Goal: Task Accomplishment & Management: Manage account settings

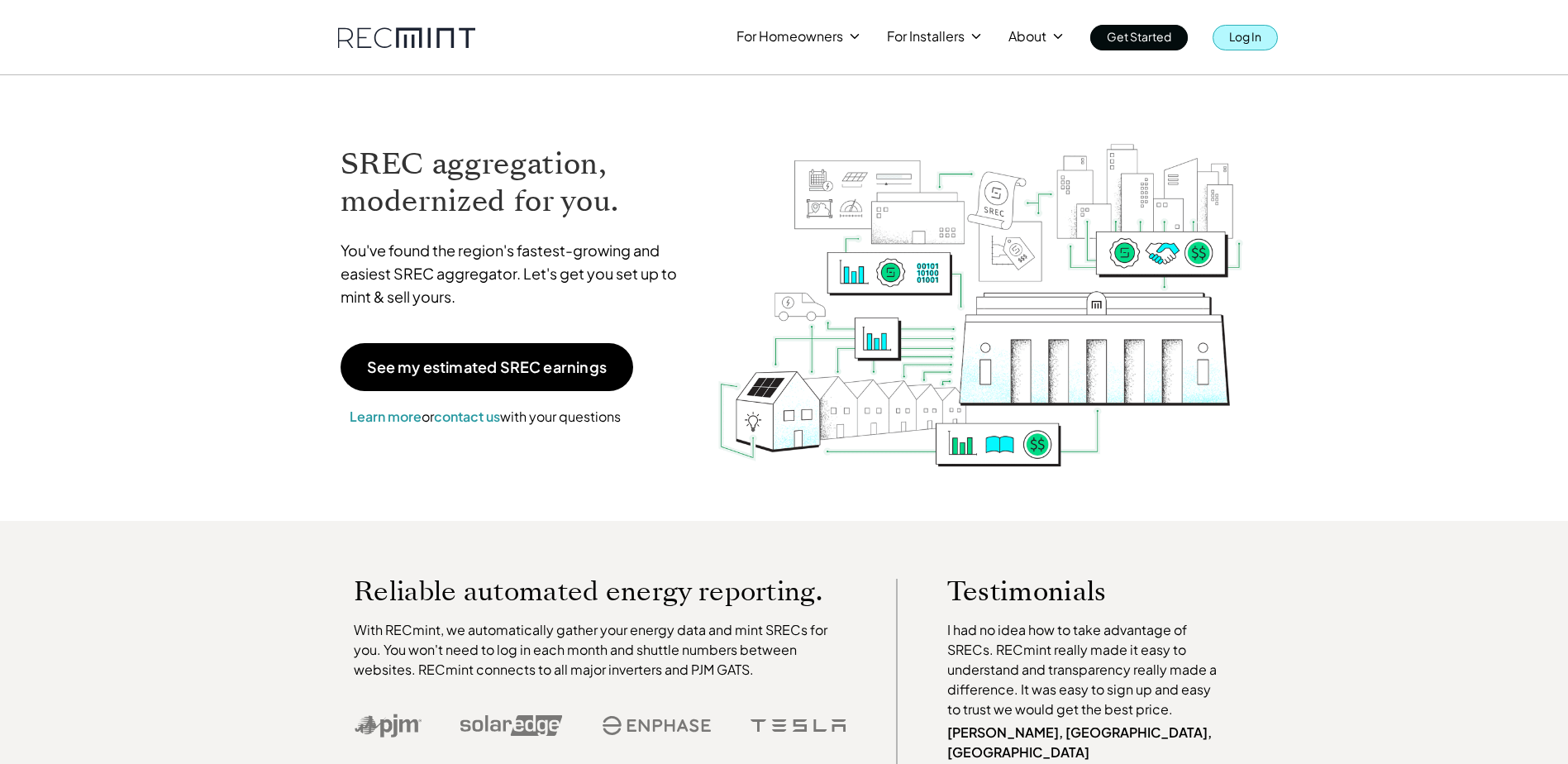
click at [1251, 45] on p "Log In" at bounding box center [1246, 37] width 32 height 23
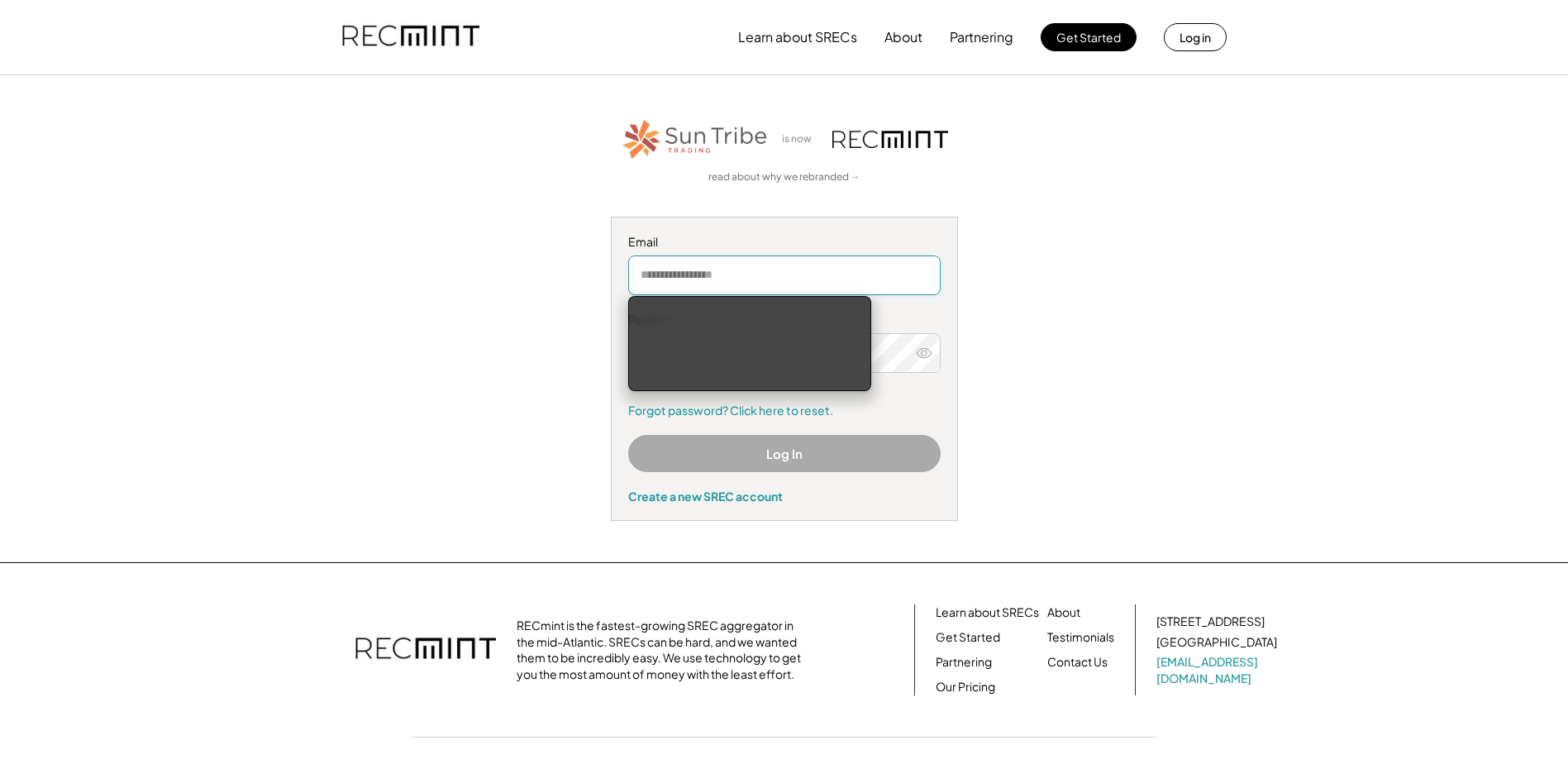
type input "**********"
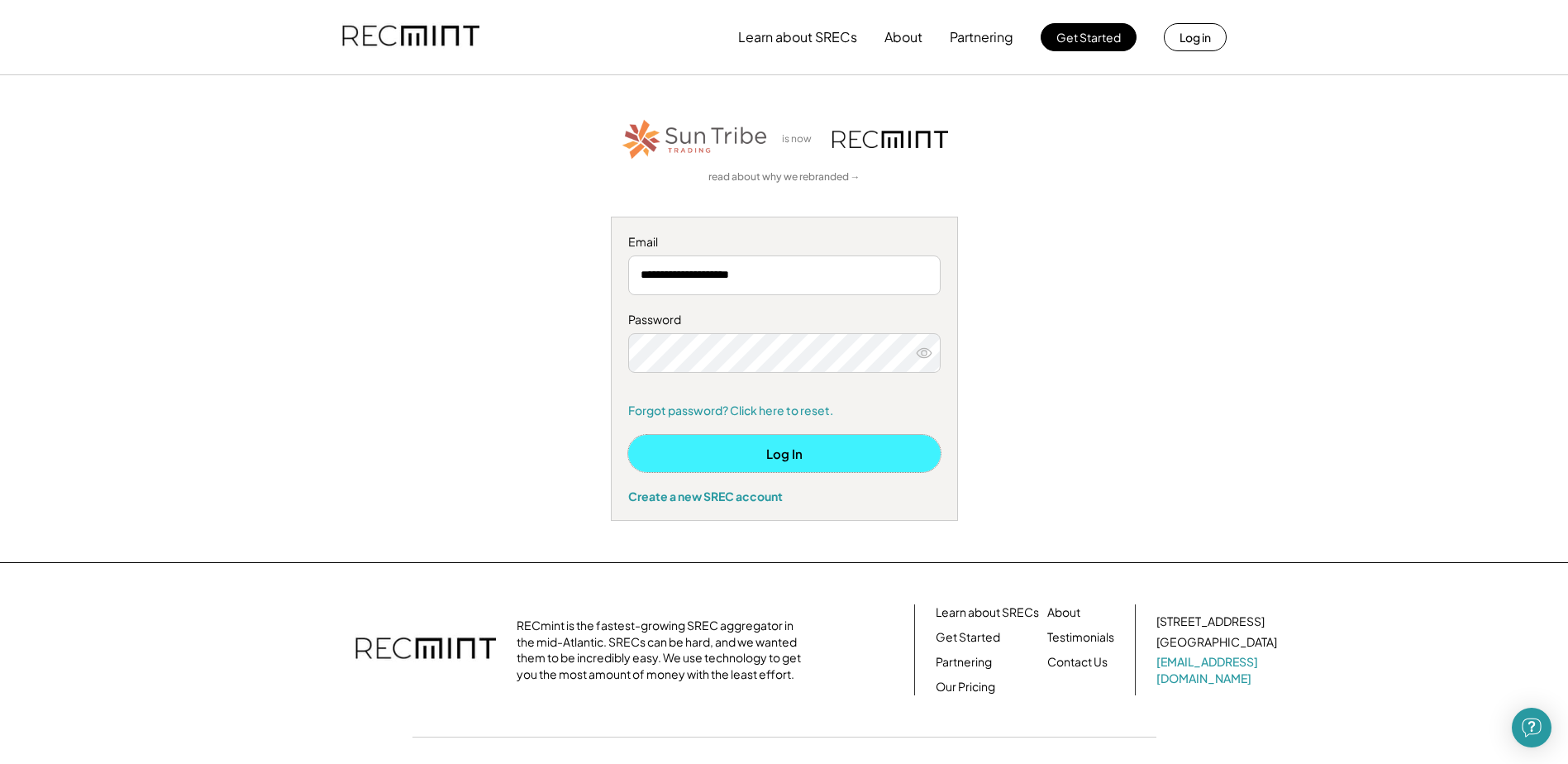
click at [804, 460] on button "Log In" at bounding box center [784, 453] width 312 height 37
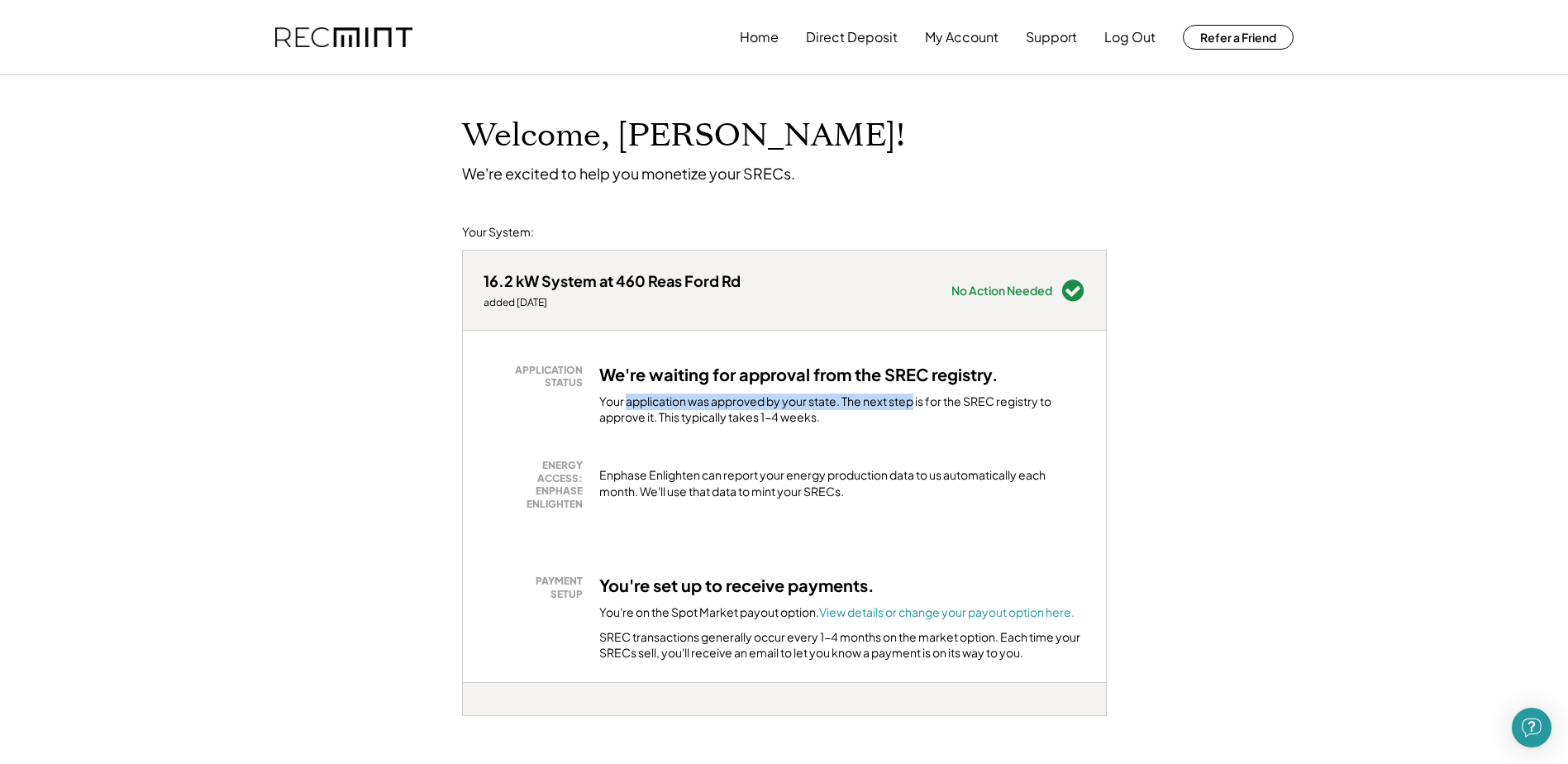
drag, startPoint x: 627, startPoint y: 395, endPoint x: 917, endPoint y: 394, distance: 290.0
click at [917, 394] on div "Your application was approved by your state. The next step is for the SREC regi…" at bounding box center [841, 409] width 486 height 32
drag, startPoint x: 637, startPoint y: 403, endPoint x: 942, endPoint y: 407, distance: 305.0
click at [942, 407] on div "Your application was approved by your state. The next step is for the SREC regi…" at bounding box center [841, 409] width 486 height 32
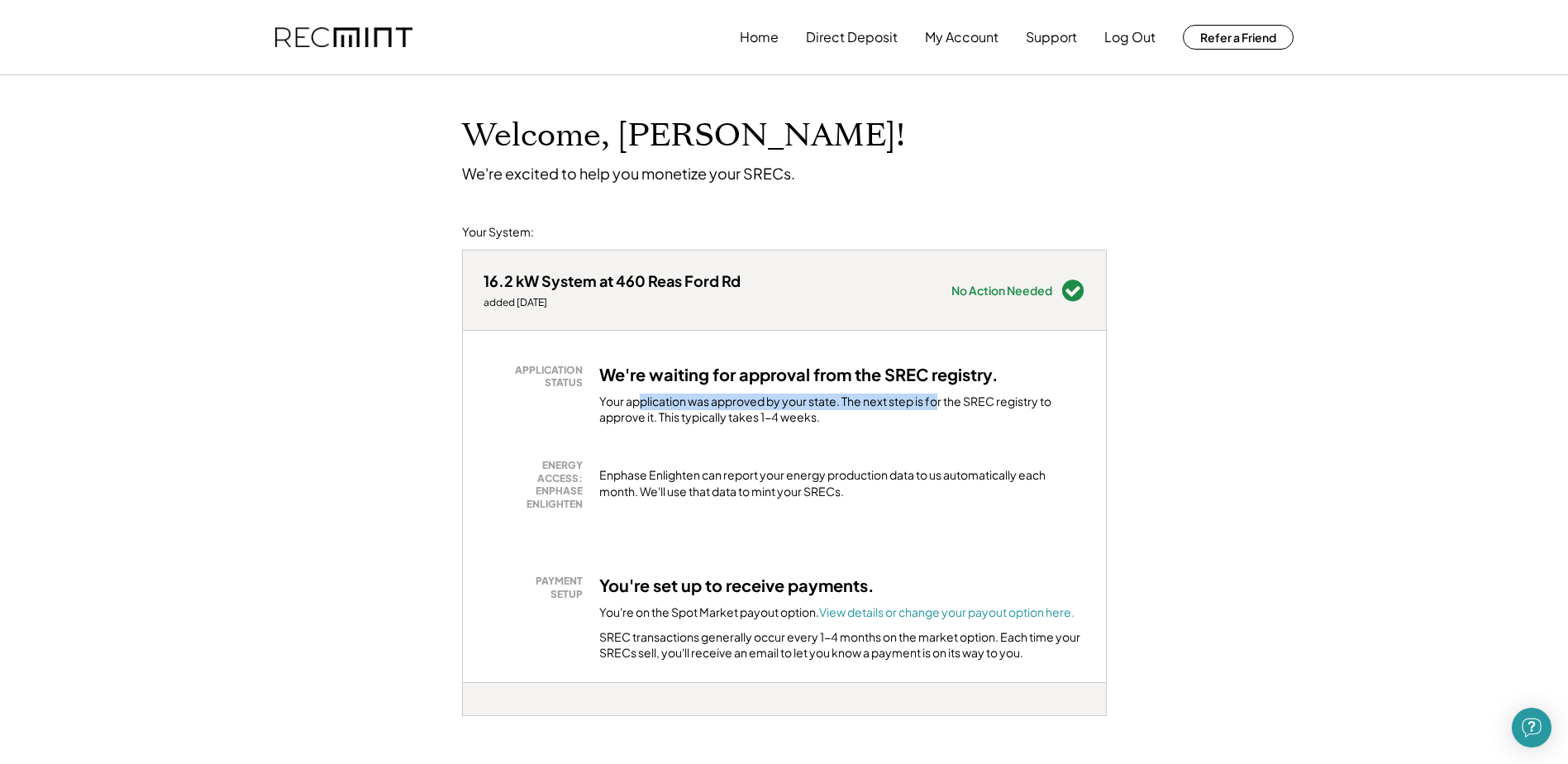
click at [942, 407] on div "Your application was approved by your state. The next step is for the SREC regi…" at bounding box center [841, 409] width 486 height 32
drag, startPoint x: 844, startPoint y: 405, endPoint x: 1018, endPoint y: 404, distance: 174.0
click at [1018, 404] on div "Your application was approved by your state. The next step is for the SREC regi…" at bounding box center [841, 409] width 486 height 32
click at [1018, 405] on div "Your application was approved by your state. The next step is for the SREC regi…" at bounding box center [841, 409] width 486 height 32
drag, startPoint x: 609, startPoint y: 419, endPoint x: 790, endPoint y: 425, distance: 181.1
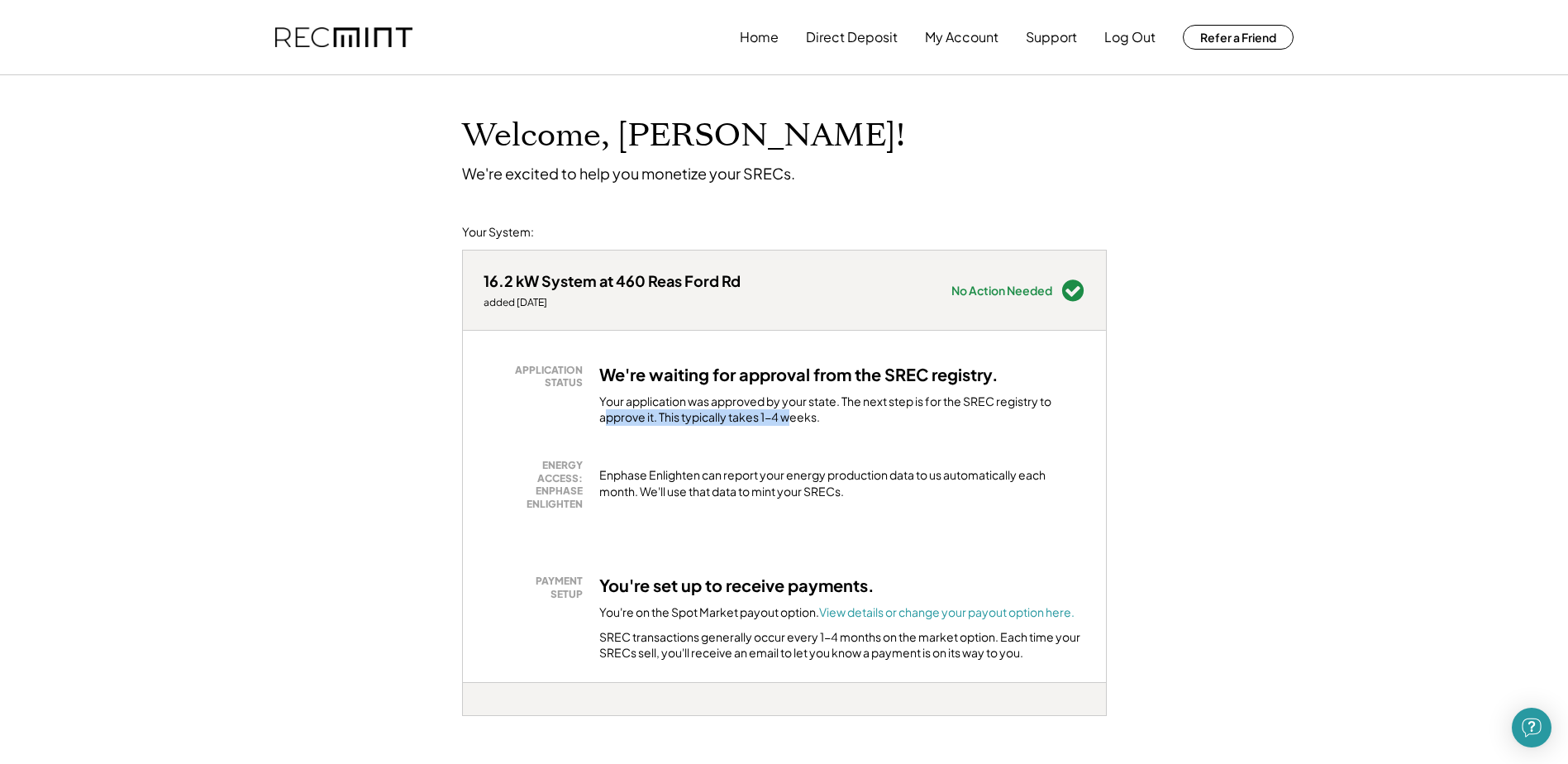
click at [790, 425] on div "Your application was approved by your state. The next step is for the SREC regi…" at bounding box center [841, 409] width 486 height 32
drag, startPoint x: 677, startPoint y: 477, endPoint x: 813, endPoint y: 478, distance: 136.0
click at [813, 478] on div "Enphase Enlighten can report your energy production data to us automatically ea…" at bounding box center [841, 483] width 486 height 32
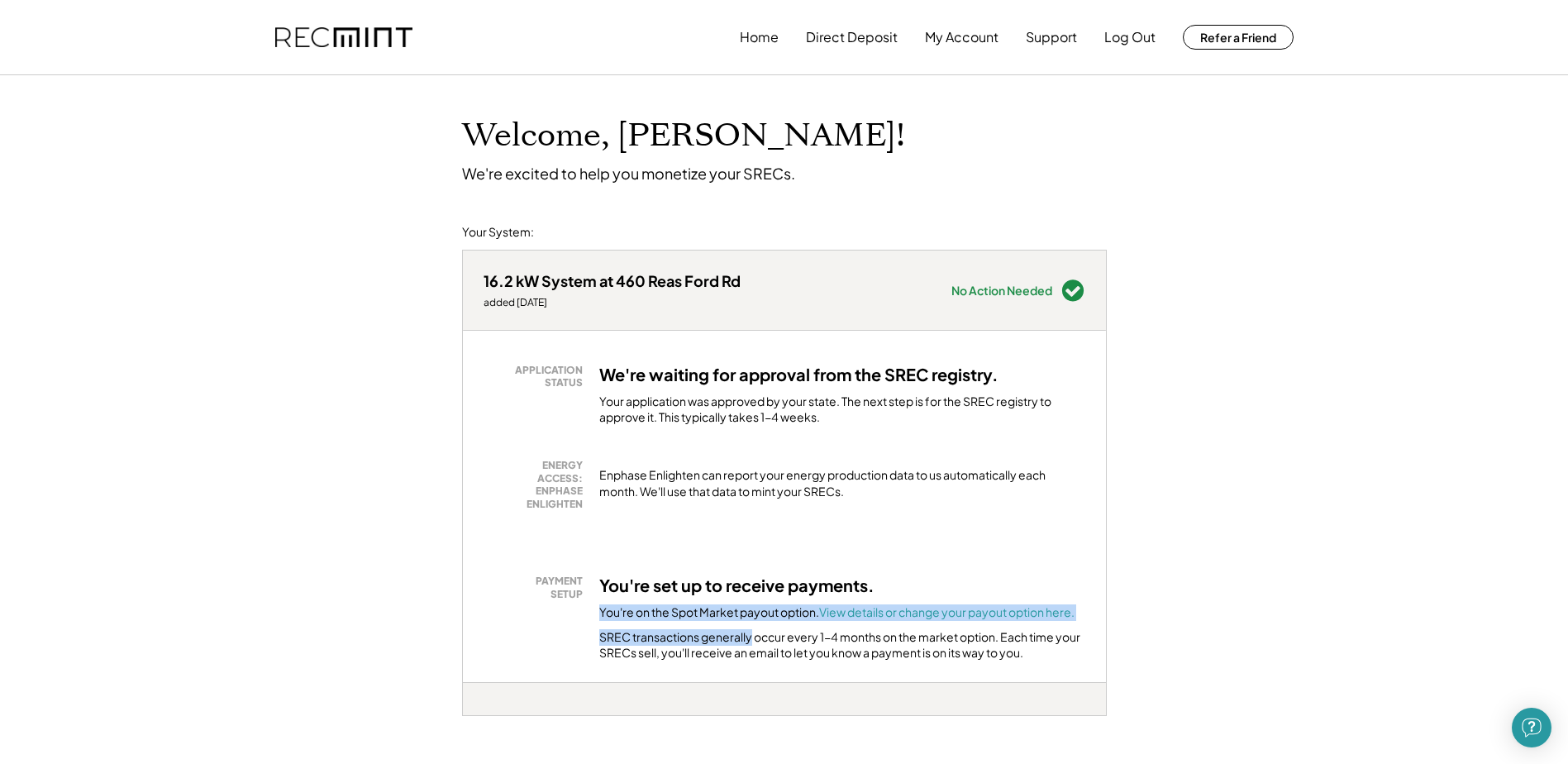
drag, startPoint x: 602, startPoint y: 617, endPoint x: 753, endPoint y: 626, distance: 151.3
click at [753, 626] on div "You're set up to receive payments. You're on the Spot Market payout option. Vie…" at bounding box center [841, 618] width 486 height 87
drag, startPoint x: 753, startPoint y: 626, endPoint x: 736, endPoint y: 625, distance: 17.0
click at [736, 625] on div "You're set up to receive payments. You're on the Spot Market payout option. Vie…" at bounding box center [841, 618] width 486 height 87
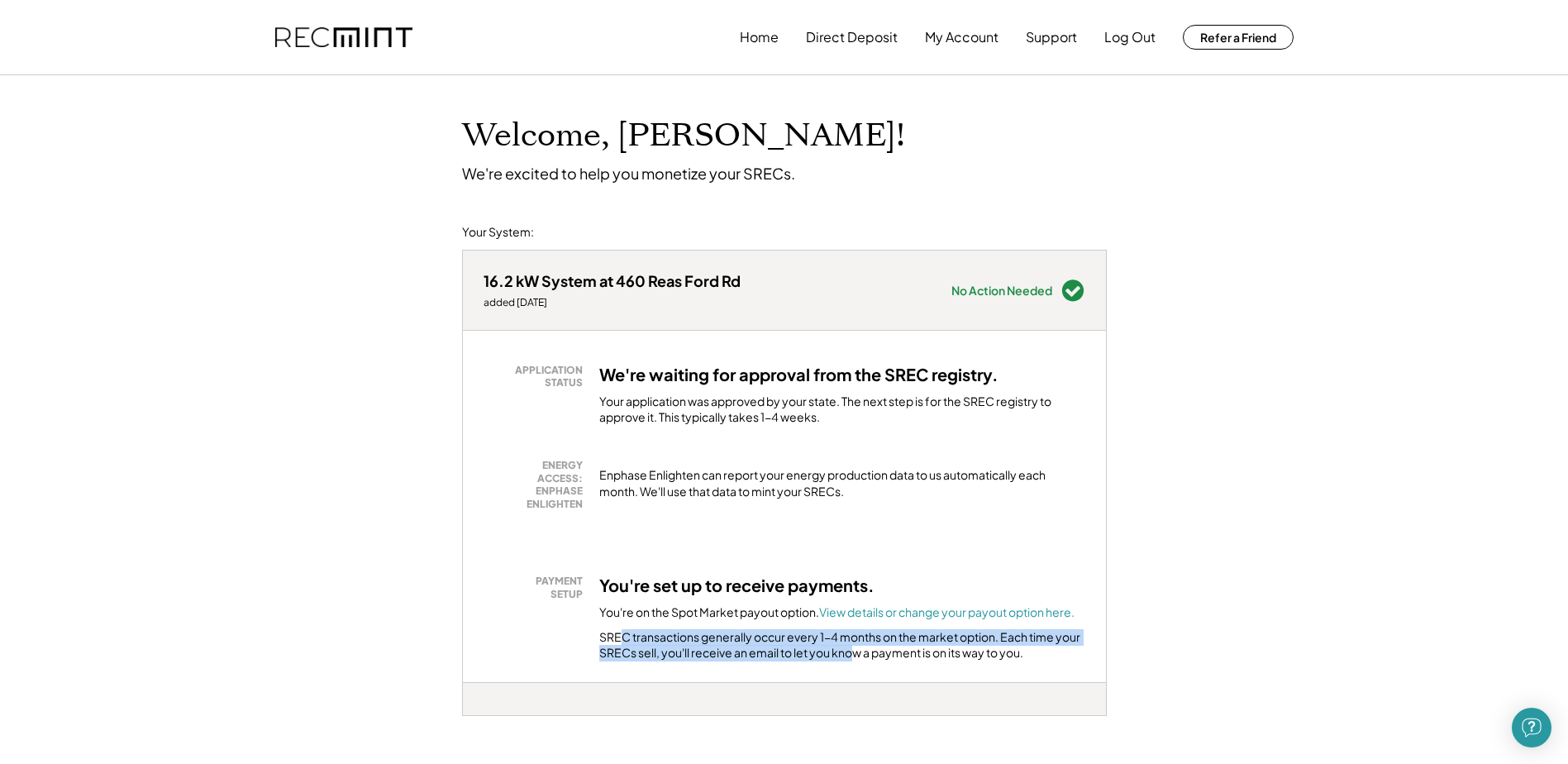
drag, startPoint x: 617, startPoint y: 638, endPoint x: 854, endPoint y: 646, distance: 237.1
click at [855, 646] on div "SREC transactions generally occur every 1-4 months on the market option. Each t…" at bounding box center [841, 645] width 486 height 32
click at [854, 646] on div "SREC transactions generally occur every 1-4 months on the market option. Each t…" at bounding box center [841, 645] width 486 height 32
drag, startPoint x: 690, startPoint y: 642, endPoint x: 951, endPoint y: 642, distance: 261.0
click at [951, 642] on div "SREC transactions generally occur every 1-4 months on the market option. Each t…" at bounding box center [841, 645] width 486 height 32
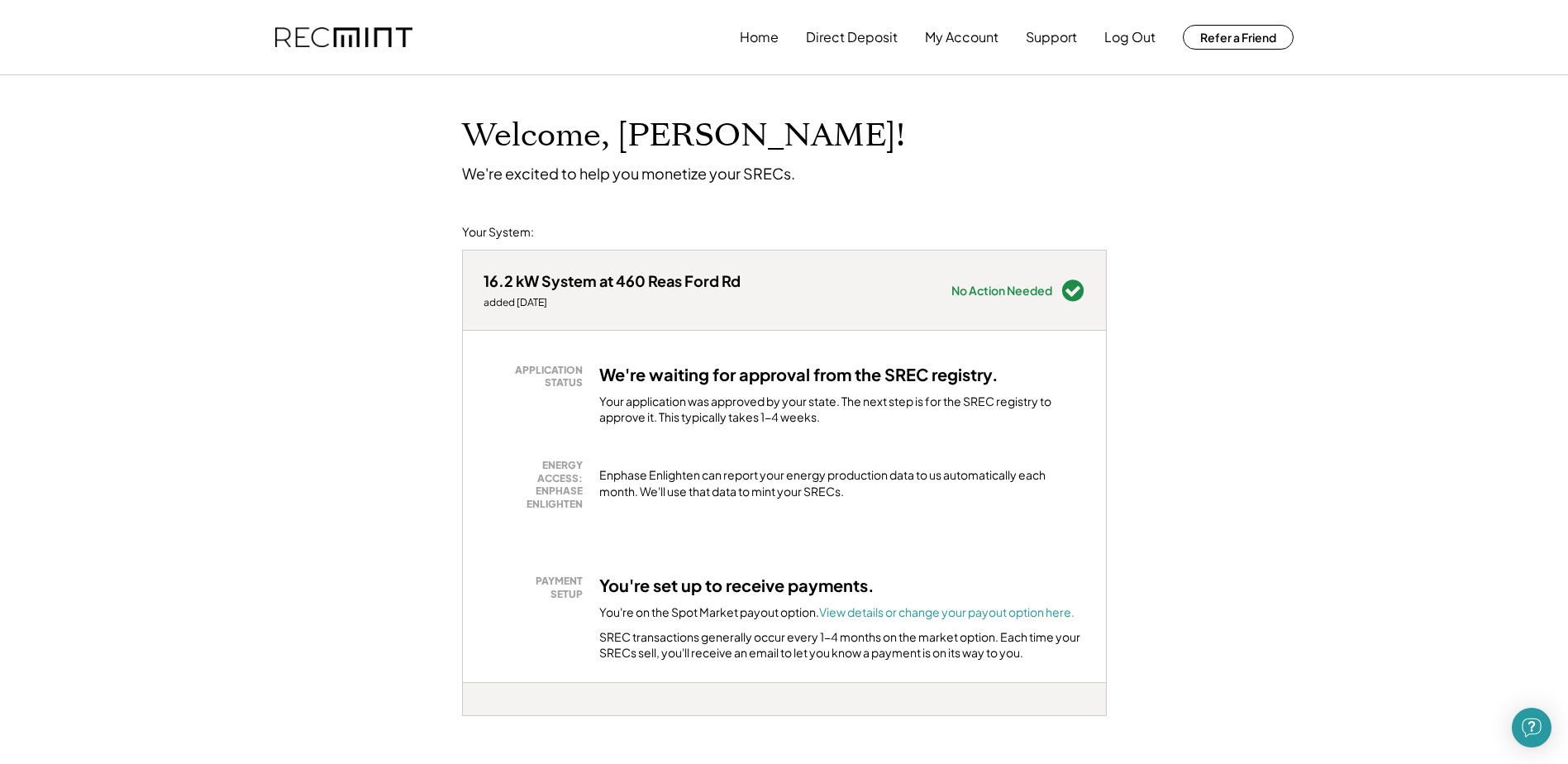
drag, startPoint x: 951, startPoint y: 642, endPoint x: 904, endPoint y: 650, distance: 47.7
click at [904, 650] on div "SREC transactions generally occur every 1-4 months on the market option. Each t…" at bounding box center [841, 645] width 486 height 32
drag, startPoint x: 767, startPoint y: 640, endPoint x: 1016, endPoint y: 642, distance: 249.0
click at [1016, 642] on div "SREC transactions generally occur every 1-4 months on the market option. Each t…" at bounding box center [841, 645] width 486 height 32
drag, startPoint x: 622, startPoint y: 651, endPoint x: 825, endPoint y: 652, distance: 203.0
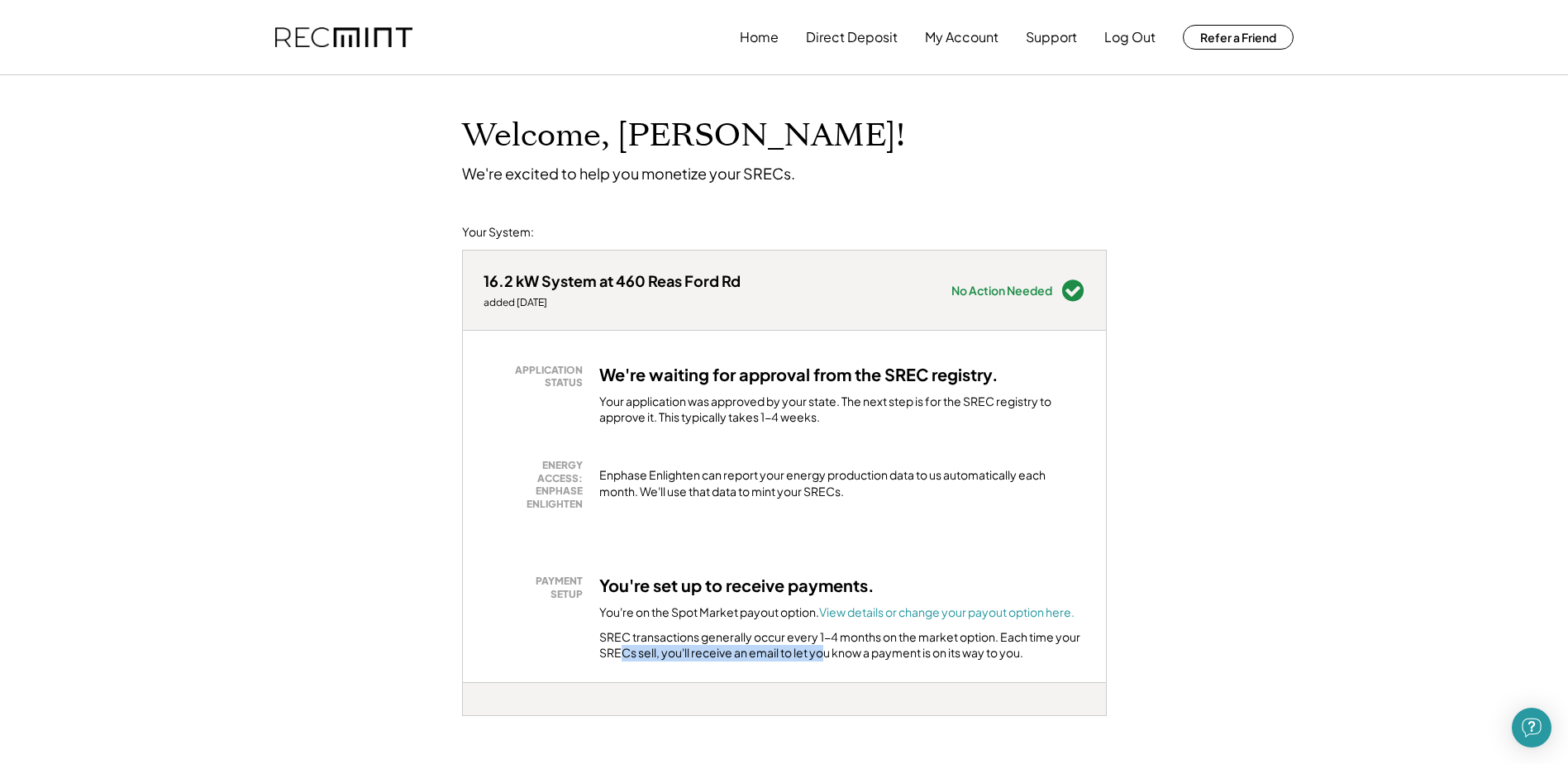
click at [825, 652] on div "SREC transactions generally occur every 1-4 months on the market option. Each t…" at bounding box center [841, 645] width 486 height 32
drag, startPoint x: 825, startPoint y: 652, endPoint x: 722, endPoint y: 662, distance: 103.5
click at [722, 662] on div "APPLICATION STATUS We're waiting for approval from the SREC registry. Your appl…" at bounding box center [785, 507] width 643 height 352
drag, startPoint x: 660, startPoint y: 654, endPoint x: 983, endPoint y: 657, distance: 323.0
click at [983, 657] on div "SREC transactions generally occur every 1-4 months on the market option. Each t…" at bounding box center [841, 645] width 486 height 32
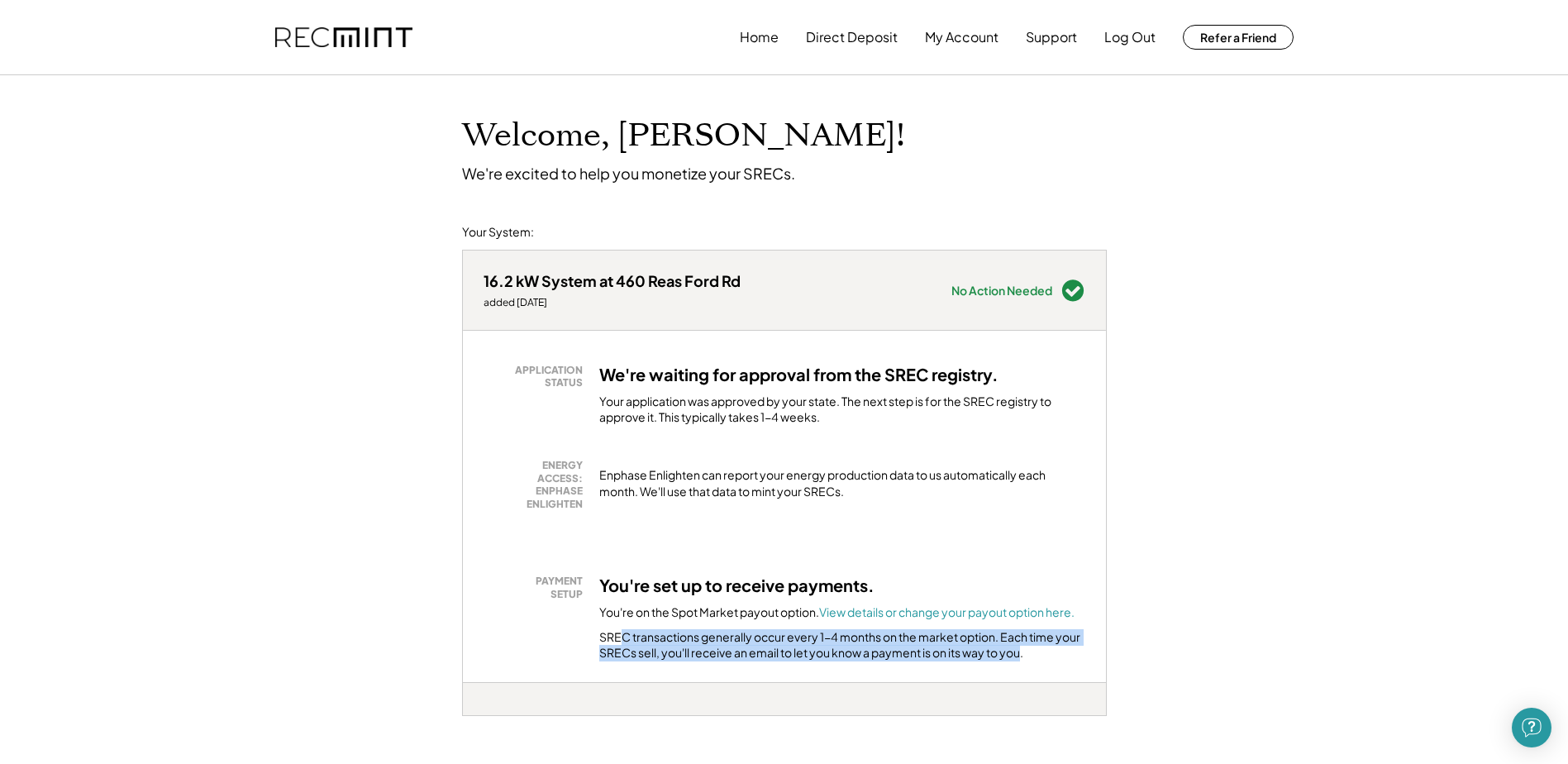
drag, startPoint x: 1026, startPoint y: 659, endPoint x: 621, endPoint y: 639, distance: 405.5
click at [621, 639] on div "SREC transactions generally occur every 1-4 months on the market option. Each t…" at bounding box center [841, 645] width 486 height 32
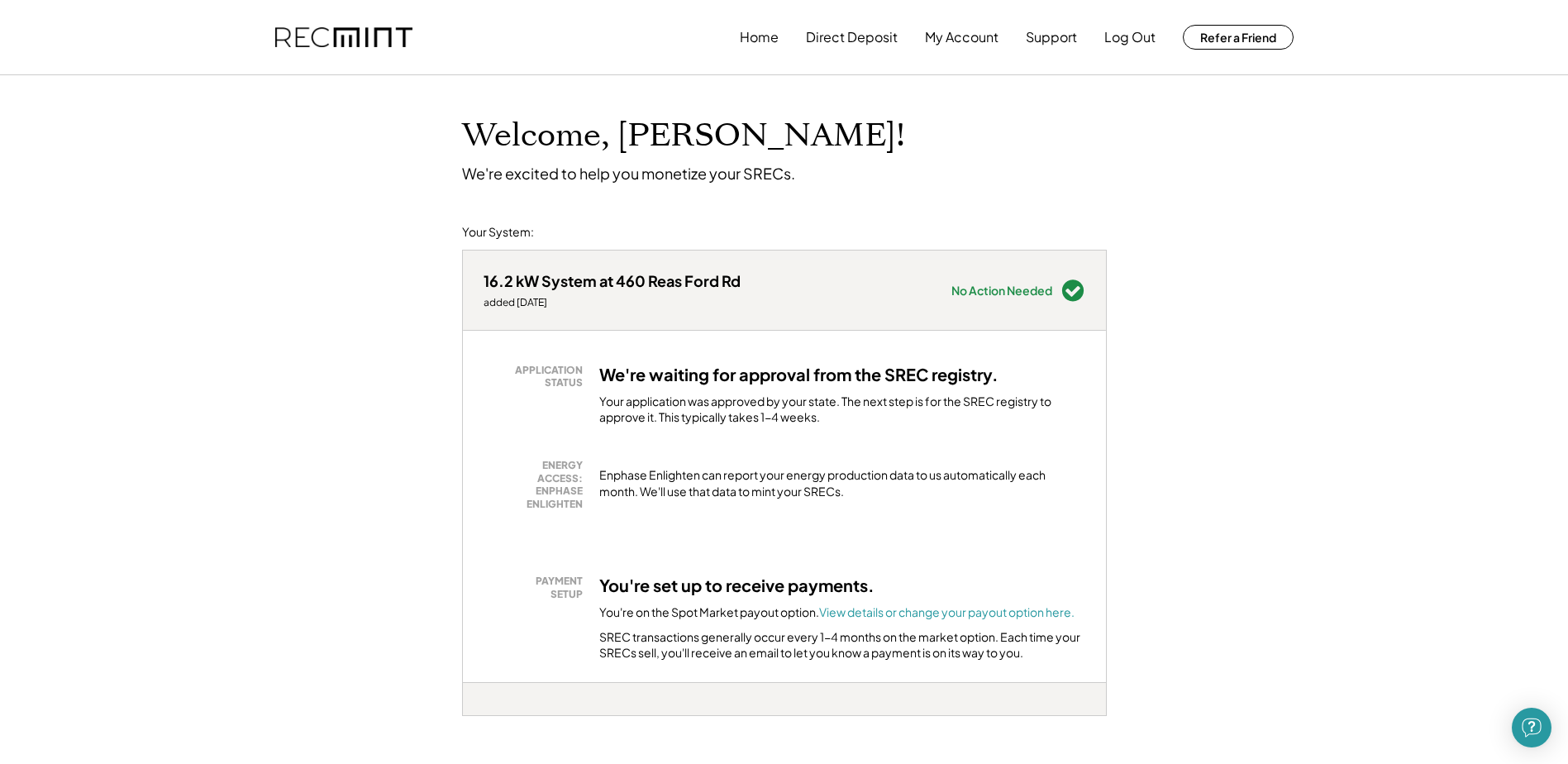
drag, startPoint x: 658, startPoint y: 419, endPoint x: 803, endPoint y: 420, distance: 145.0
click at [803, 420] on div "Your application was approved by your state. The next step is for the SREC regi…" at bounding box center [841, 409] width 486 height 32
click at [755, 33] on button "Home" at bounding box center [759, 37] width 39 height 33
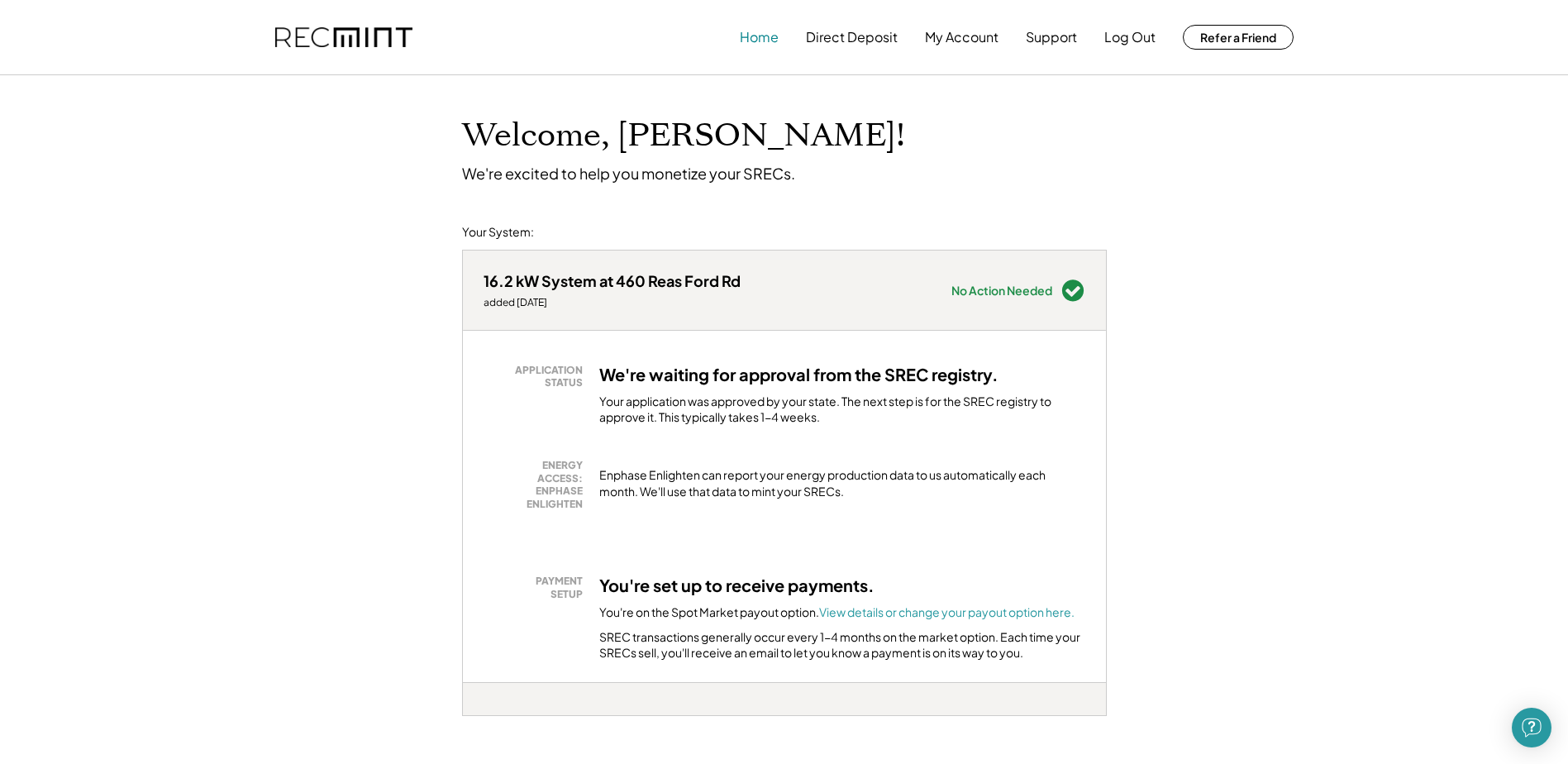
click at [762, 34] on button "Home" at bounding box center [759, 37] width 39 height 33
click at [764, 40] on button "Home" at bounding box center [759, 37] width 39 height 33
click at [397, 31] on img at bounding box center [343, 37] width 137 height 21
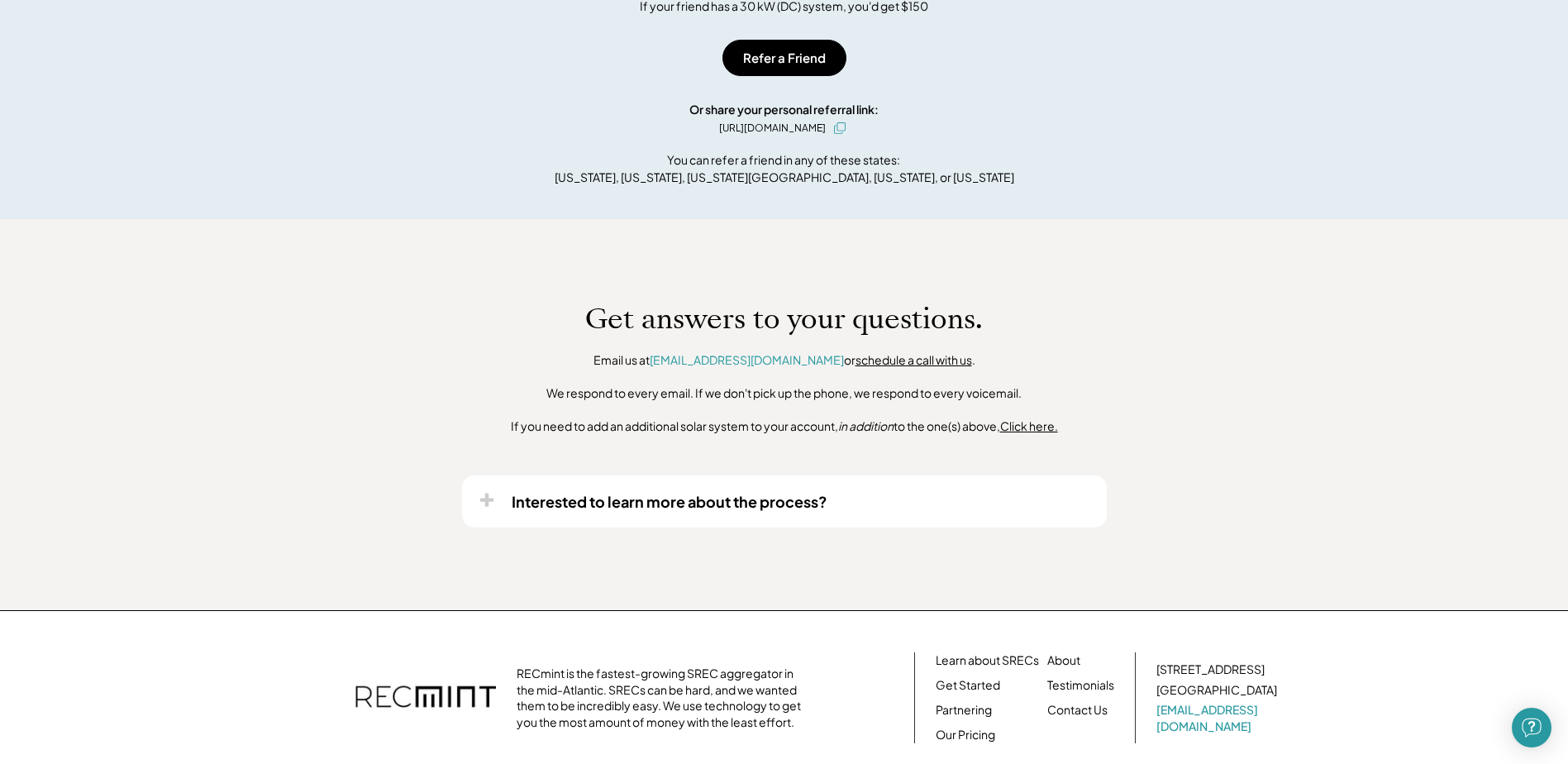
scroll to position [992, 0]
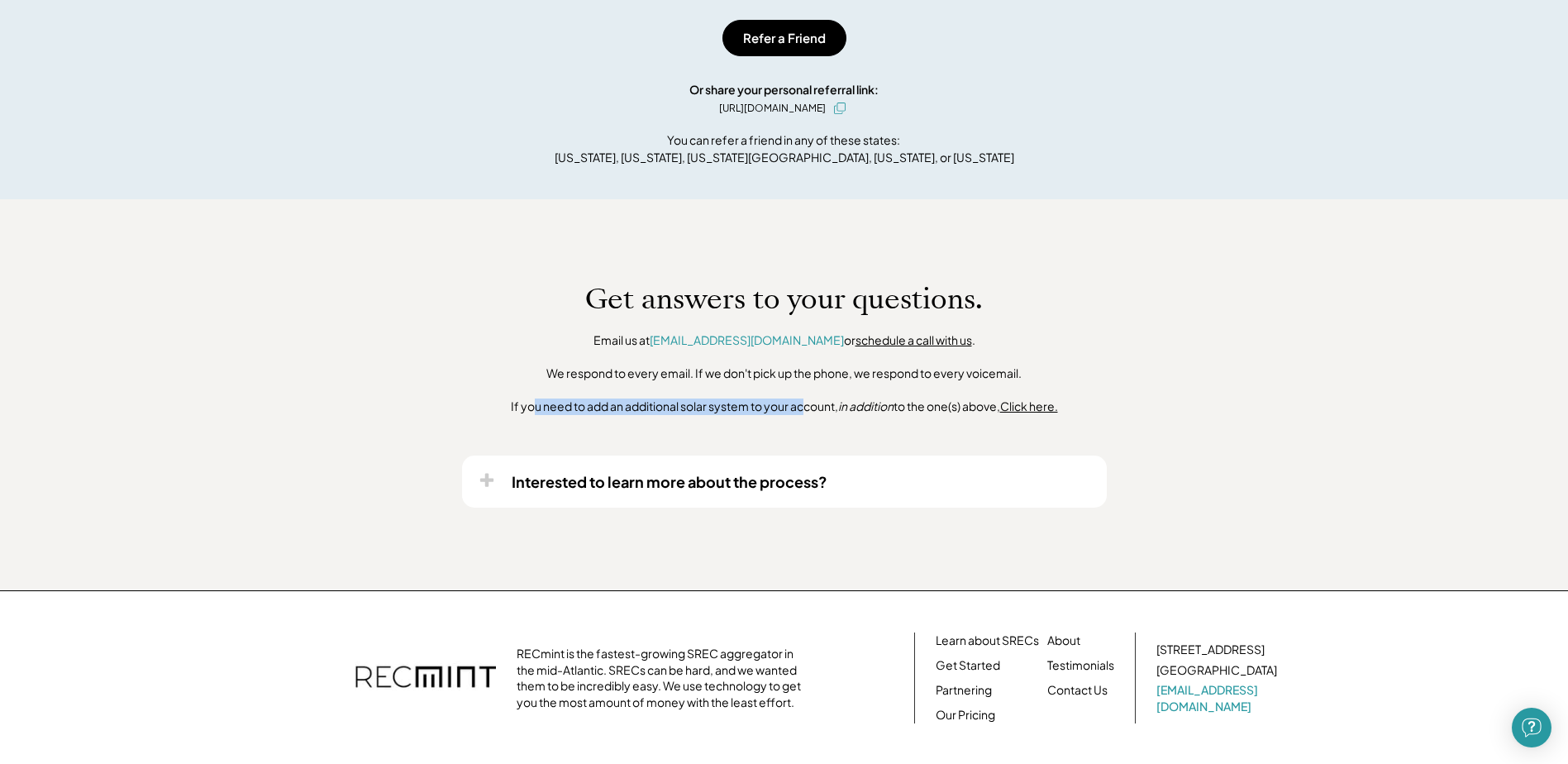
drag, startPoint x: 555, startPoint y: 405, endPoint x: 795, endPoint y: 432, distance: 241.5
click at [795, 432] on div "Get answers to your questions. Email us at help@recmint.com or schedule a call …" at bounding box center [784, 395] width 1568 height 392
drag, startPoint x: 562, startPoint y: 477, endPoint x: 574, endPoint y: 477, distance: 12.0
click at [564, 477] on div "Interested to learn more about the process?" at bounding box center [669, 482] width 316 height 19
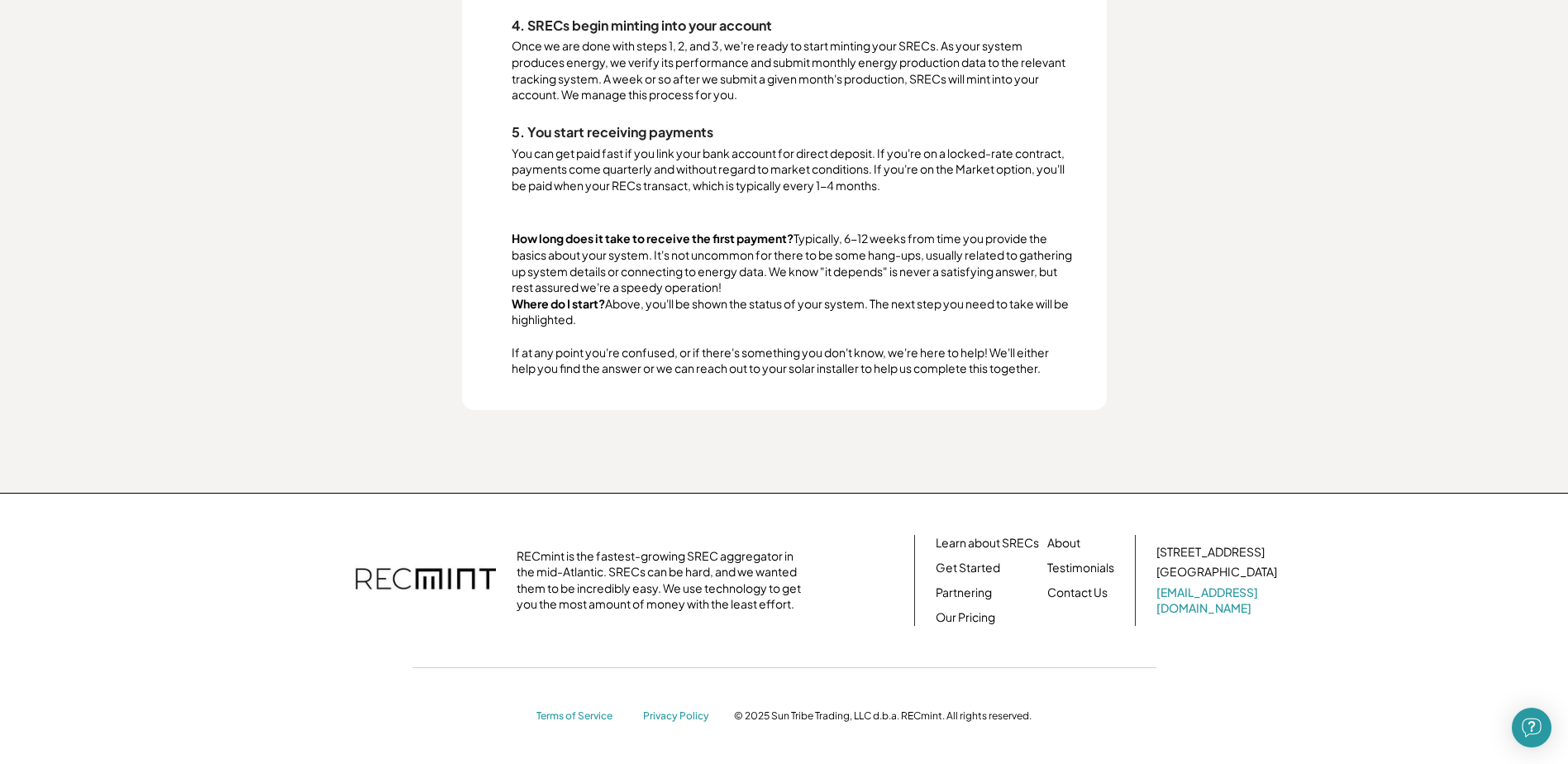
scroll to position [1874, 0]
click at [966, 619] on link "Our Pricing" at bounding box center [965, 617] width 59 height 17
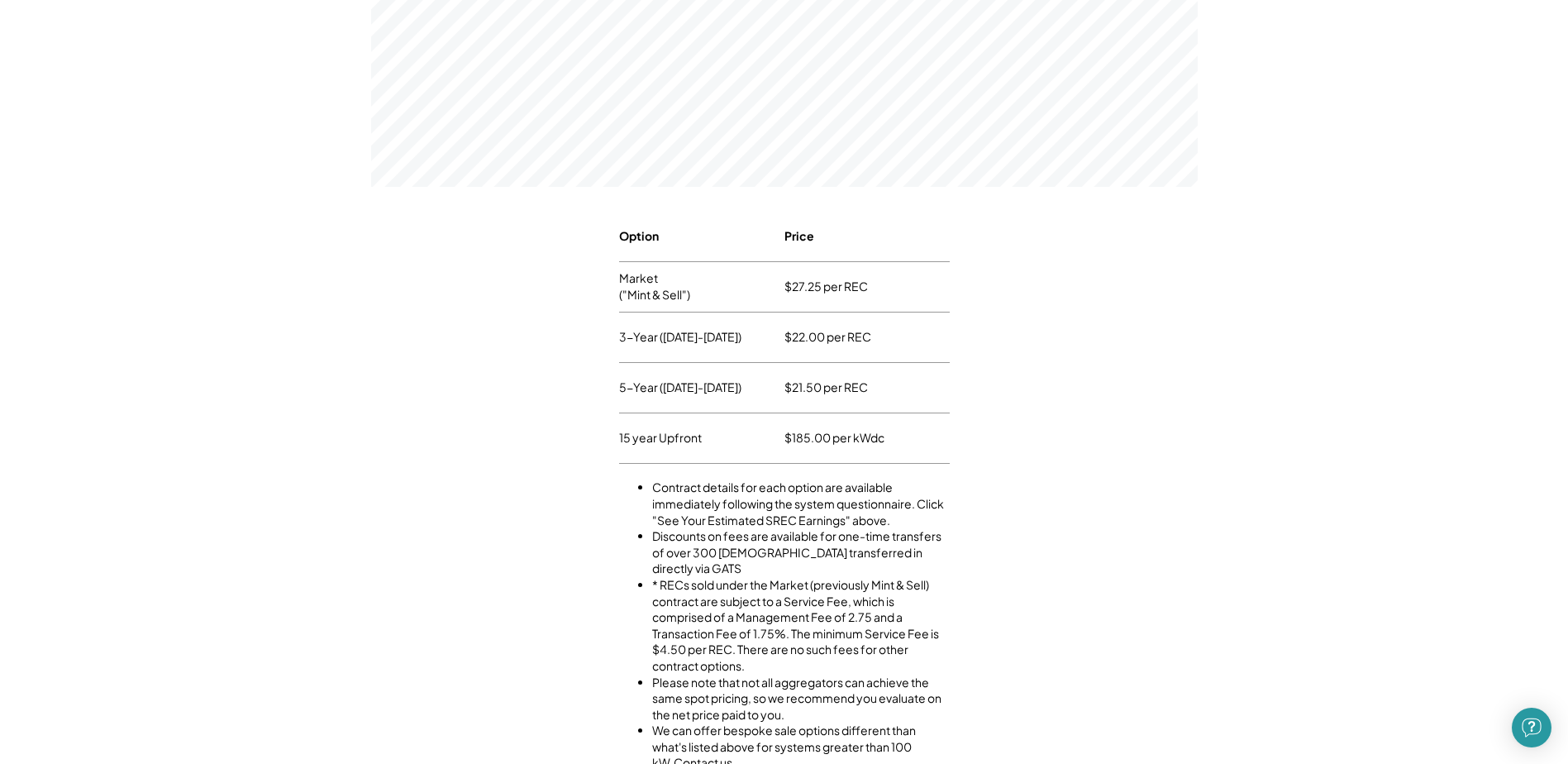
scroll to position [662, 0]
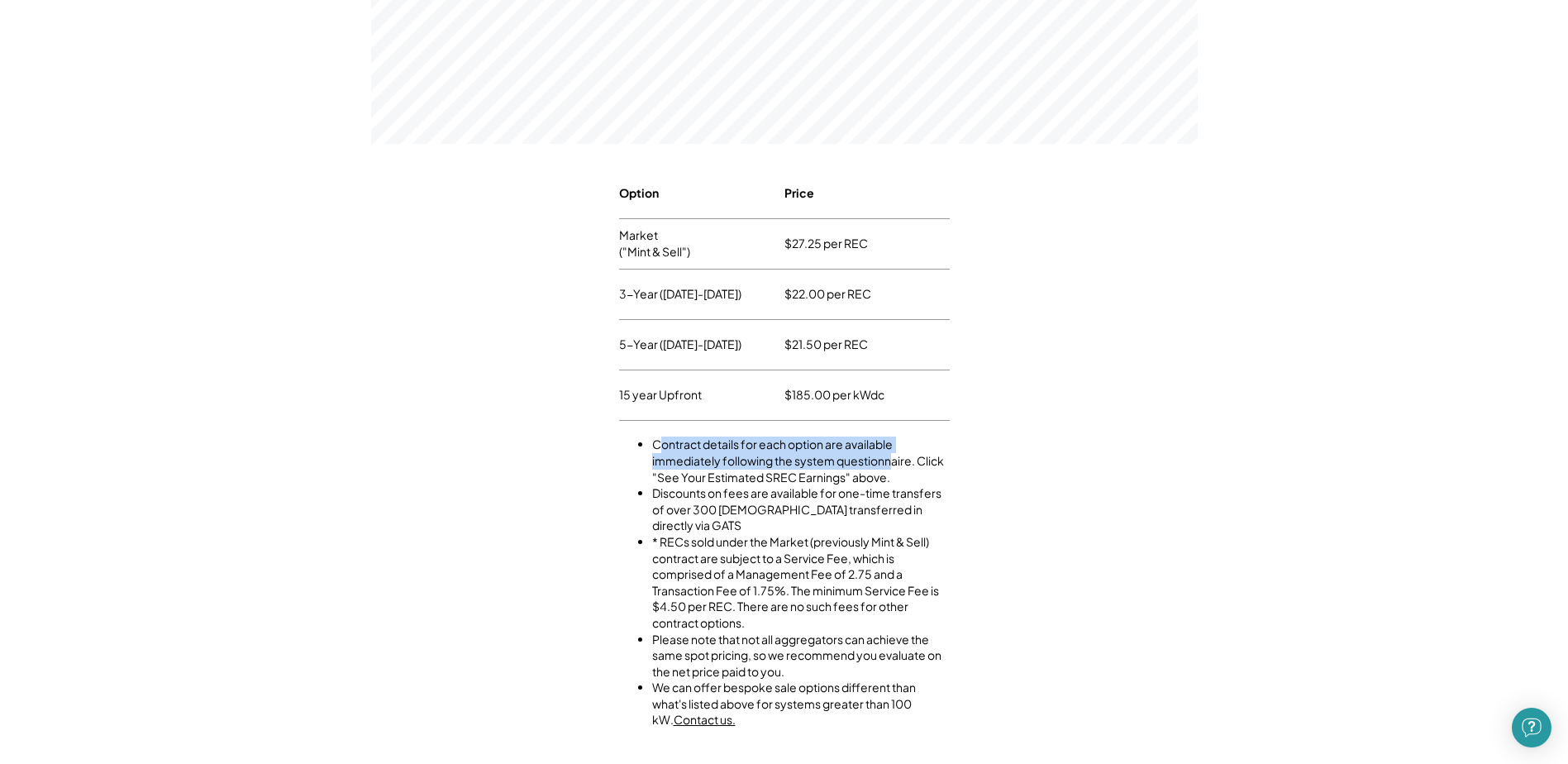
drag, startPoint x: 657, startPoint y: 445, endPoint x: 894, endPoint y: 459, distance: 237.4
click at [894, 459] on li "Contract details for each option are available immediately following the system…" at bounding box center [801, 461] width 297 height 49
drag, startPoint x: 677, startPoint y: 447, endPoint x: 887, endPoint y: 445, distance: 210.0
click at [887, 445] on li "Contract details for each option are available immediately following the system…" at bounding box center [801, 461] width 297 height 49
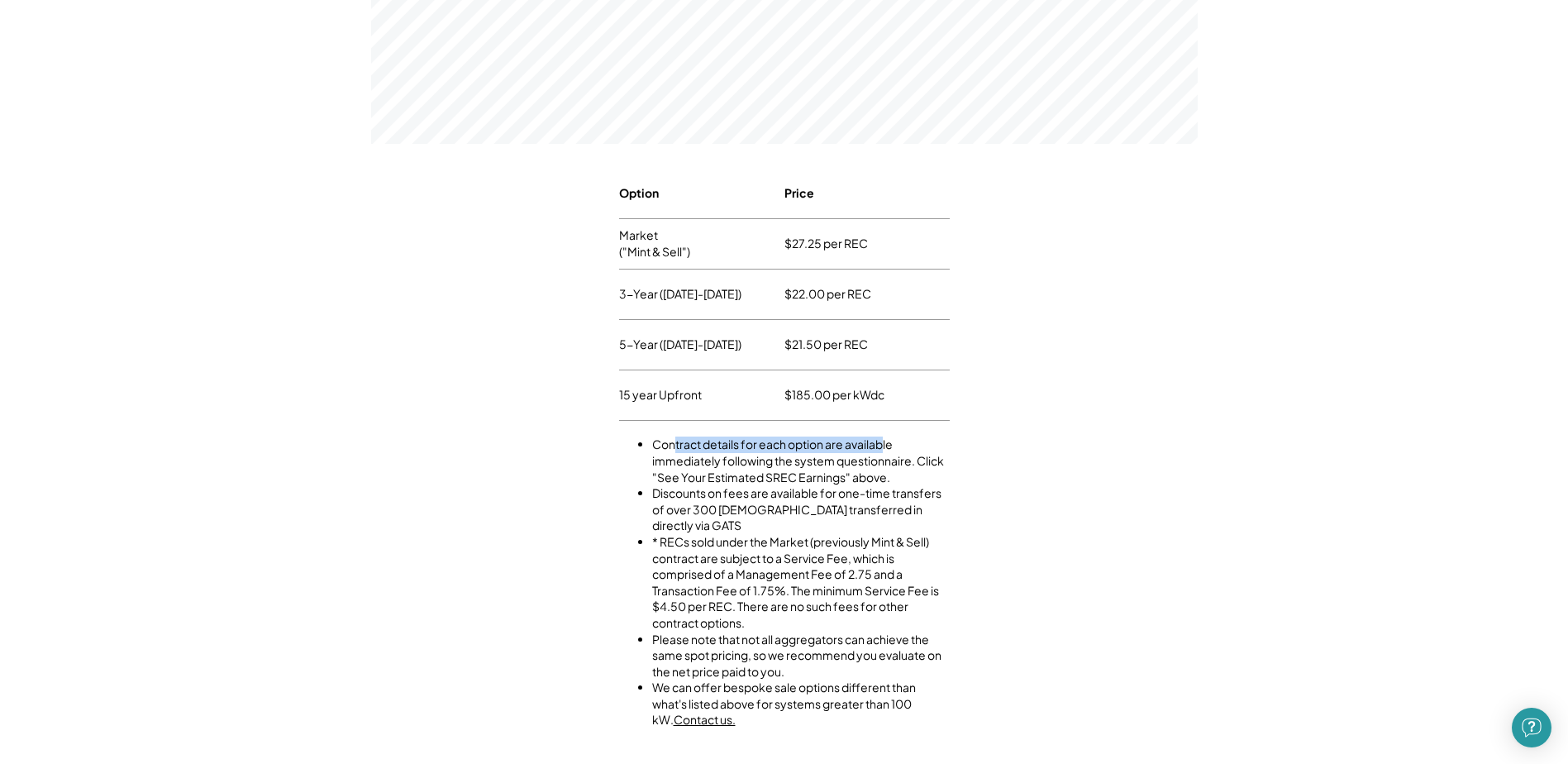
click at [876, 445] on li "Contract details for each option are available immediately following the system…" at bounding box center [801, 461] width 297 height 49
drag, startPoint x: 678, startPoint y: 462, endPoint x: 926, endPoint y: 466, distance: 248.0
click at [926, 466] on li "Contract details for each option are available immediately following the system…" at bounding box center [801, 461] width 297 height 49
drag, startPoint x: 926, startPoint y: 466, endPoint x: 867, endPoint y: 466, distance: 59.0
click at [925, 466] on li "Contract details for each option are available immediately following the system…" at bounding box center [801, 461] width 297 height 49
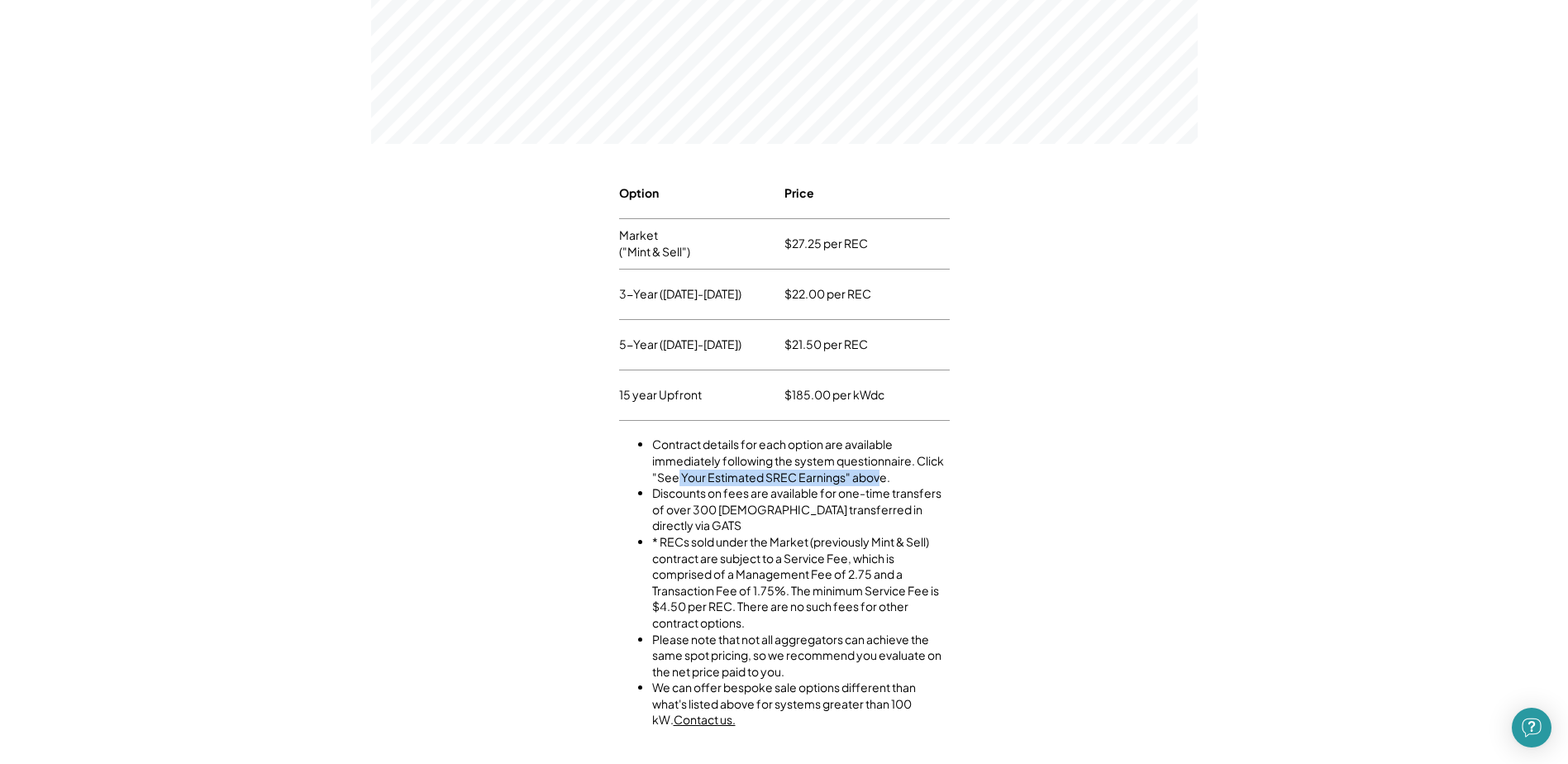
drag, startPoint x: 676, startPoint y: 473, endPoint x: 877, endPoint y: 482, distance: 201.2
click at [877, 482] on li "Contract details for each option are available immediately following the system…" at bounding box center [801, 461] width 297 height 49
drag, startPoint x: 877, startPoint y: 482, endPoint x: 796, endPoint y: 487, distance: 81.2
click at [875, 482] on li "Contract details for each option are available immediately following the system…" at bounding box center [801, 461] width 297 height 49
drag, startPoint x: 672, startPoint y: 496, endPoint x: 936, endPoint y: 496, distance: 264.0
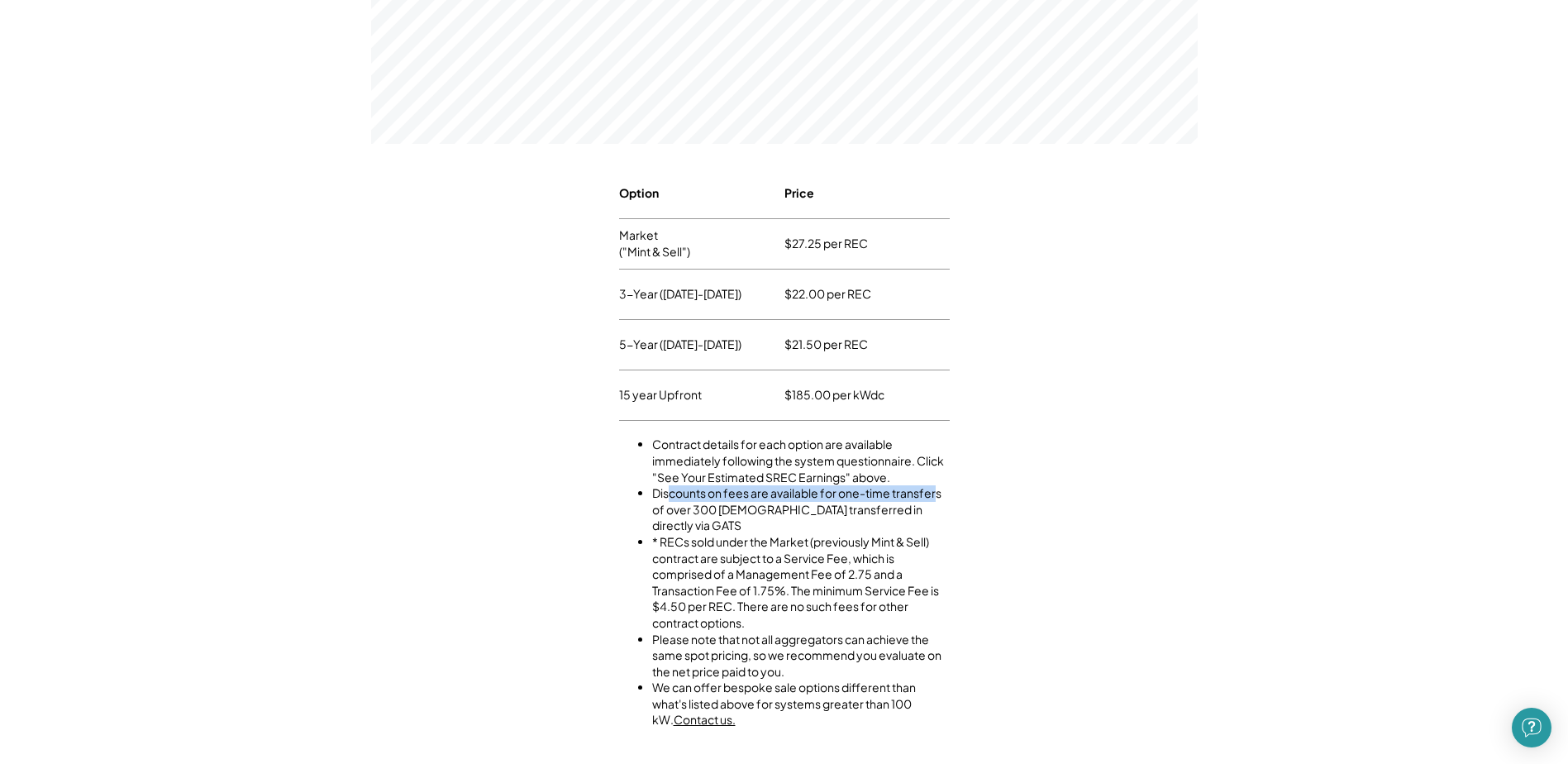
click at [936, 496] on li "Discounts on fees are available for one-time transfers of over 300 SRECs transf…" at bounding box center [801, 509] width 297 height 49
drag, startPoint x: 657, startPoint y: 524, endPoint x: 903, endPoint y: 518, distance: 246.1
click at [903, 534] on li "* RECs sold under the Market (previously Mint & Sell) contract are subject to a…" at bounding box center [801, 582] width 297 height 97
click at [902, 534] on li "* RECs sold under the Market (previously Mint & Sell) contract are subject to a…" at bounding box center [801, 582] width 297 height 97
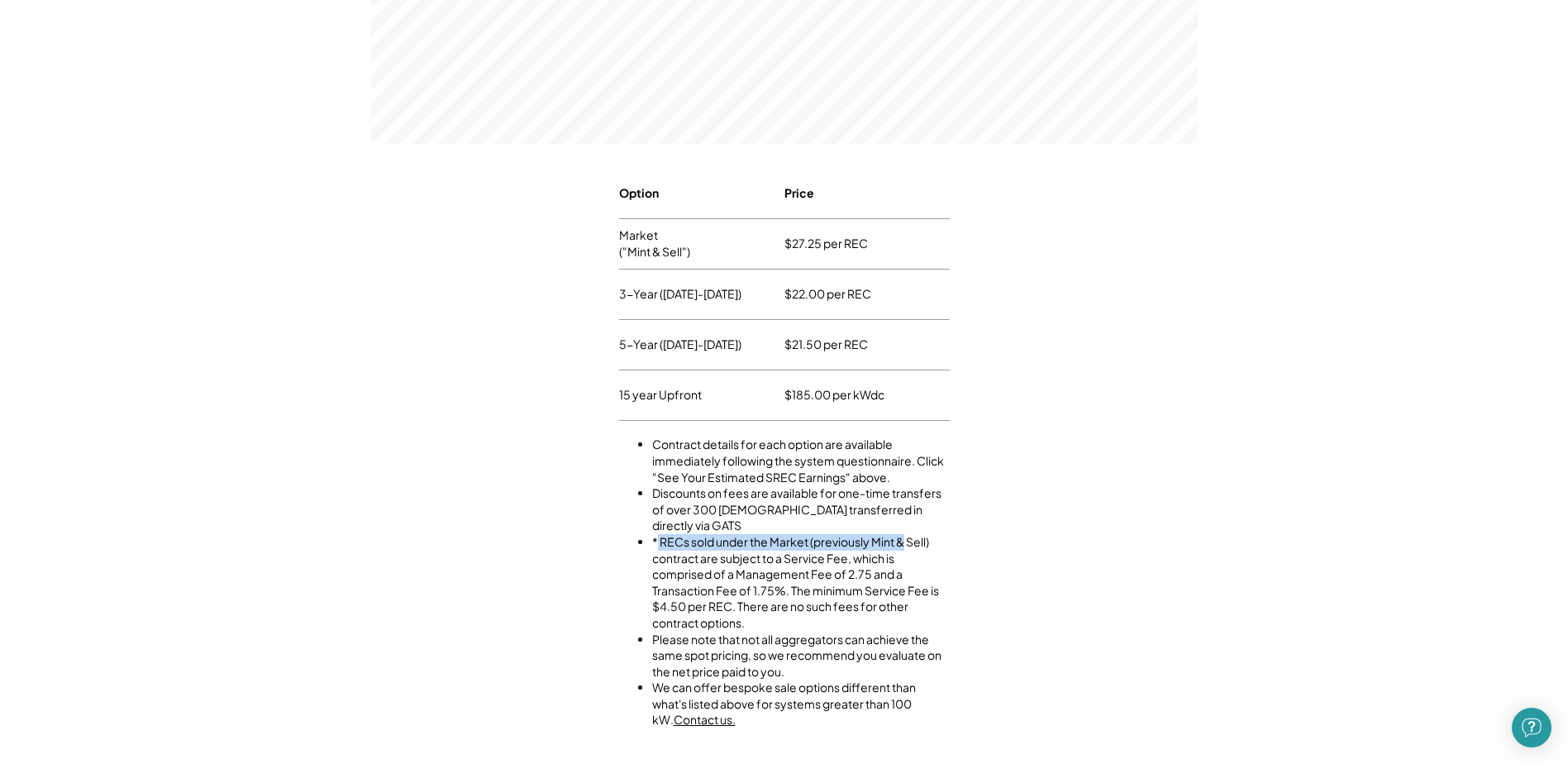
click at [691, 534] on li "* RECs sold under the Market (previously Mint & Sell) contract are subject to a…" at bounding box center [801, 582] width 297 height 97
drag, startPoint x: 682, startPoint y: 522, endPoint x: 911, endPoint y: 528, distance: 229.1
click at [911, 534] on li "* RECs sold under the Market (previously Mint & Sell) contract are subject to a…" at bounding box center [801, 582] width 297 height 97
drag, startPoint x: 657, startPoint y: 543, endPoint x: 850, endPoint y: 547, distance: 193.0
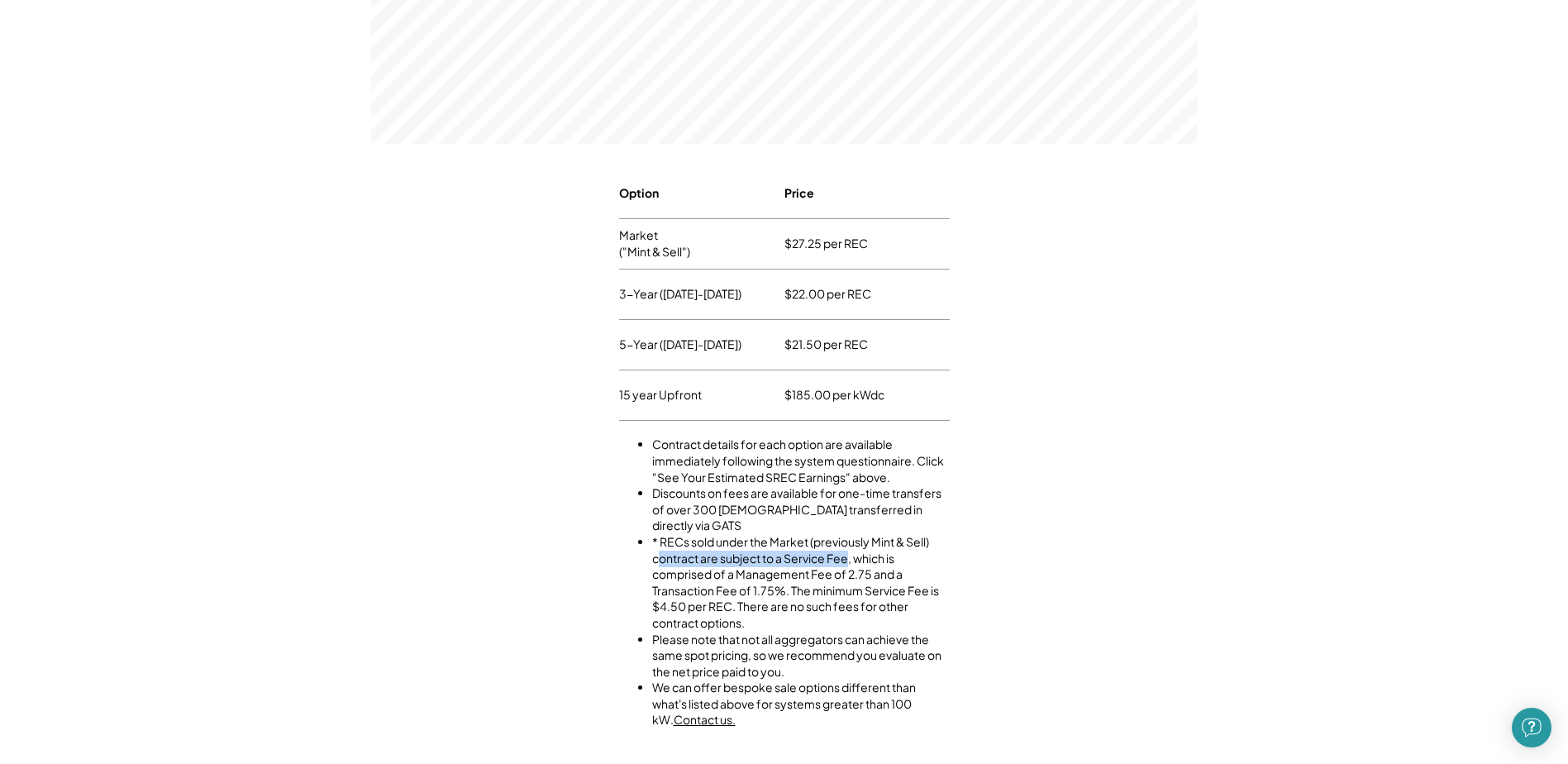
click at [850, 547] on li "* RECs sold under the Market (previously Mint & Sell) contract are subject to a…" at bounding box center [801, 582] width 297 height 97
click at [852, 548] on li "* RECs sold under the Market (previously Mint & Sell) contract are subject to a…" at bounding box center [801, 582] width 297 height 97
drag, startPoint x: 669, startPoint y: 561, endPoint x: 905, endPoint y: 562, distance: 236.0
click at [905, 562] on li "* RECs sold under the Market (previously Mint & Sell) contract are subject to a…" at bounding box center [801, 582] width 297 height 97
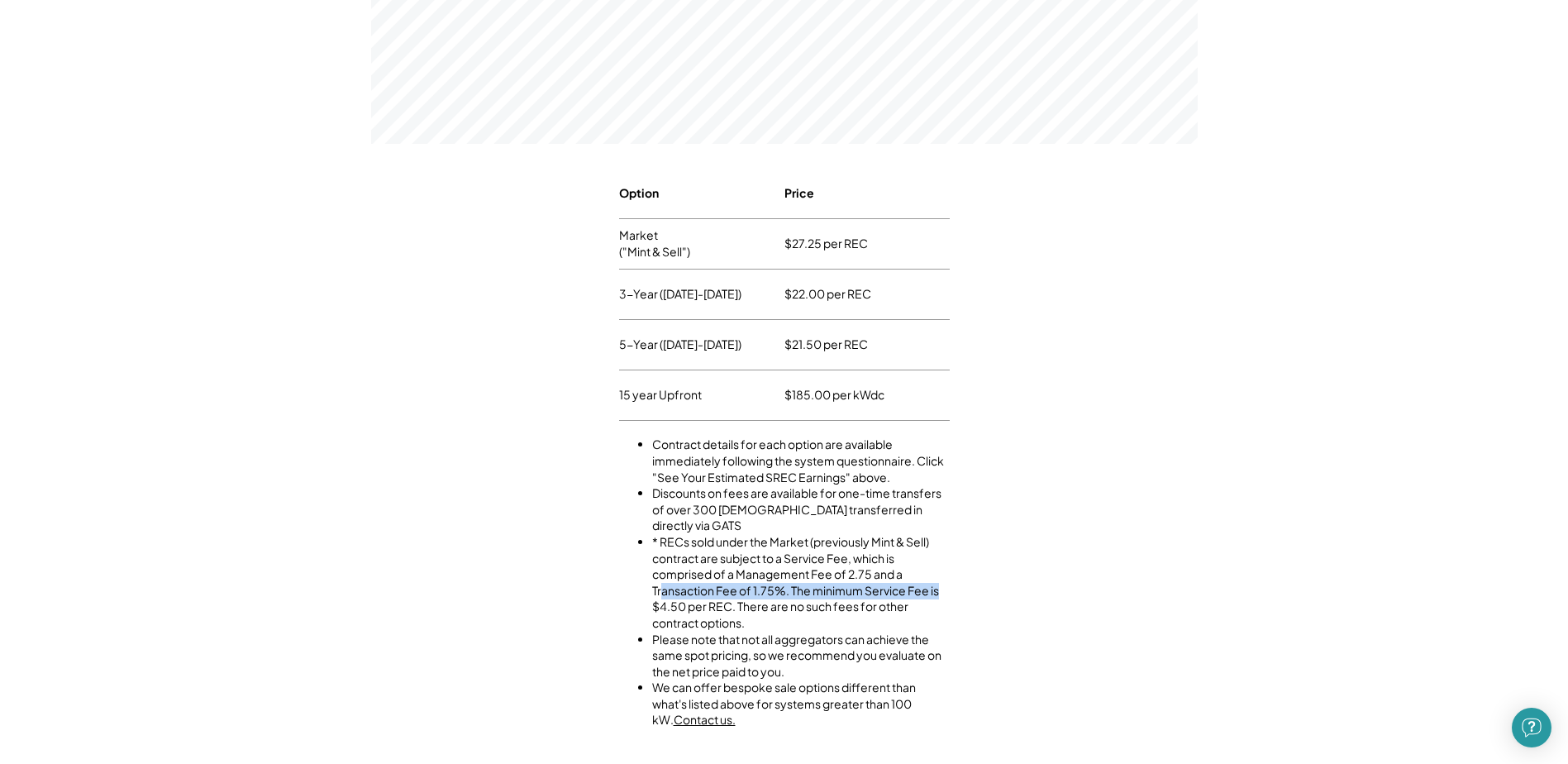
drag, startPoint x: 663, startPoint y: 575, endPoint x: 939, endPoint y: 575, distance: 276.0
click at [939, 575] on li "* RECs sold under the Market (previously Mint & Sell) contract are subject to a…" at bounding box center [801, 582] width 297 height 97
click at [938, 575] on li "* RECs sold under the Market (previously Mint & Sell) contract are subject to a…" at bounding box center [801, 582] width 297 height 97
drag, startPoint x: 782, startPoint y: 574, endPoint x: 924, endPoint y: 574, distance: 142.0
click at [924, 574] on li "* RECs sold under the Market (previously Mint & Sell) contract are subject to a…" at bounding box center [801, 582] width 297 height 97
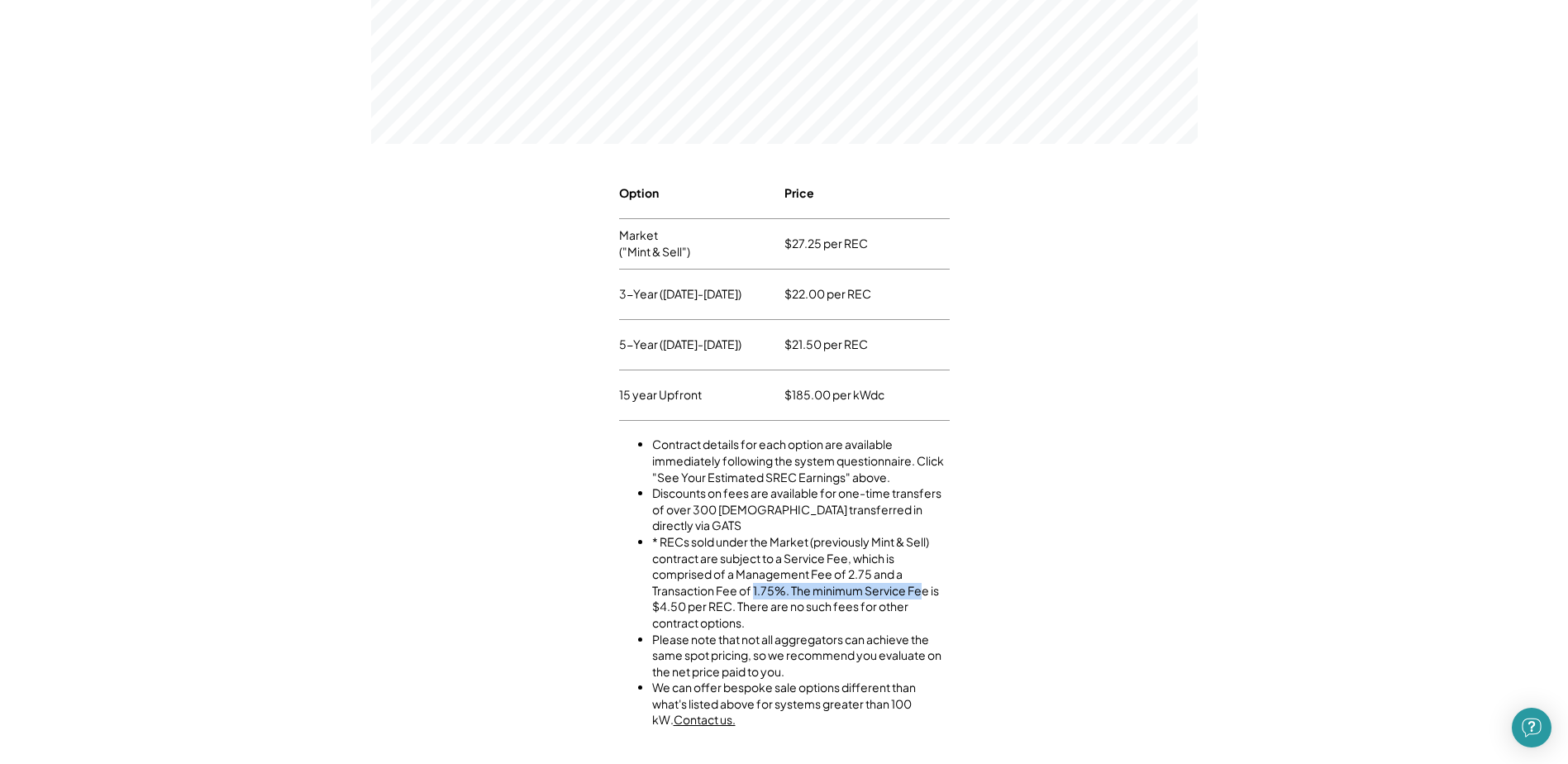
click at [924, 574] on li "* RECs sold under the Market (previously Mint & Sell) contract are subject to a…" at bounding box center [801, 582] width 297 height 97
drag, startPoint x: 717, startPoint y: 589, endPoint x: 875, endPoint y: 589, distance: 158.0
click at [875, 589] on li "* RECs sold under the Market (previously Mint & Sell) contract are subject to a…" at bounding box center [801, 582] width 297 height 97
drag, startPoint x: 658, startPoint y: 596, endPoint x: 859, endPoint y: 589, distance: 201.1
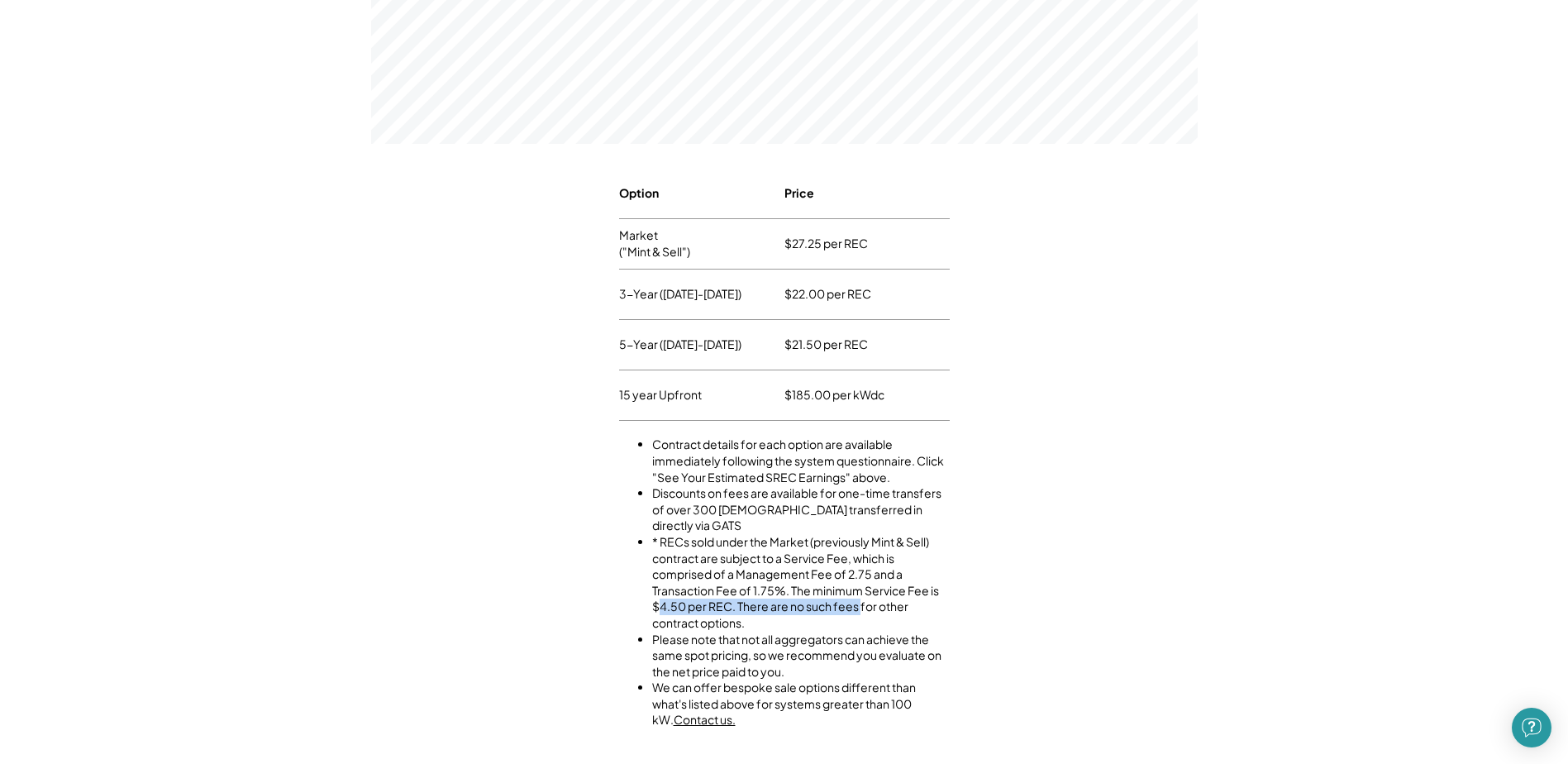
click at [859, 589] on li "* RECs sold under the Market (previously Mint & Sell) contract are subject to a…" at bounding box center [801, 582] width 297 height 97
drag, startPoint x: 881, startPoint y: 593, endPoint x: 911, endPoint y: 593, distance: 30.0
click at [911, 593] on li "* RECs sold under the Market (previously Mint & Sell) contract are subject to a…" at bounding box center [801, 582] width 297 height 97
drag, startPoint x: 660, startPoint y: 623, endPoint x: 884, endPoint y: 629, distance: 224.1
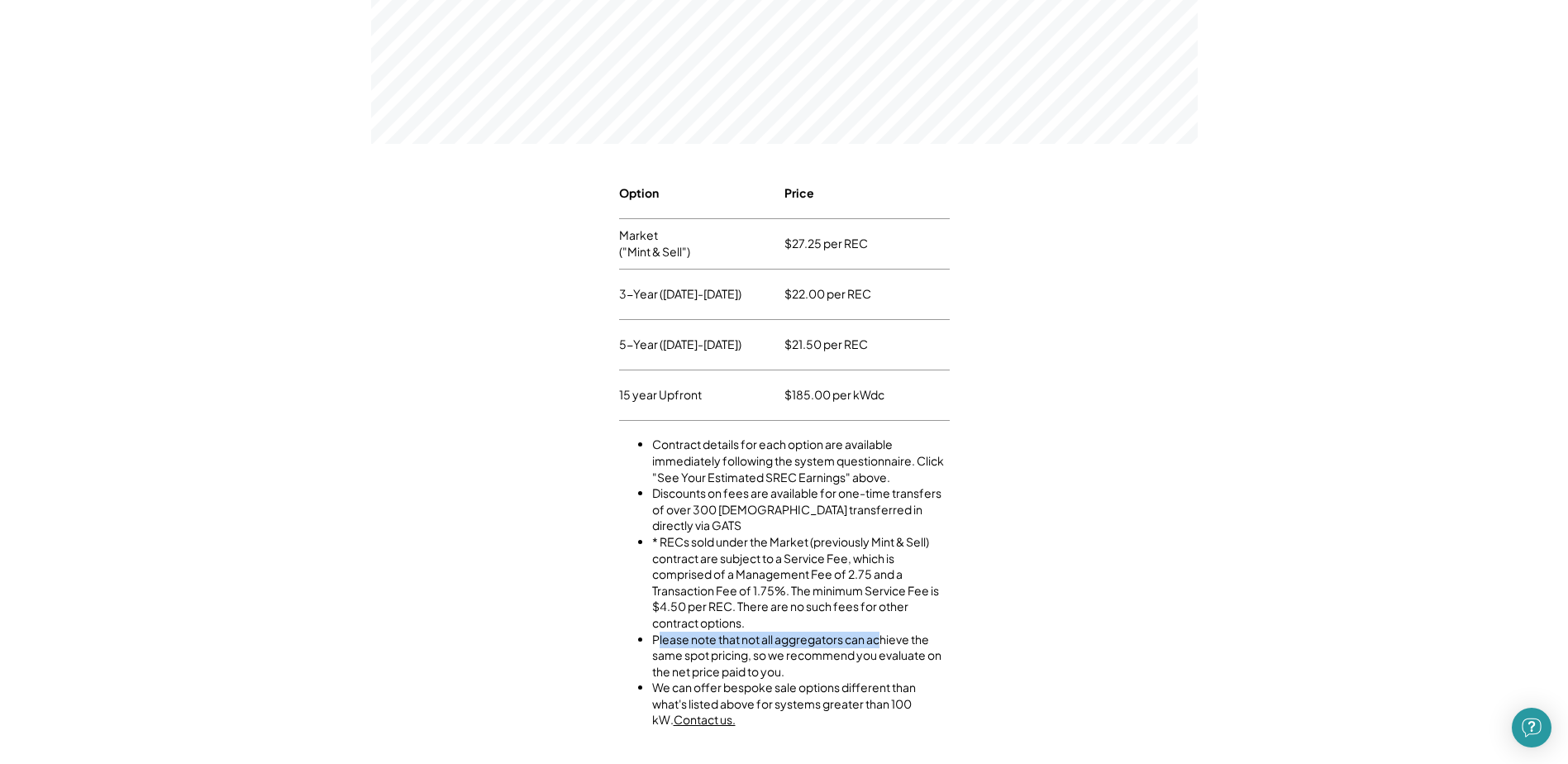
click at [884, 632] on li "Please note that not all aggregators can achieve the same spot pricing, so we r…" at bounding box center [801, 656] width 297 height 49
click at [882, 632] on li "Please note that not all aggregators can achieve the same spot pricing, so we r…" at bounding box center [801, 656] width 297 height 49
drag, startPoint x: 737, startPoint y: 624, endPoint x: 905, endPoint y: 627, distance: 168.0
click at [905, 632] on li "Please note that not all aggregators can achieve the same spot pricing, so we r…" at bounding box center [801, 656] width 297 height 49
click at [902, 632] on li "Please note that not all aggregators can achieve the same spot pricing, so we r…" at bounding box center [801, 656] width 297 height 49
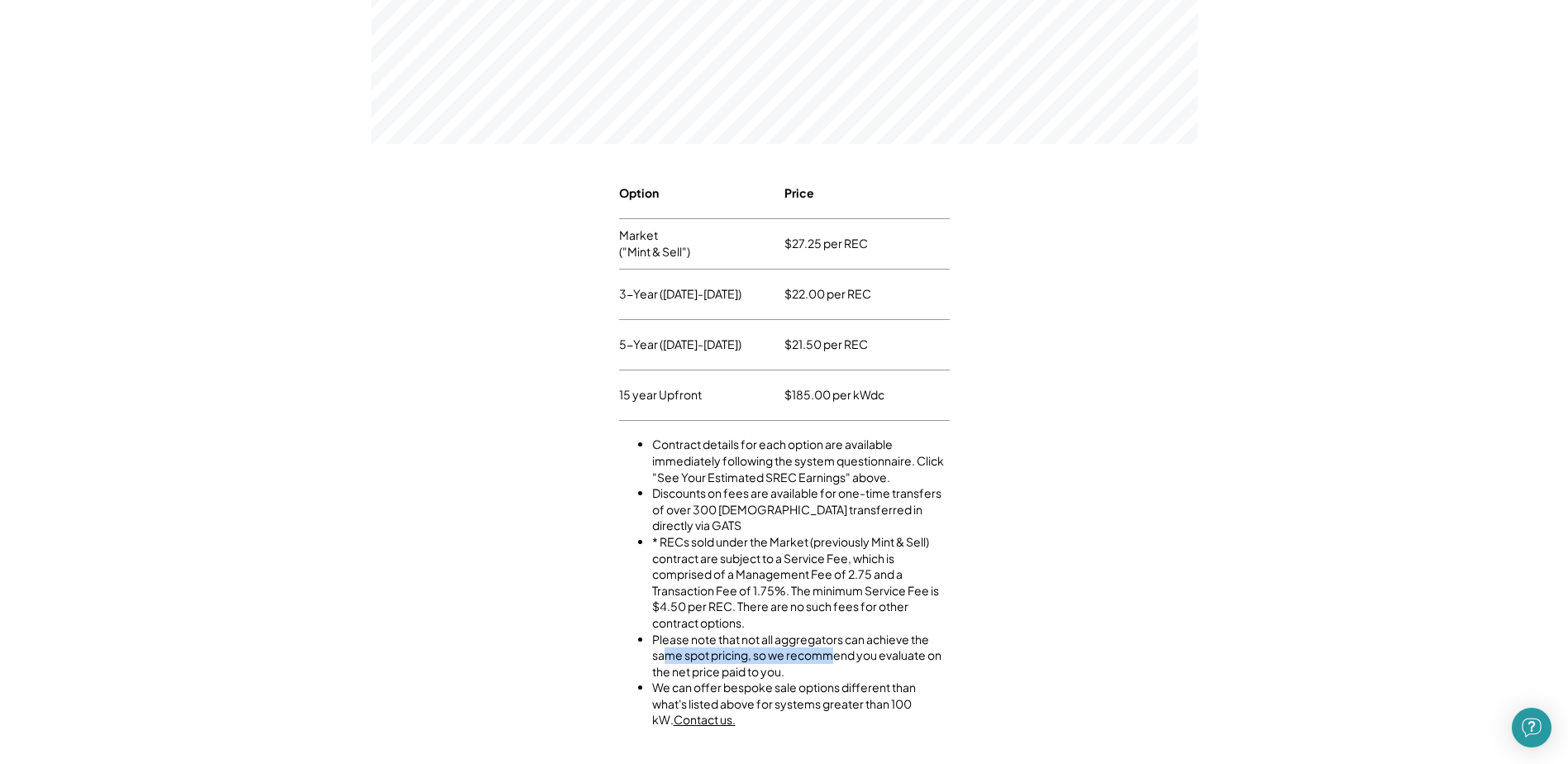
drag, startPoint x: 770, startPoint y: 642, endPoint x: 836, endPoint y: 642, distance: 66.0
click at [836, 642] on li "Please note that not all aggregators can achieve the same spot pricing, so we r…" at bounding box center [801, 656] width 297 height 49
drag, startPoint x: 667, startPoint y: 643, endPoint x: 943, endPoint y: 646, distance: 276.0
click at [943, 646] on li "Please note that not all aggregators can achieve the same spot pricing, so we r…" at bounding box center [801, 656] width 297 height 49
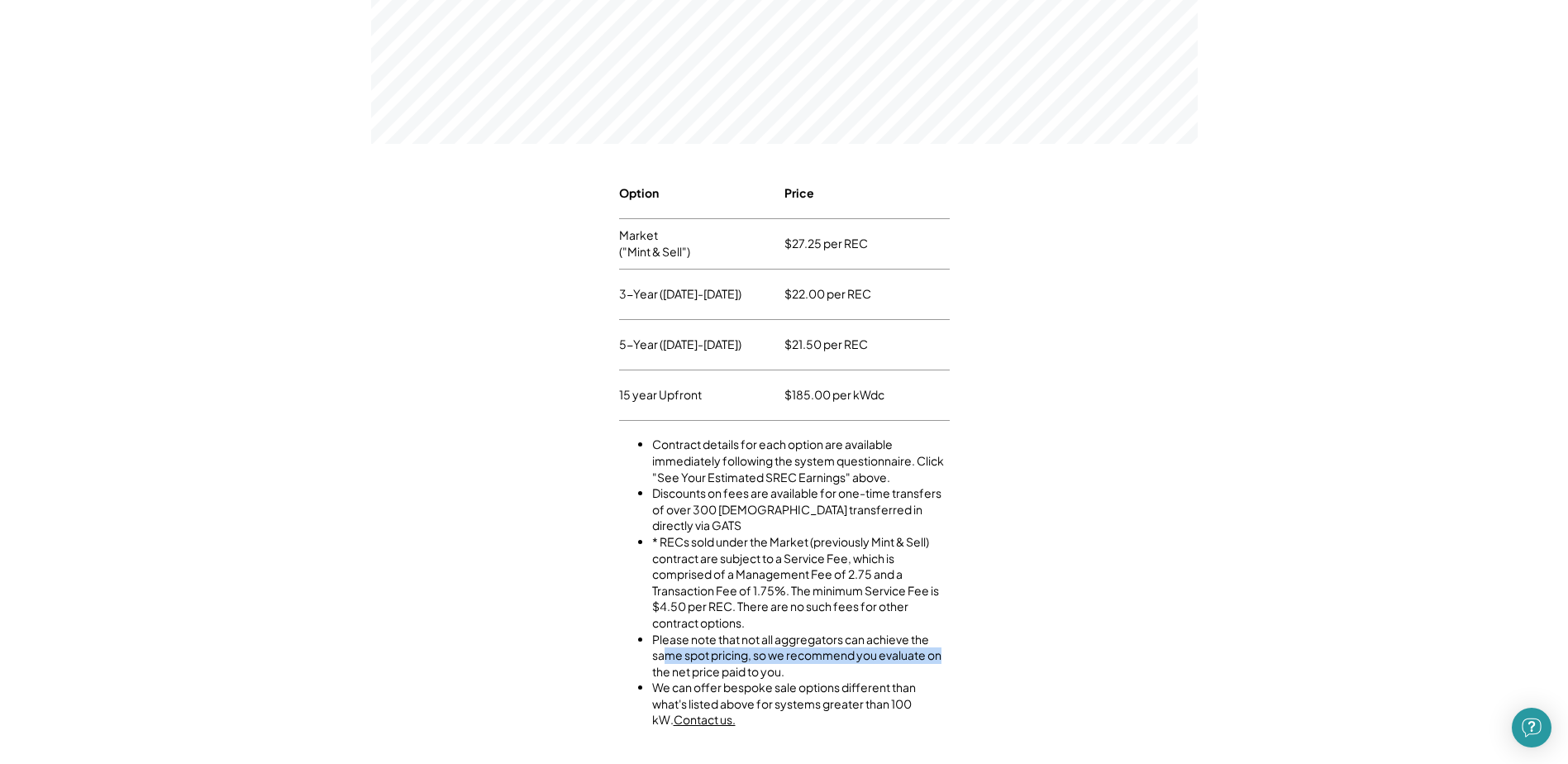
drag, startPoint x: 943, startPoint y: 646, endPoint x: 913, endPoint y: 625, distance: 36.6
click at [941, 645] on li "Please note that not all aggregators can achieve the same spot pricing, so we r…" at bounding box center [801, 656] width 297 height 49
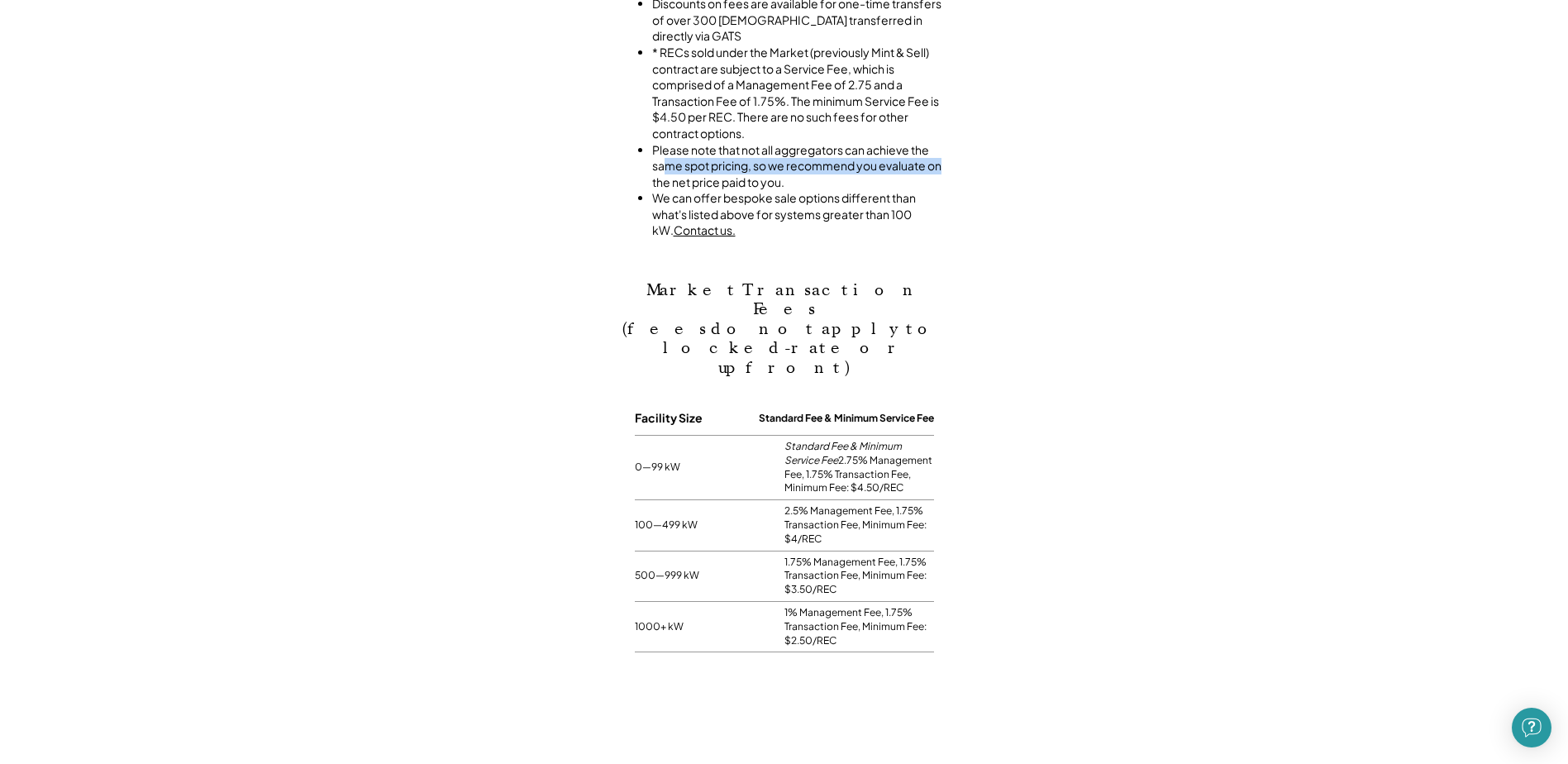
scroll to position [1157, 0]
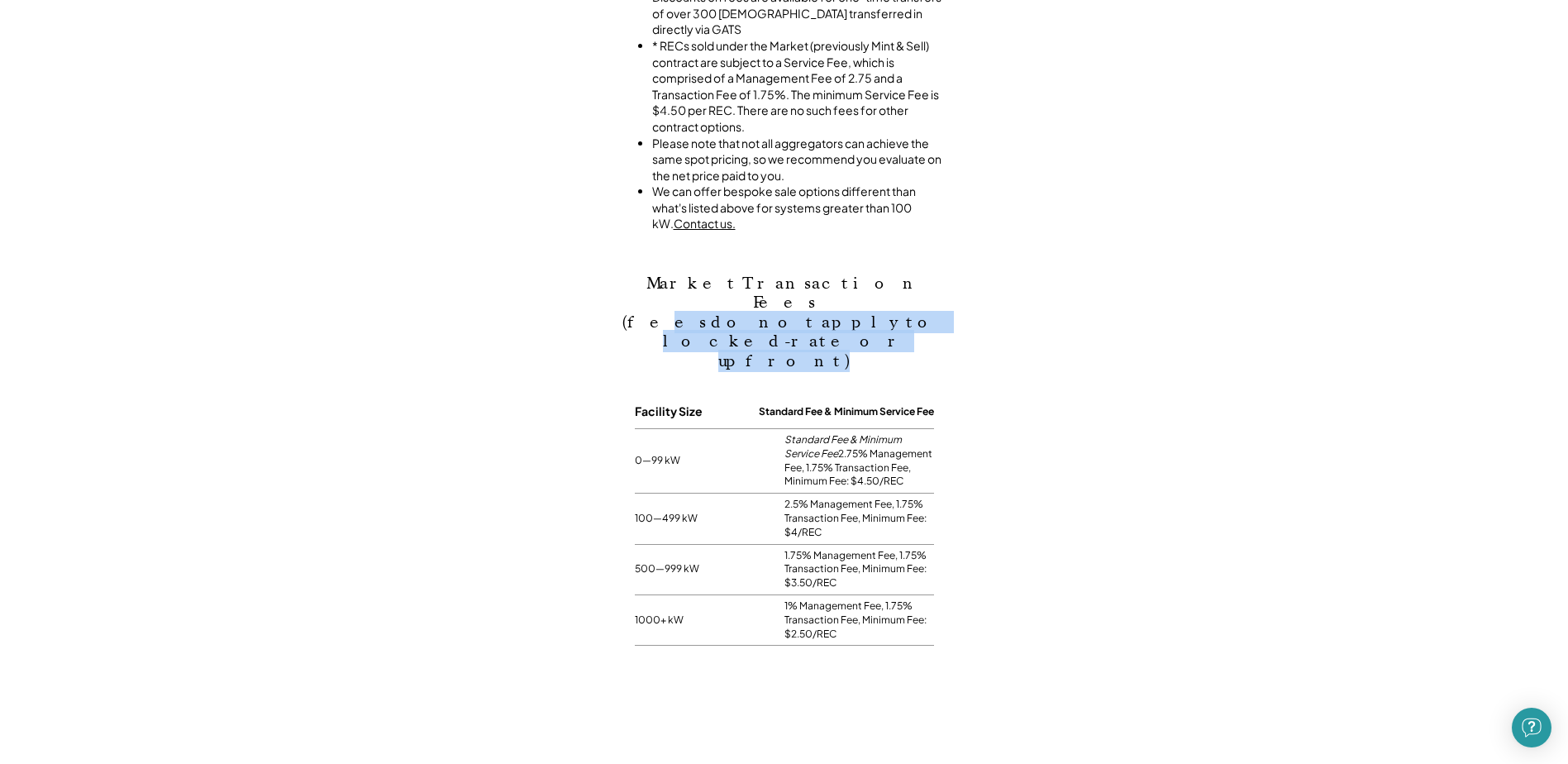
drag, startPoint x: 642, startPoint y: 285, endPoint x: 959, endPoint y: 293, distance: 317.1
click at [959, 293] on div "Market Transaction Fees (fees do not apply to locked-rate or upfront) Facility …" at bounding box center [784, 439] width 1536 height 413
drag, startPoint x: 631, startPoint y: 283, endPoint x: 876, endPoint y: 292, distance: 245.2
click at [876, 292] on h2 "Market Transaction Fees (fees do not apply to locked-rate or upfront)" at bounding box center [784, 334] width 331 height 122
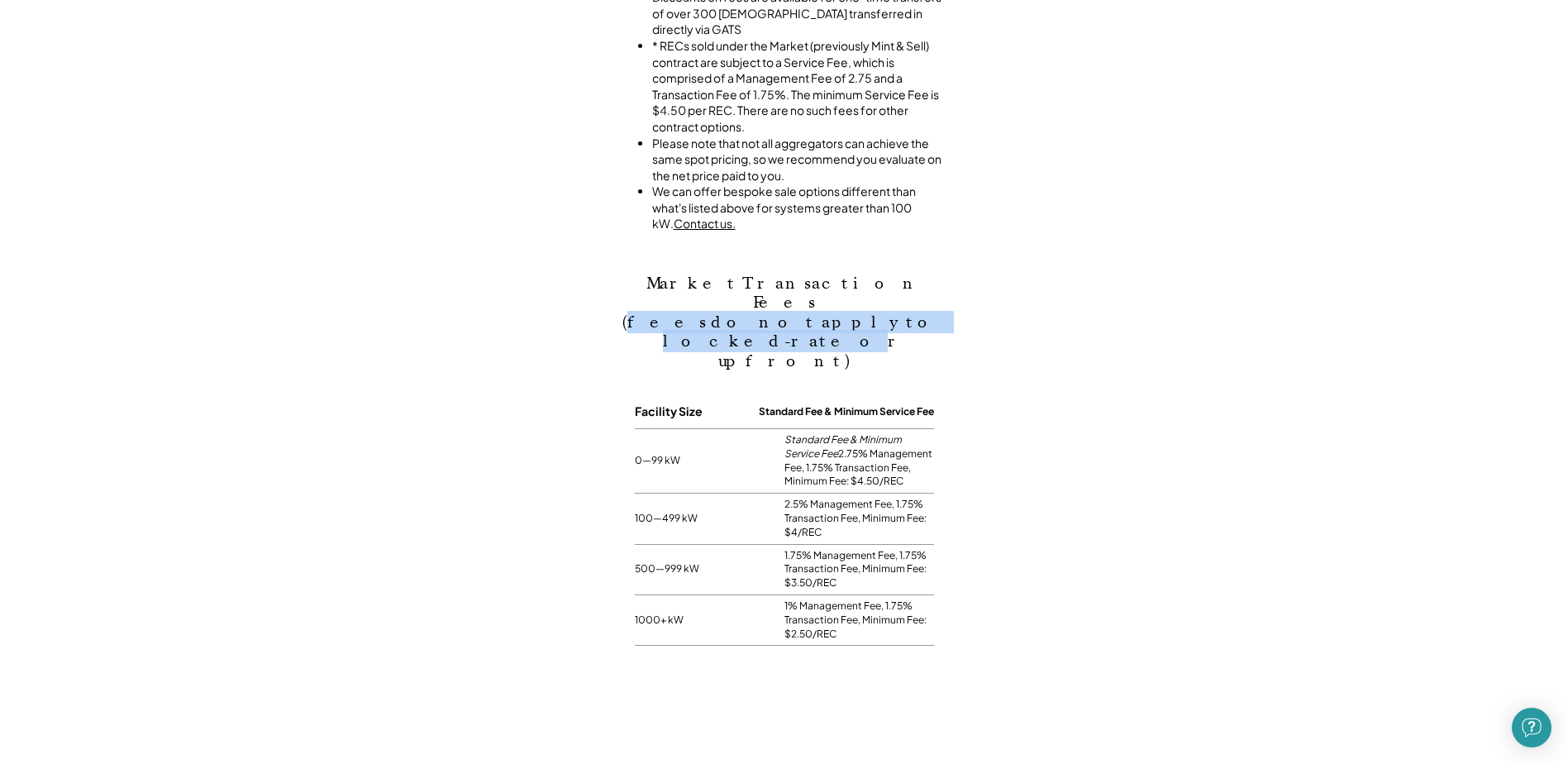
click at [876, 292] on h2 "Market Transaction Fees (fees do not apply to locked-rate or upfront)" at bounding box center [784, 334] width 331 height 122
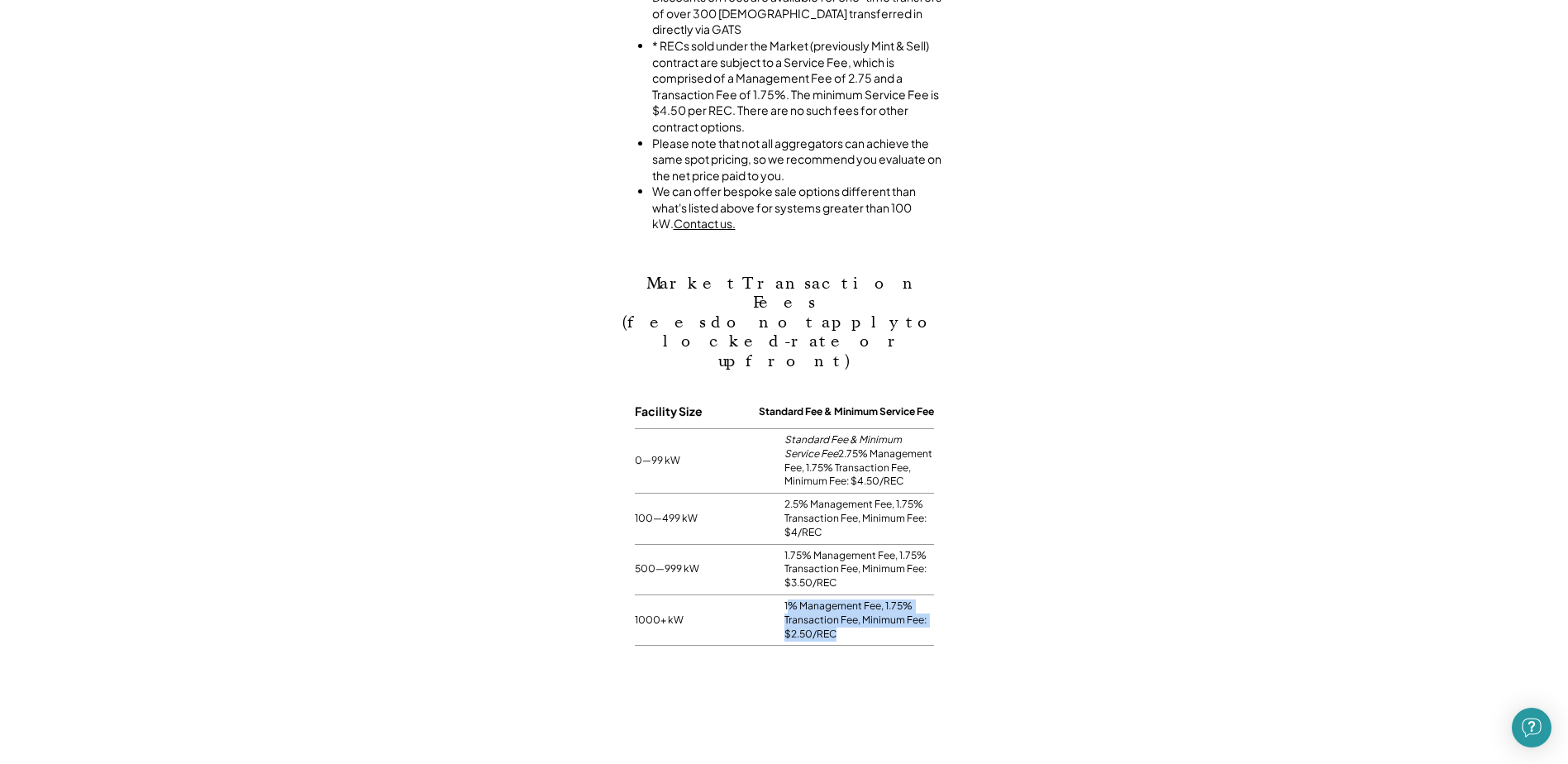
drag, startPoint x: 795, startPoint y: 542, endPoint x: 956, endPoint y: 572, distance: 163.8
click at [956, 572] on div "Market Transaction Fees (fees do not apply to locked-rate or upfront) Facility …" at bounding box center [784, 439] width 1536 height 413
drag, startPoint x: 956, startPoint y: 572, endPoint x: 936, endPoint y: 573, distance: 20.0
click at [956, 572] on div "Market Transaction Fees (fees do not apply to locked-rate or upfront) Facility …" at bounding box center [784, 439] width 1536 height 413
drag, startPoint x: 864, startPoint y: 549, endPoint x: 936, endPoint y: 584, distance: 80.1
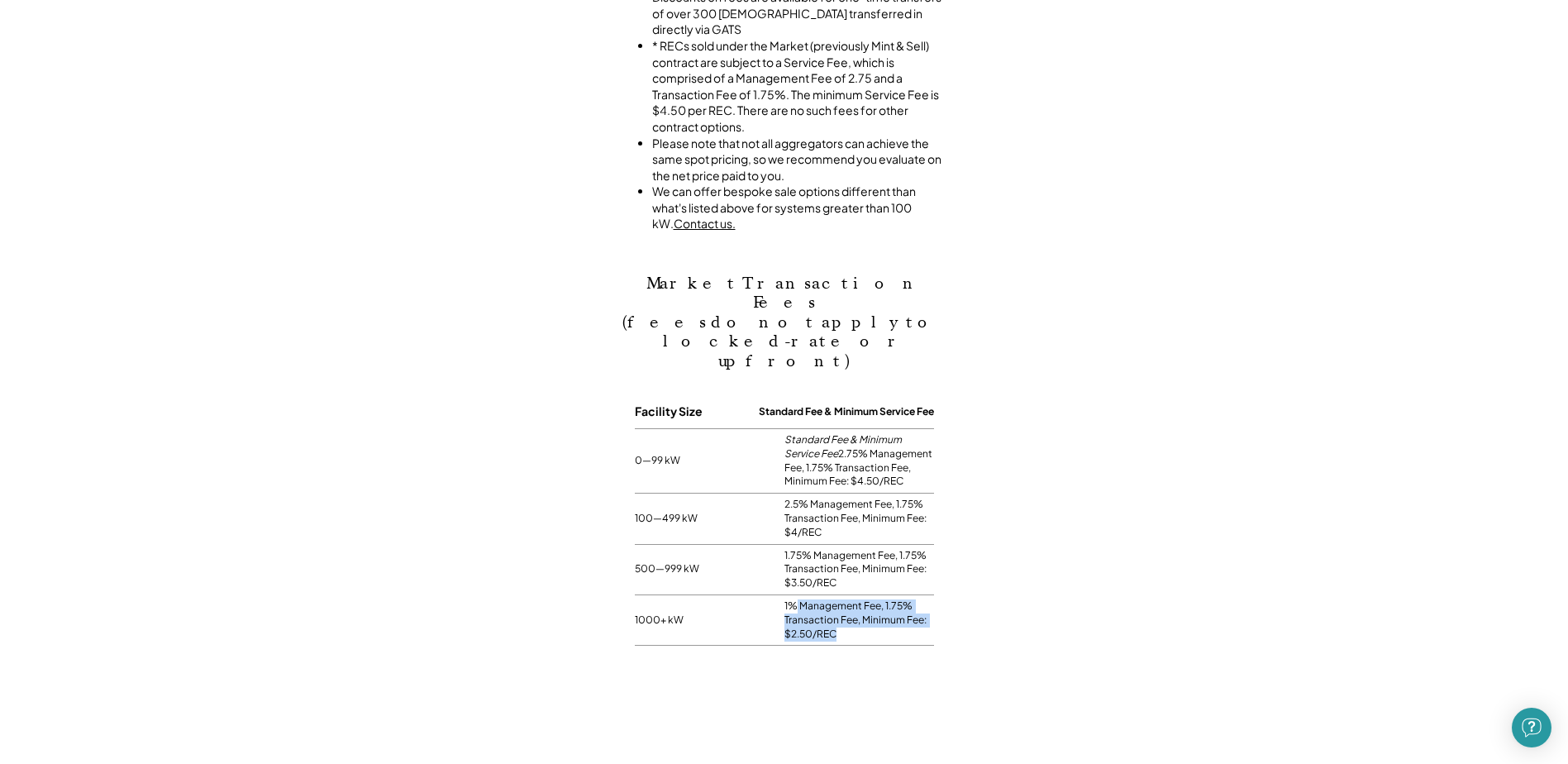
click at [936, 584] on div "Market Transaction Fees (fees do not apply to locked-rate or upfront) Facility …" at bounding box center [784, 439] width 1536 height 413
drag, startPoint x: 936, startPoint y: 584, endPoint x: 868, endPoint y: 577, distance: 68.4
click at [927, 595] on div "1% Management Fee, 1.75% Transaction Fee, Minimum Fee: $2.50/REC" at bounding box center [860, 620] width 150 height 50
drag, startPoint x: 811, startPoint y: 562, endPoint x: 778, endPoint y: 536, distance: 42.0
click at [778, 595] on div "1000+ kW 1% Management Fee, 1.75% Transaction Fee, Minimum Fee: $2.50/REC" at bounding box center [784, 620] width 299 height 51
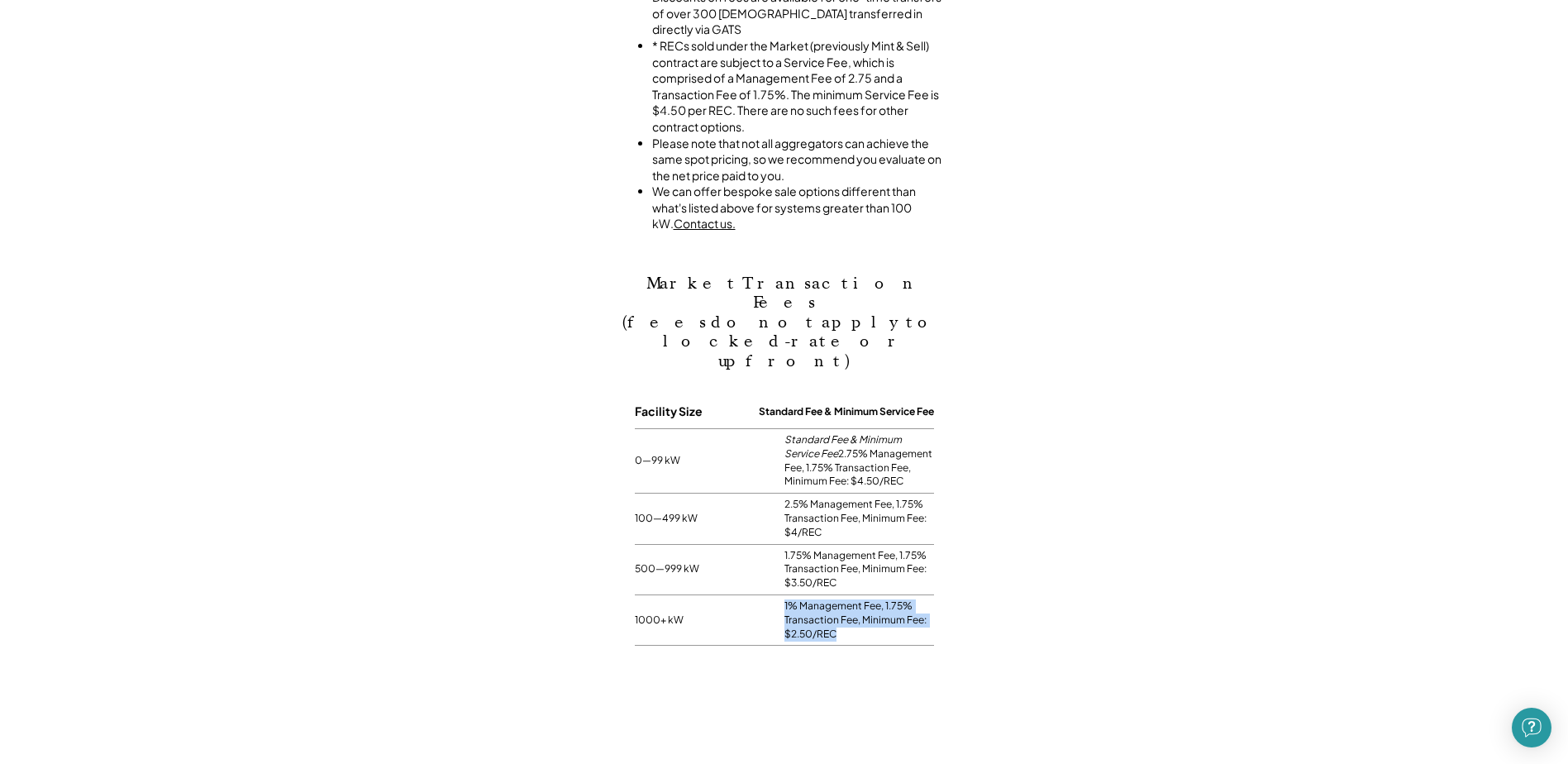
drag, startPoint x: 778, startPoint y: 536, endPoint x: 1001, endPoint y: 589, distance: 229.2
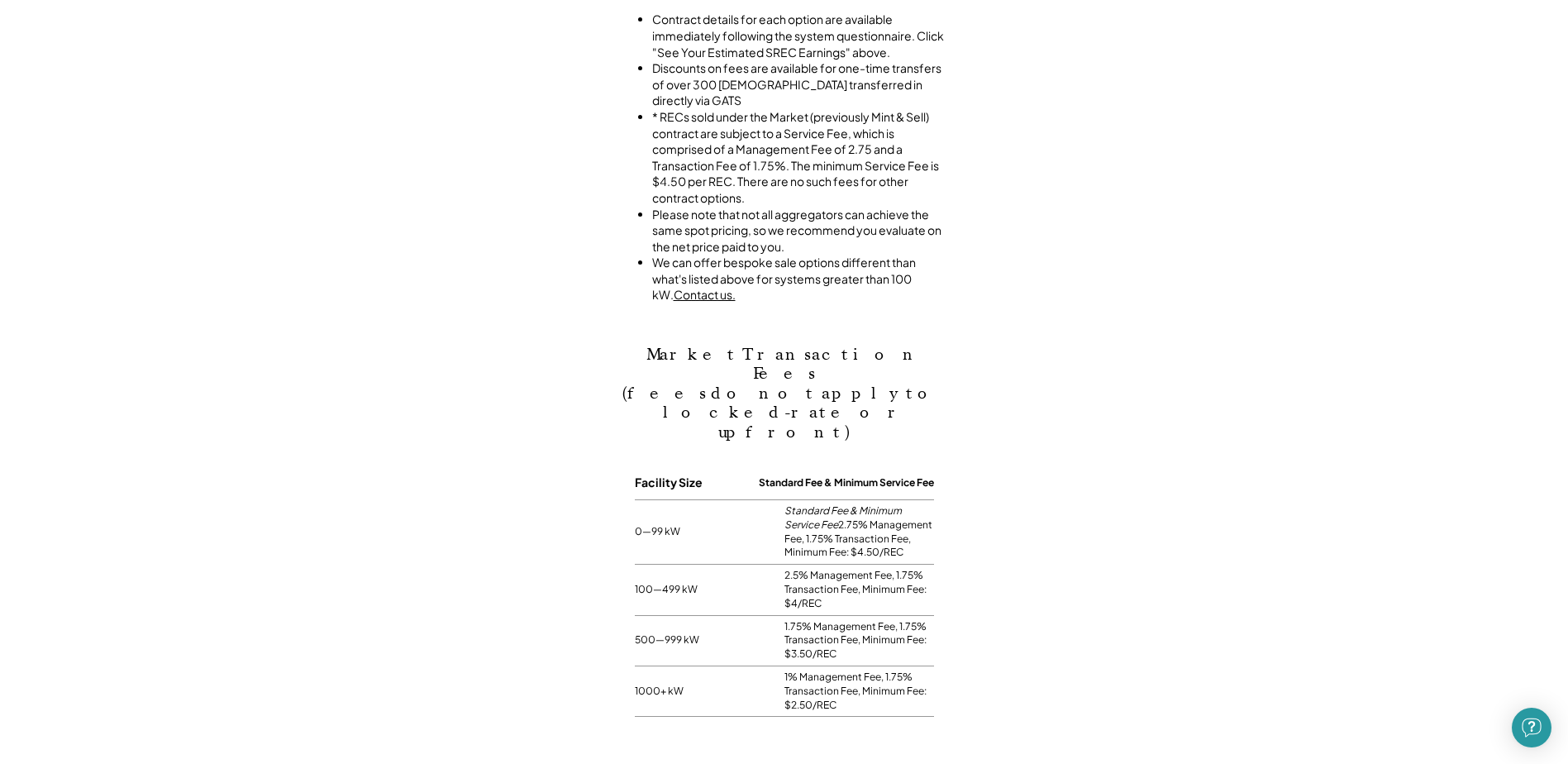
scroll to position [756, 0]
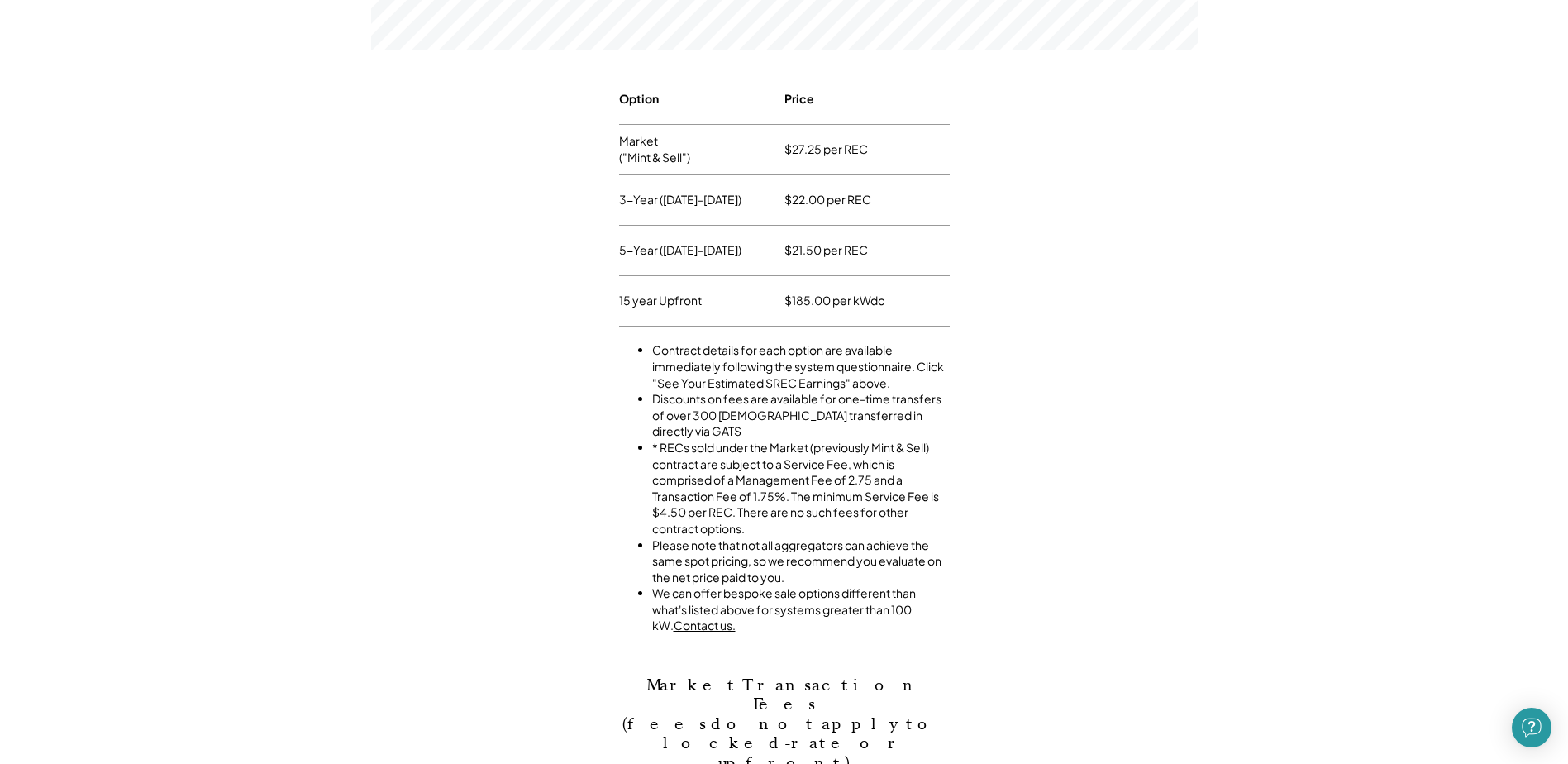
drag, startPoint x: 692, startPoint y: 577, endPoint x: 942, endPoint y: 597, distance: 250.8
click at [942, 597] on li "We can offer bespoke sale options different than what's listed above for system…" at bounding box center [801, 610] width 297 height 49
drag
click at [866, 596] on li "We can offer bespoke sale options different than what's listed above for system…" at bounding box center [801, 610] width 297 height 49
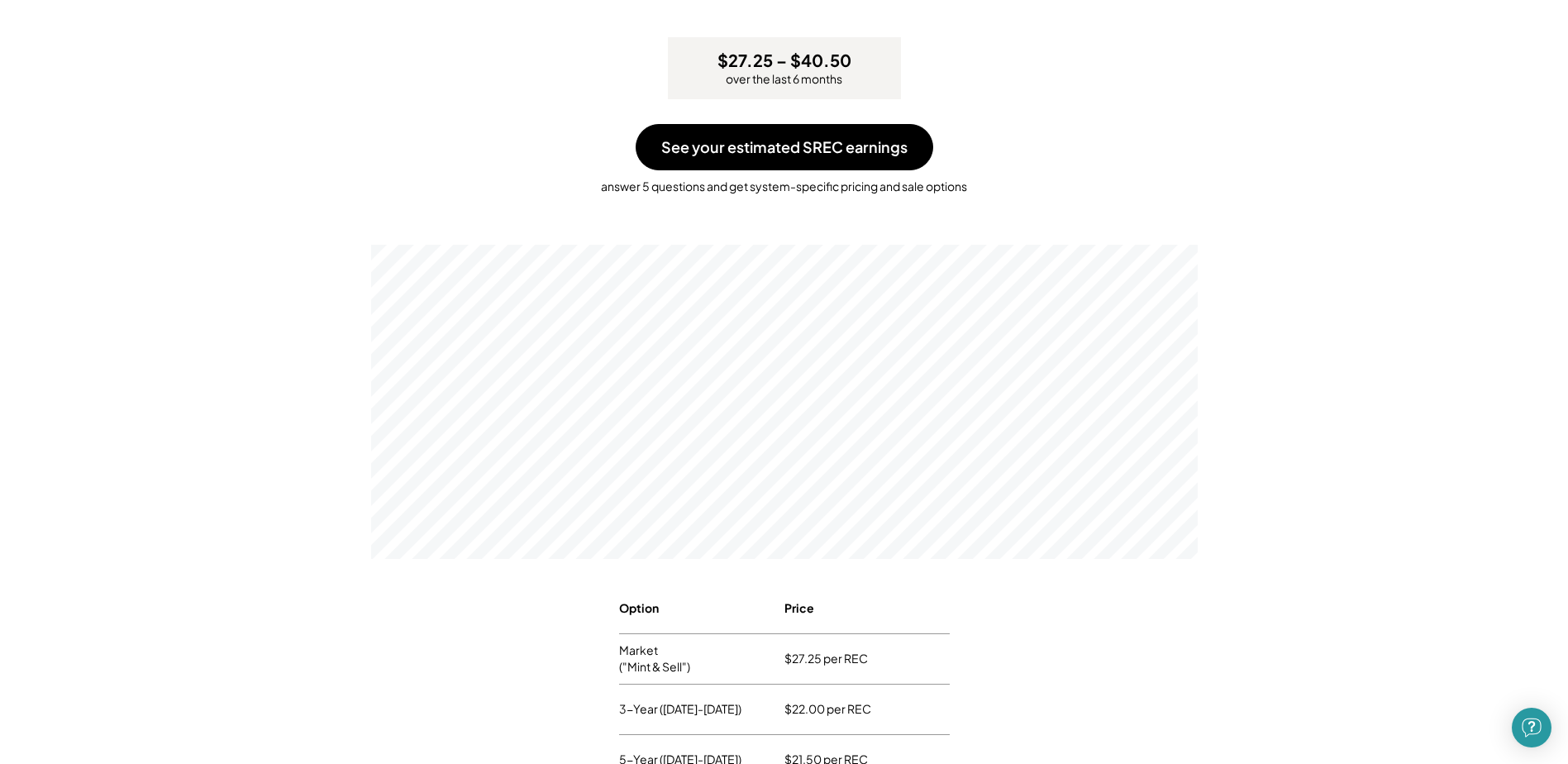
scroll to position [0, 0]
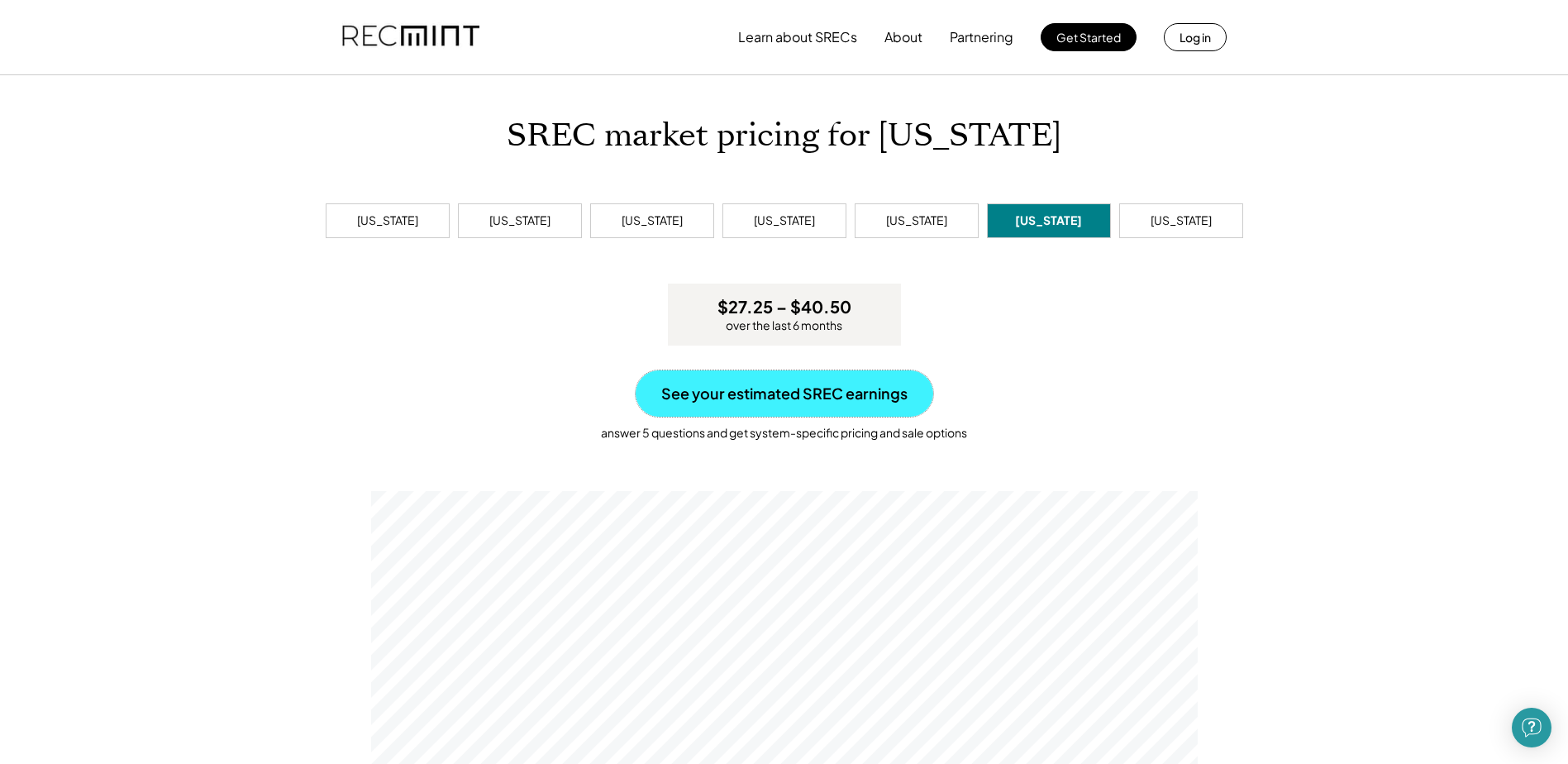
click at [742, 402] on button "See your estimated SREC earnings" at bounding box center [784, 394] width 297 height 47
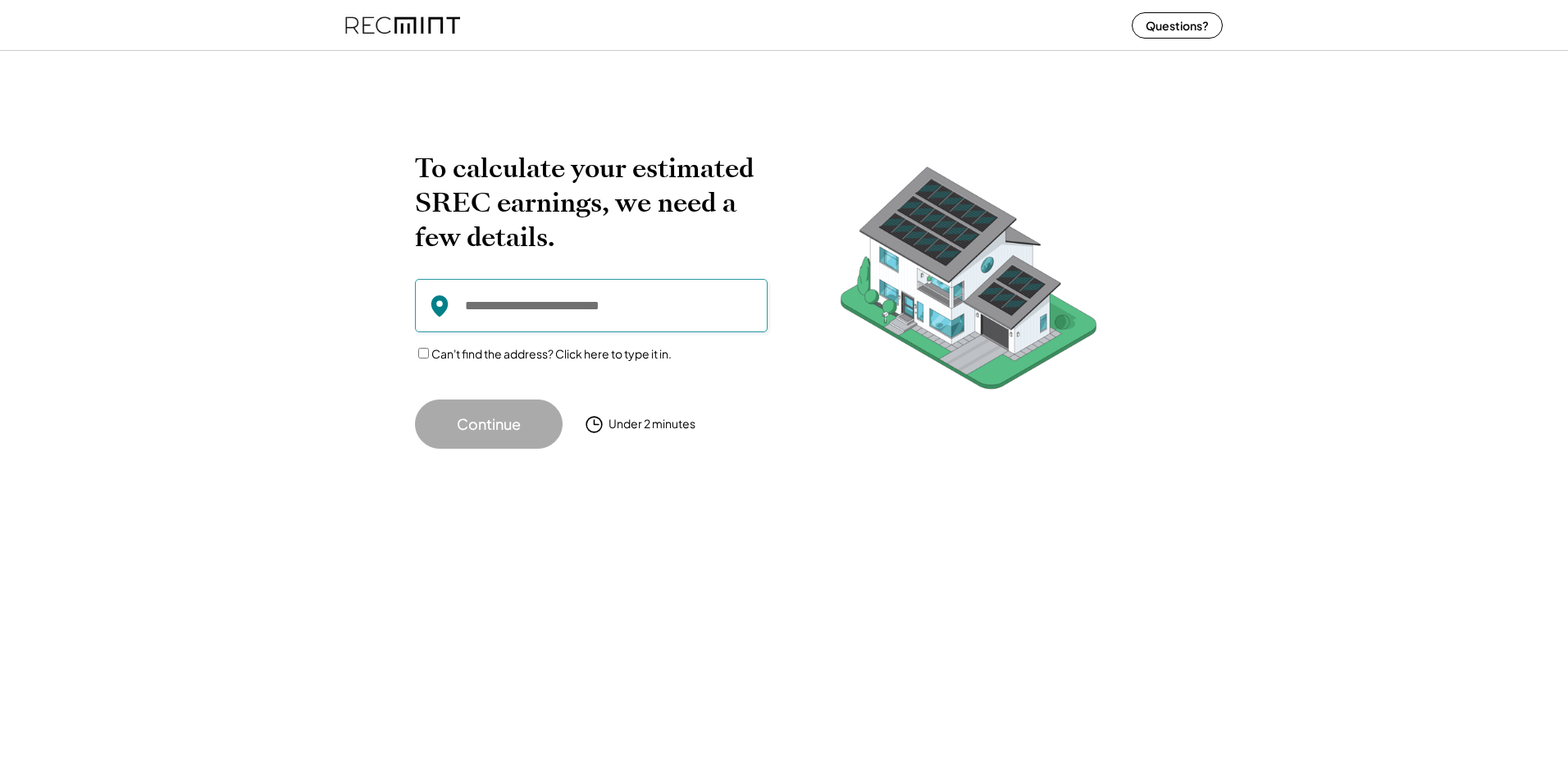
click at [550, 314] on input "input" at bounding box center [591, 305] width 353 height 53
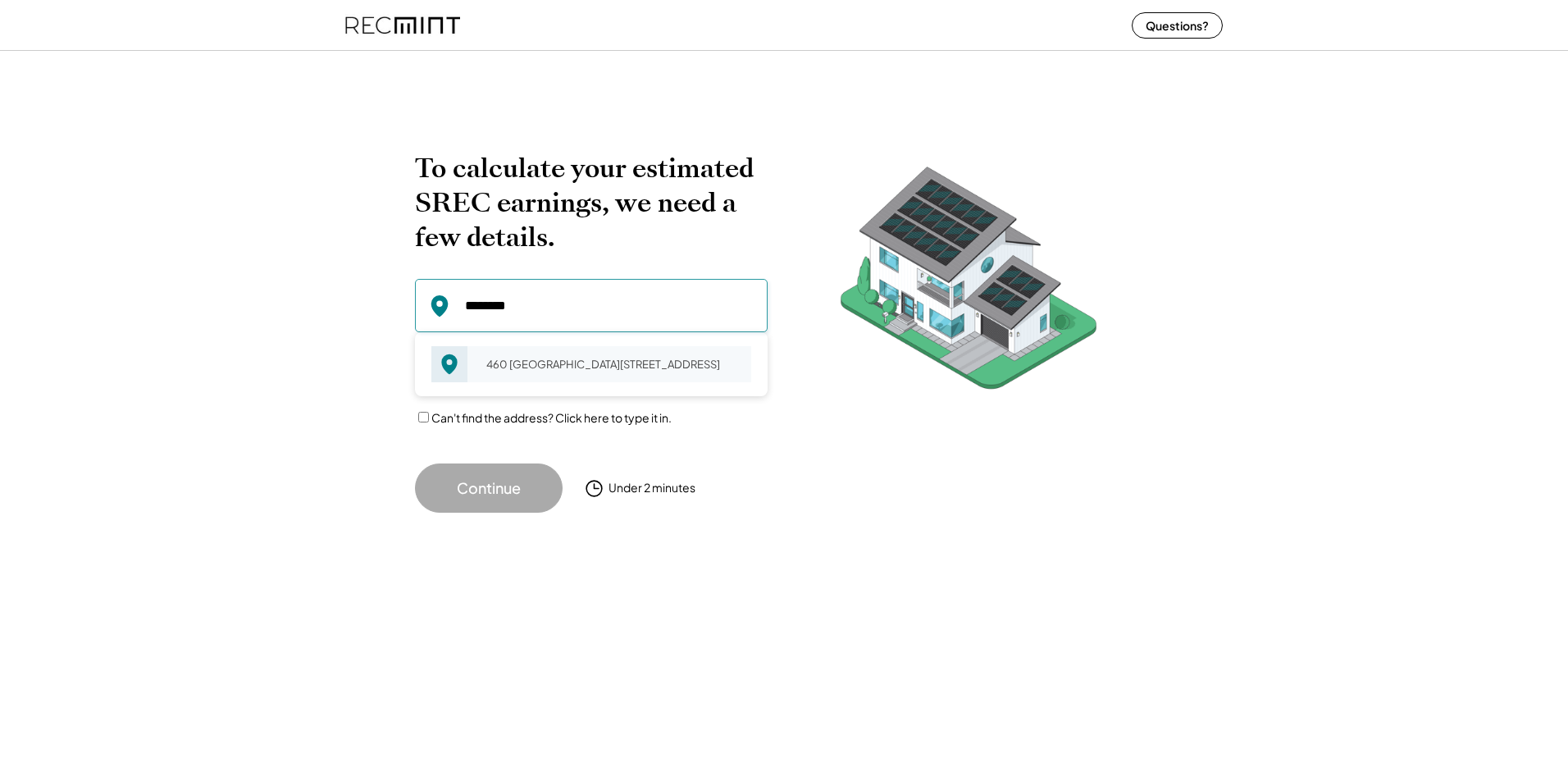
click at [556, 371] on div "460 Reas Ford Rd Earlysville, VA 22936" at bounding box center [613, 365] width 275 height 23
type input "**********"
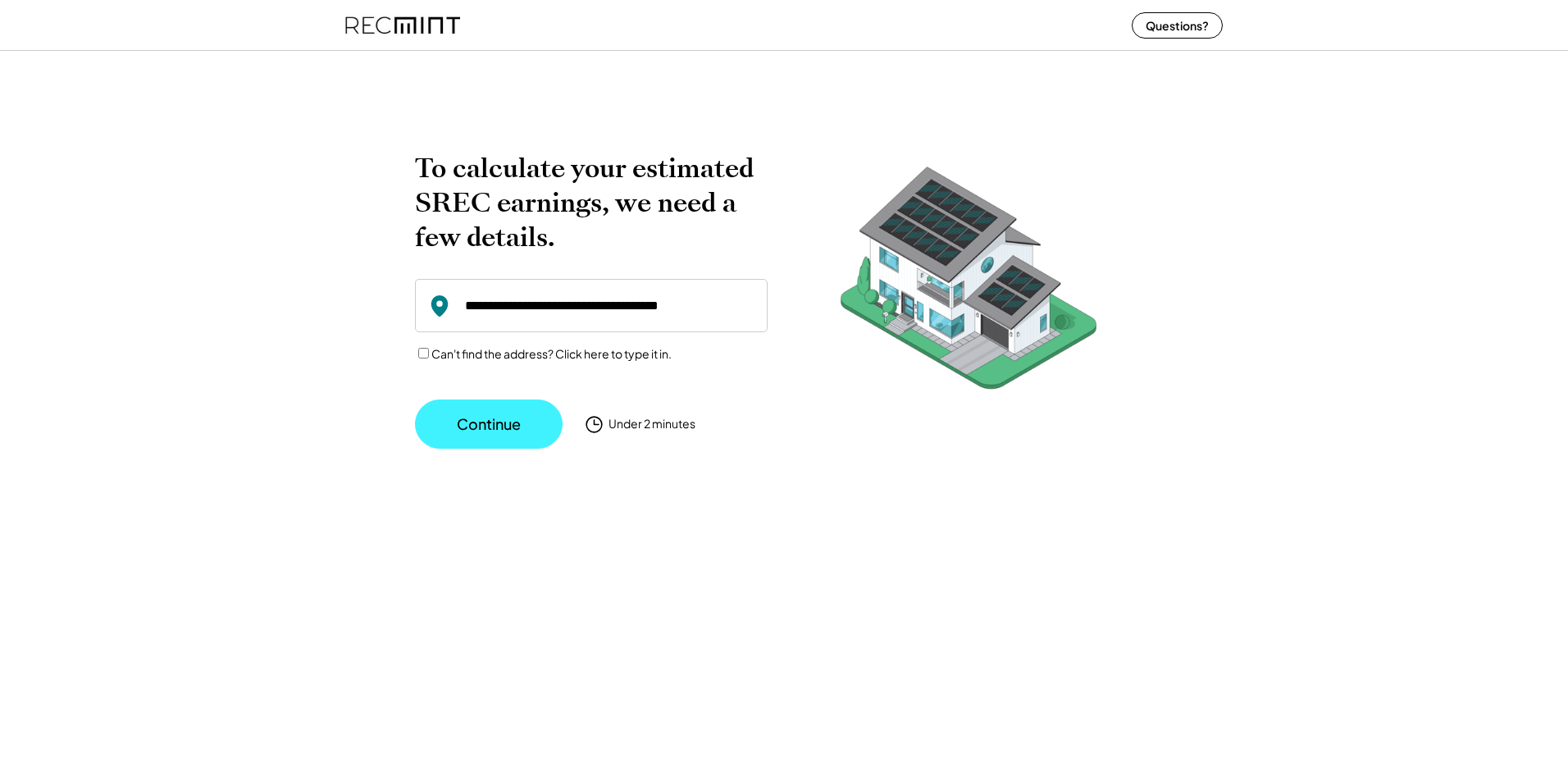
click at [476, 428] on button "Continue" at bounding box center [489, 424] width 148 height 50
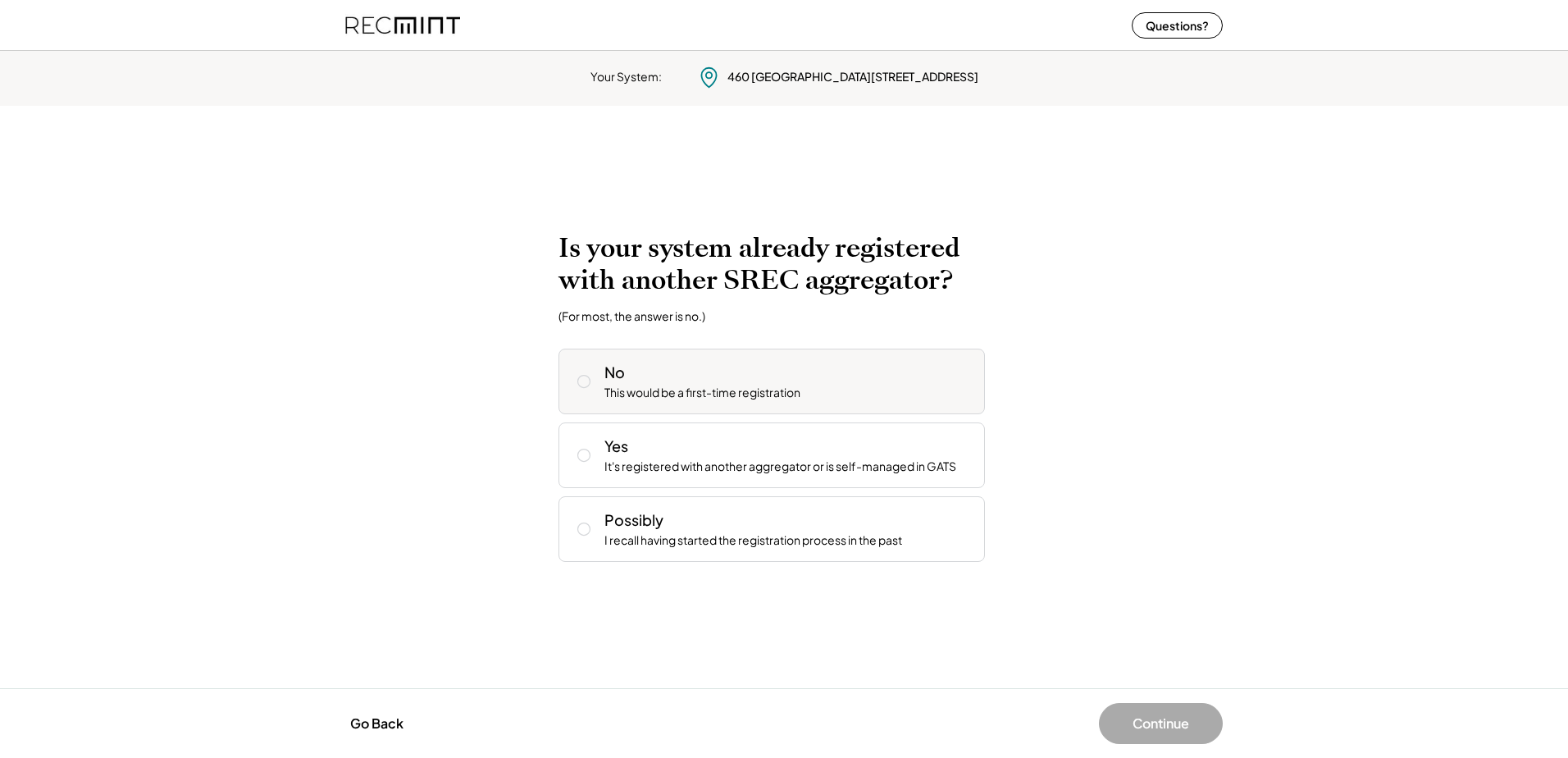
click at [725, 407] on div "No This would be a first-time registration" at bounding box center [772, 381] width 427 height 65
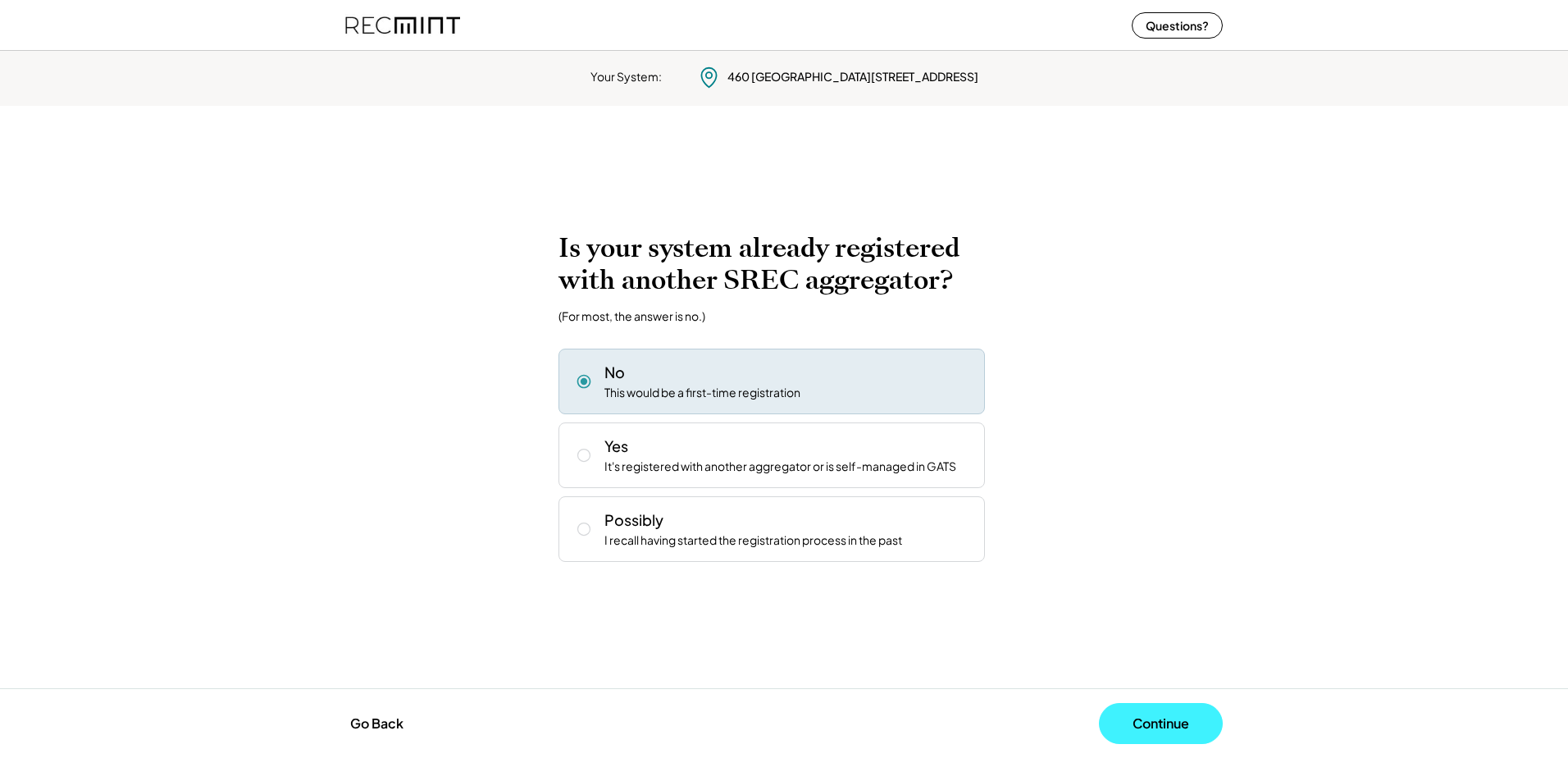
click at [1148, 708] on button "Continue" at bounding box center [1161, 723] width 124 height 41
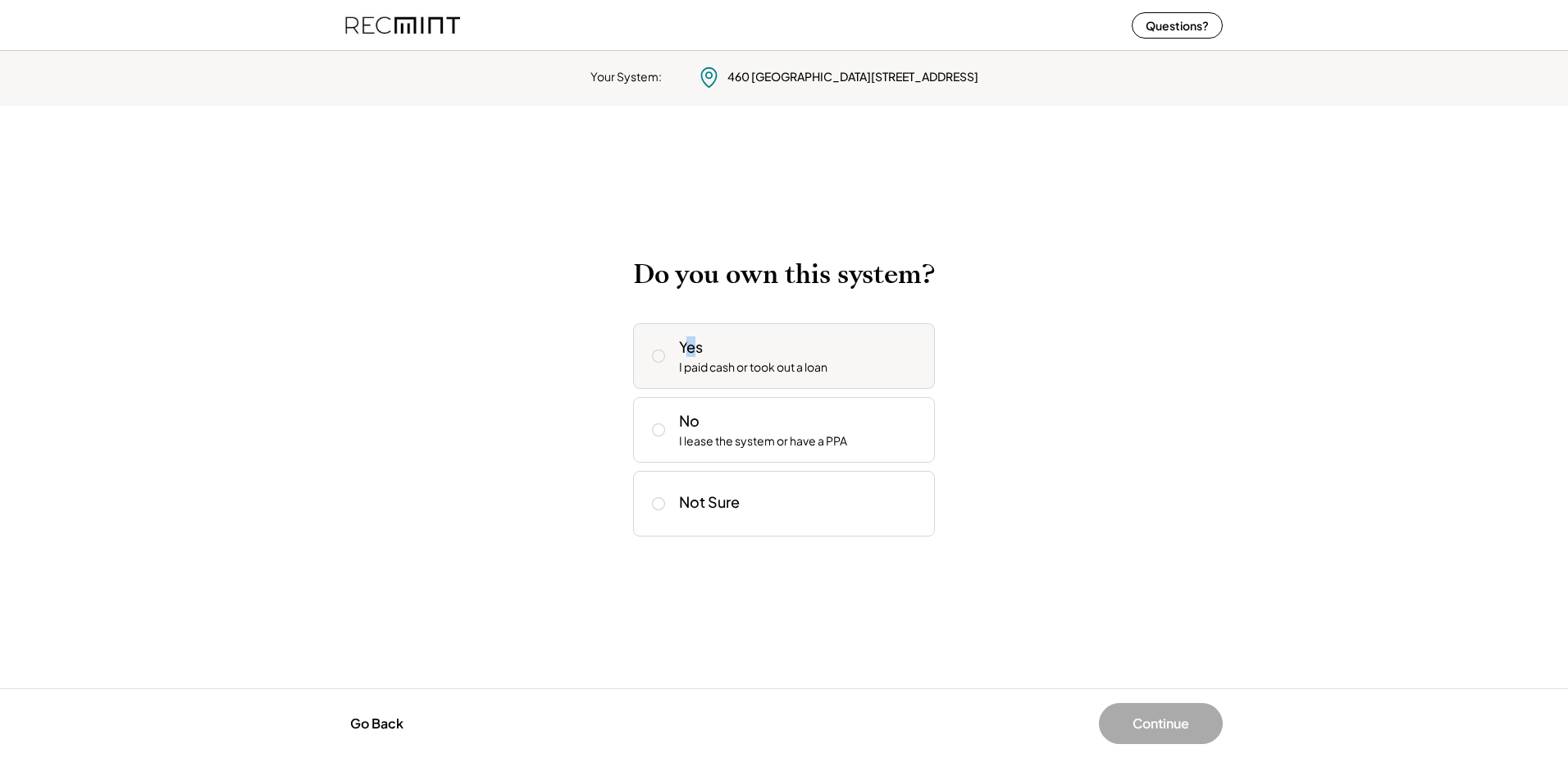
click at [691, 342] on div "Yes" at bounding box center [691, 346] width 24 height 21
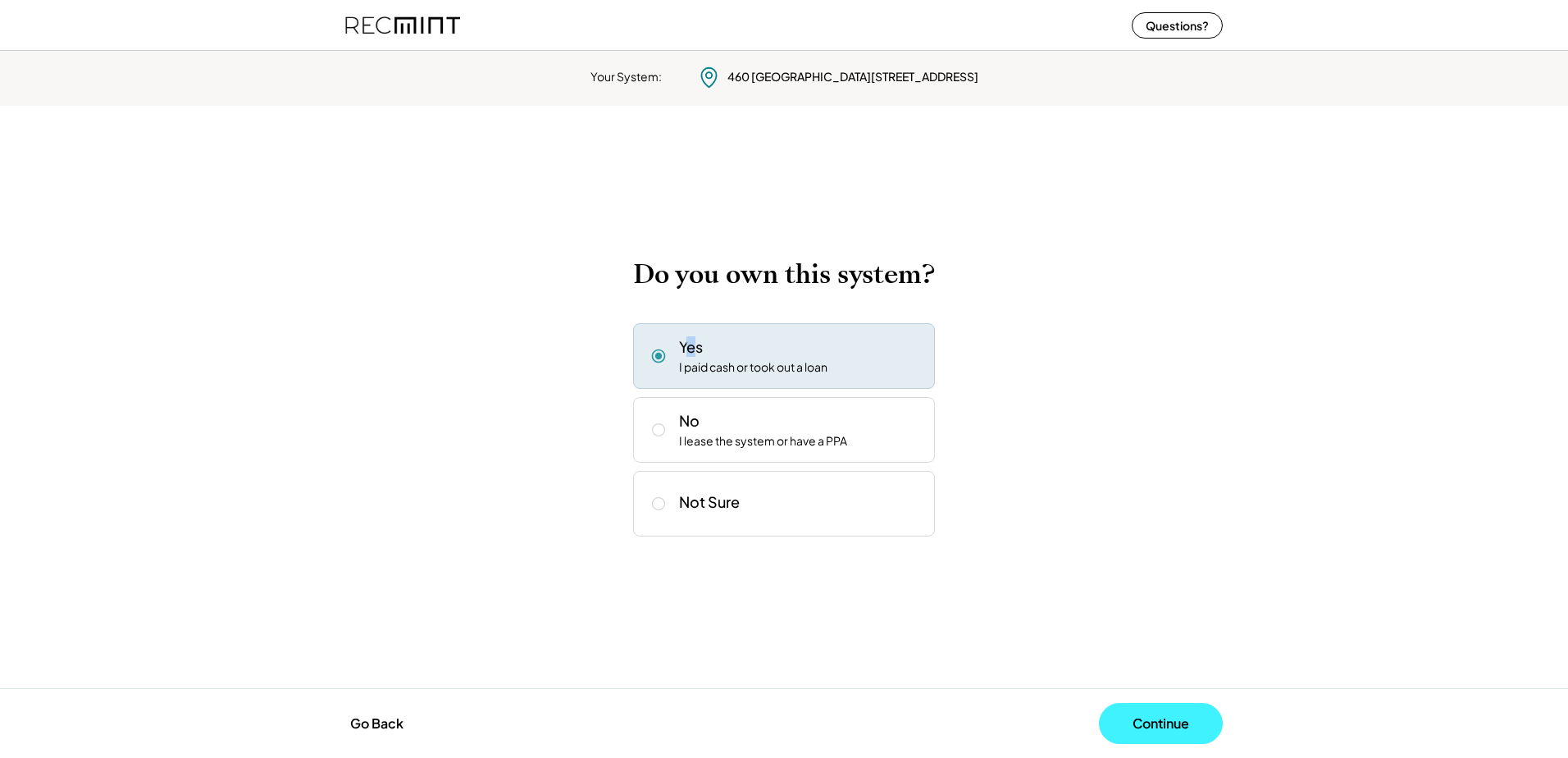
click at [1145, 734] on button "Continue" at bounding box center [1161, 723] width 124 height 41
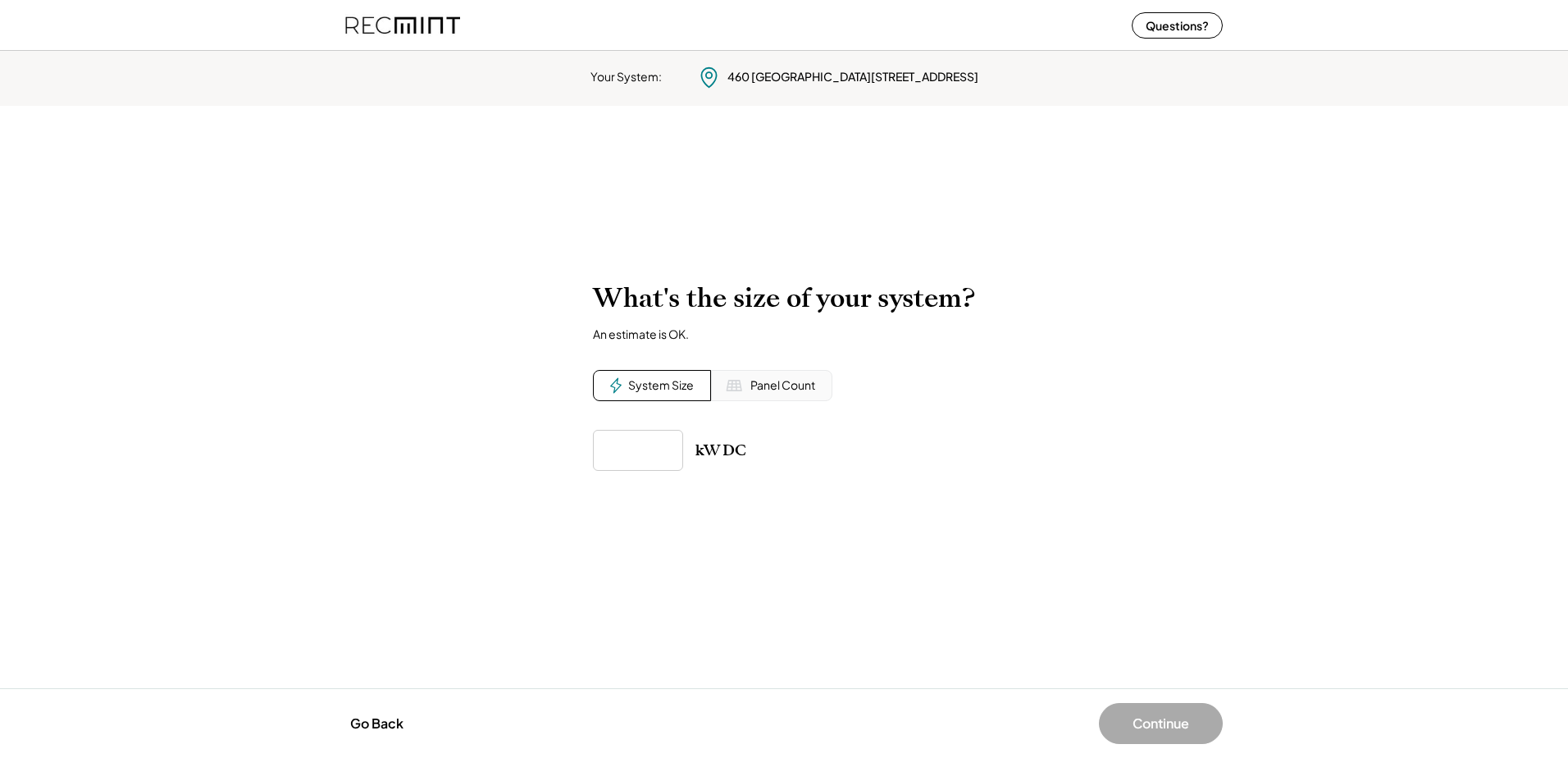
click at [649, 380] on div "System Size" at bounding box center [660, 385] width 65 height 17
click at [636, 445] on input "input" at bounding box center [637, 451] width 90 height 41
type input "******"
click at [802, 452] on div "kW DC" at bounding box center [784, 451] width 382 height 41
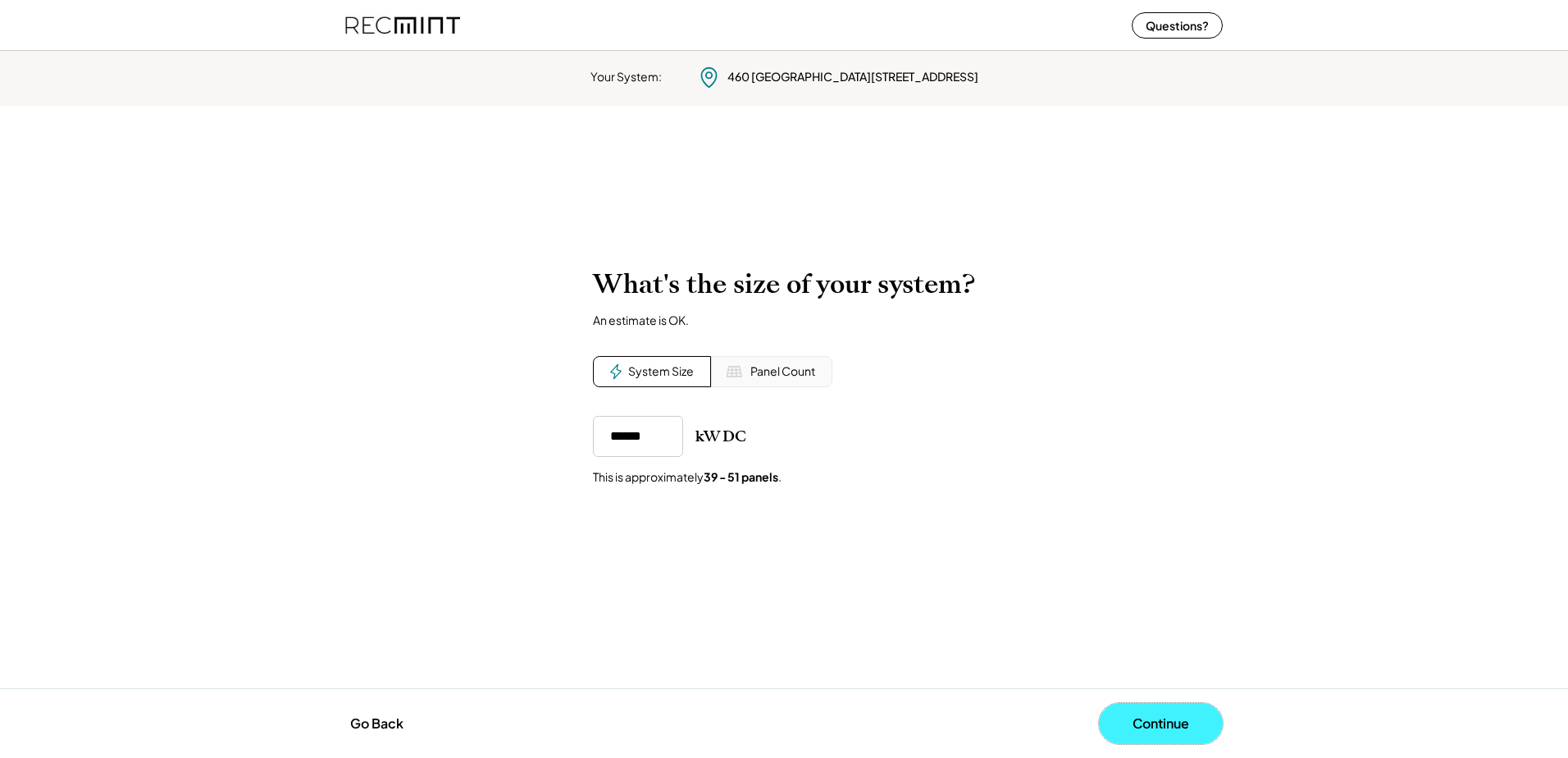
click at [1146, 725] on button "Continue" at bounding box center [1161, 723] width 124 height 41
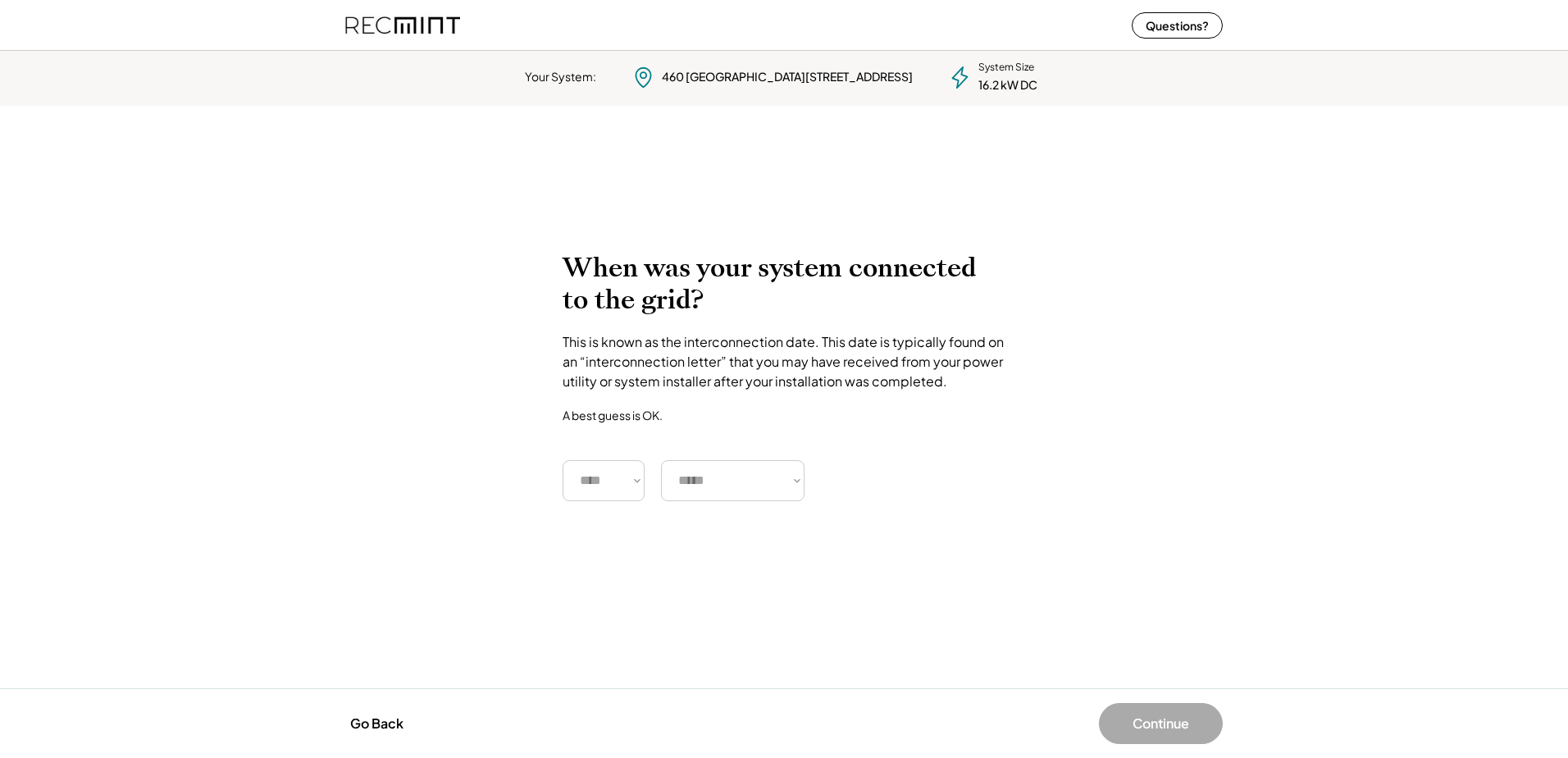
click at [617, 478] on select "**** **** **** **** **** **** **** **** **** **** **** **** **** **** ****" at bounding box center [603, 481] width 82 height 41
click at [563, 460] on select "**** **** **** **** **** **** **** **** **** **** **** **** **** **** ****" at bounding box center [603, 481] width 82 height 41
click at [596, 464] on select "**** **** **** **** **** **** **** **** **** **** **** **** **** **** ****" at bounding box center [603, 481] width 82 height 41
select select "****"
click at [563, 460] on select "**** **** **** **** **** **** **** **** **** **** **** **** **** **** ****" at bounding box center [603, 481] width 82 height 41
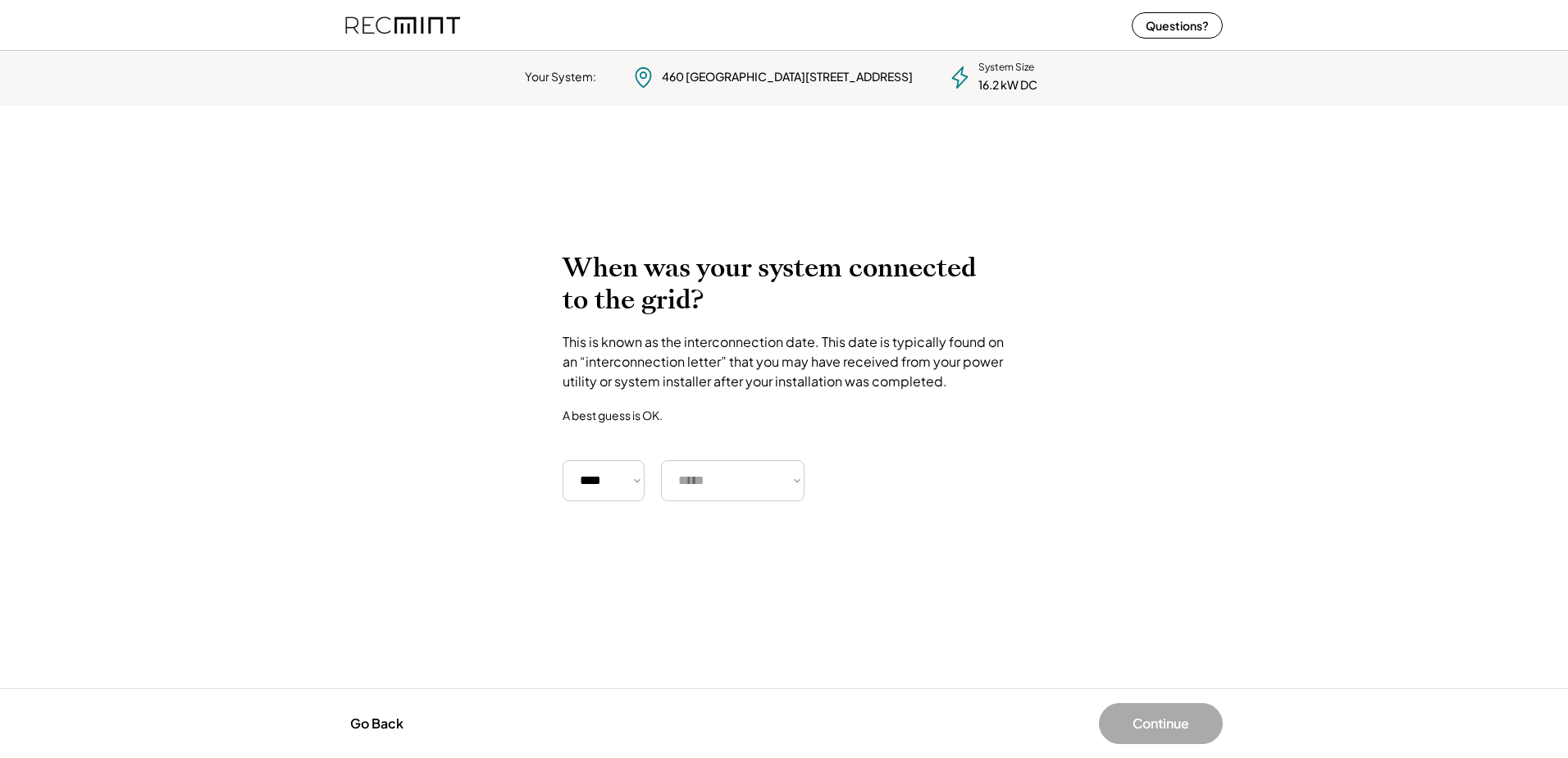
click at [750, 479] on select "***** ******* ******** ***** ***** *** **** **** ****** ********* ******* *****…" at bounding box center [733, 481] width 144 height 41
select select "******"
click at [661, 460] on select "***** ******* ******** ***** ***** *** **** **** ****** ********* ******* *****…" at bounding box center [733, 481] width 144 height 41
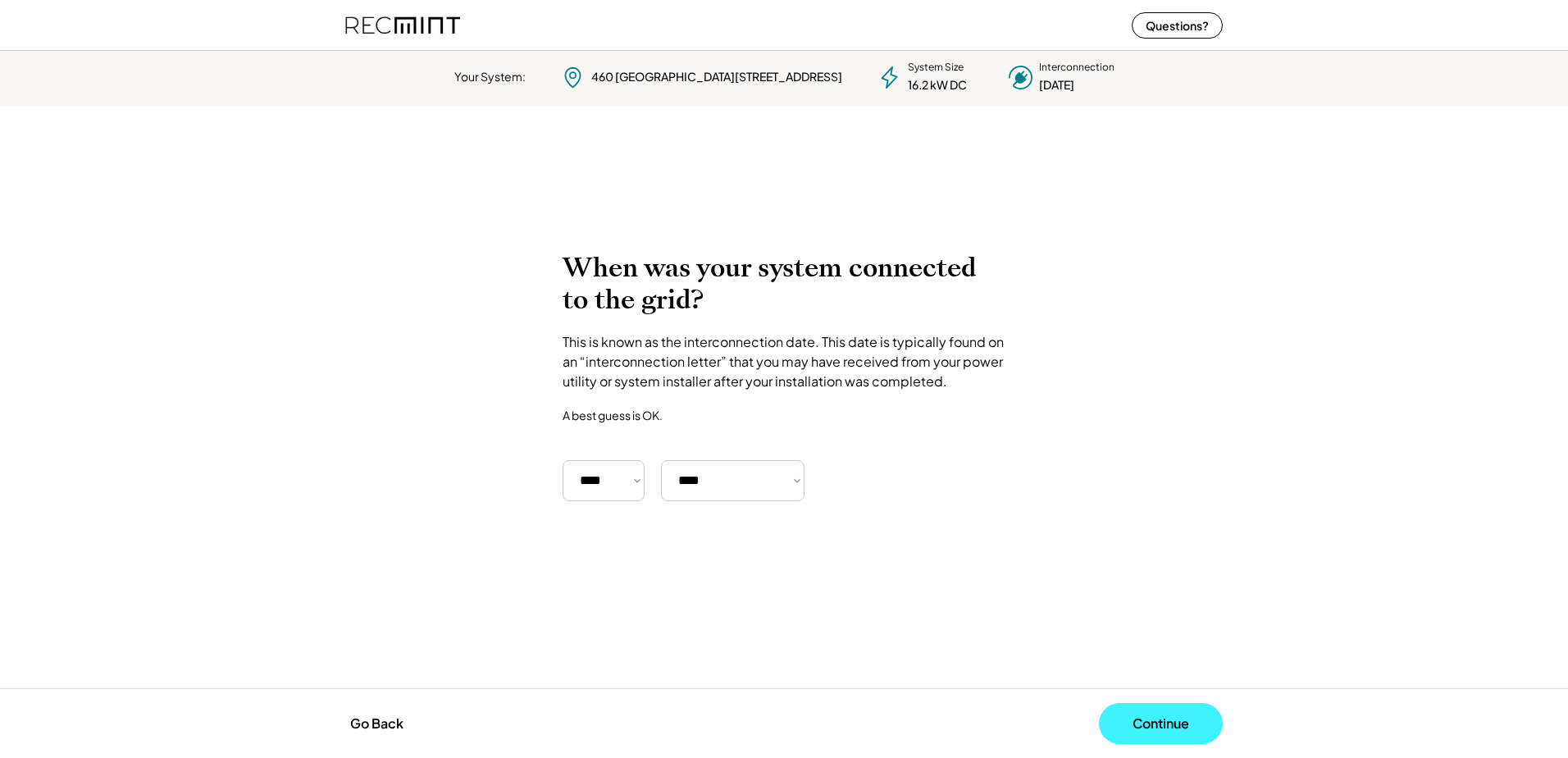
click at [1146, 730] on button "Continue" at bounding box center [1161, 723] width 124 height 41
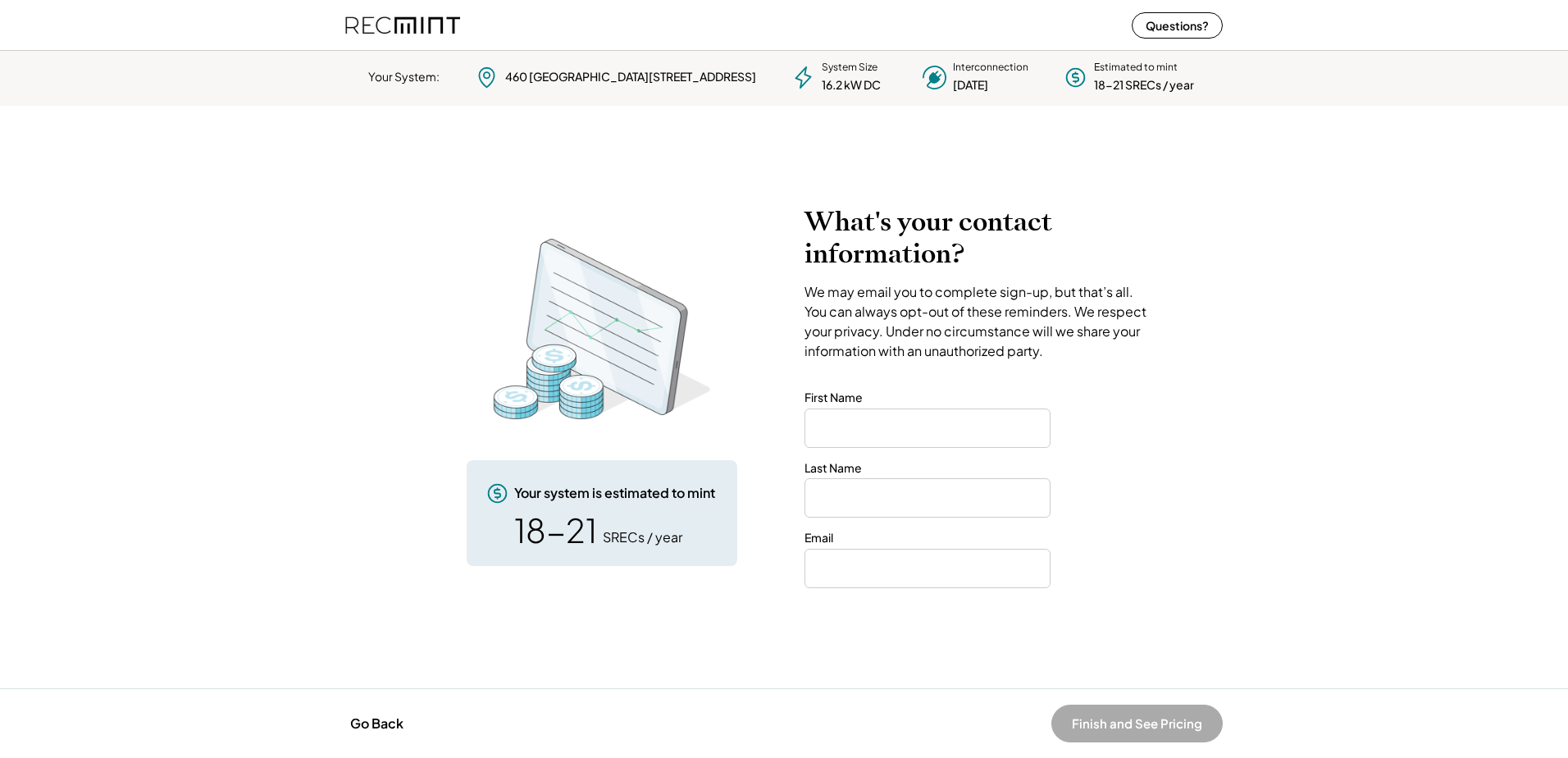
click at [419, 19] on img at bounding box center [403, 25] width 115 height 44
click at [373, 726] on button "Go Back" at bounding box center [377, 723] width 63 height 36
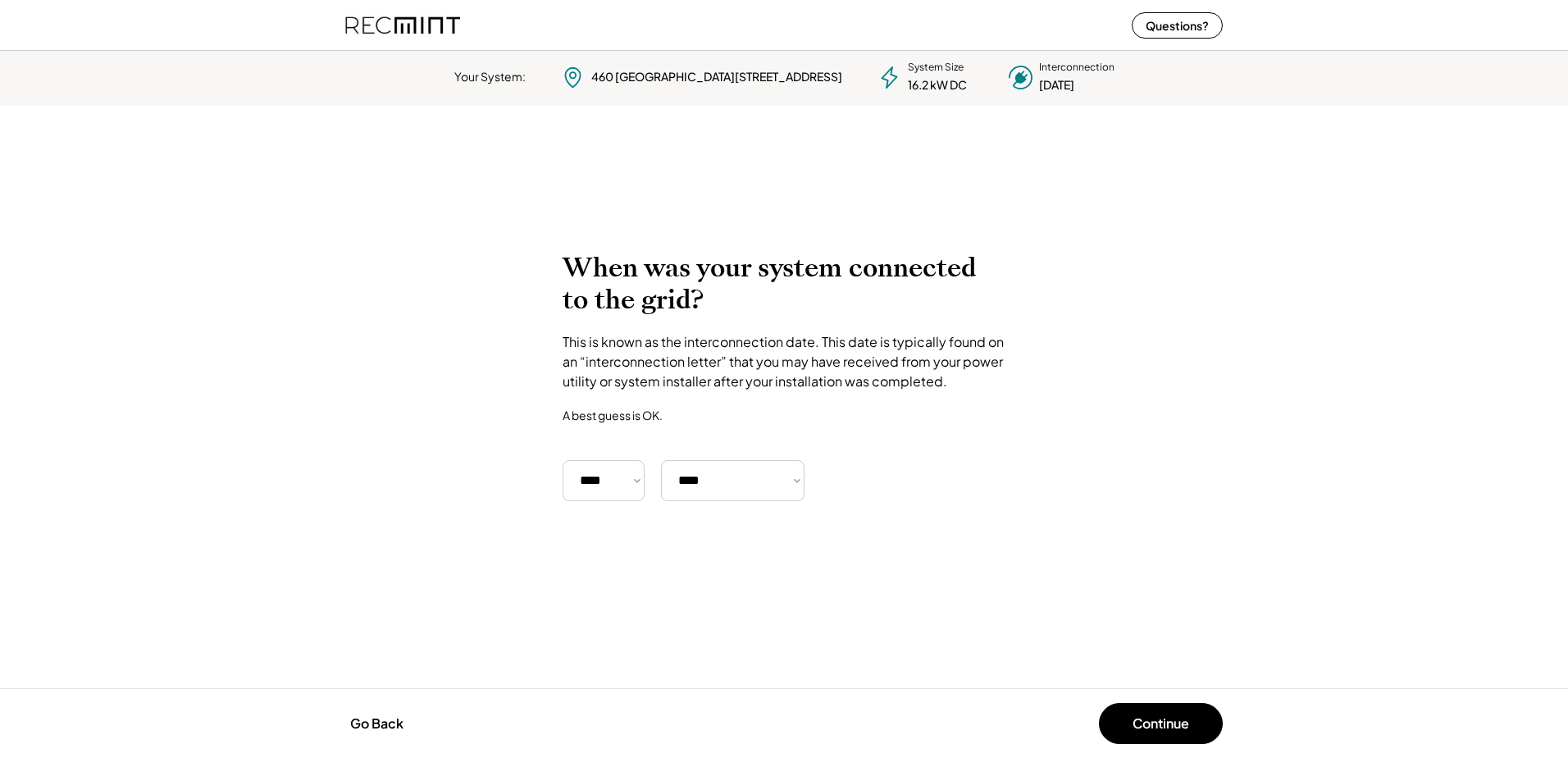
click at [403, 31] on img at bounding box center [403, 25] width 115 height 44
click at [388, 717] on button "Go Back" at bounding box center [377, 723] width 63 height 36
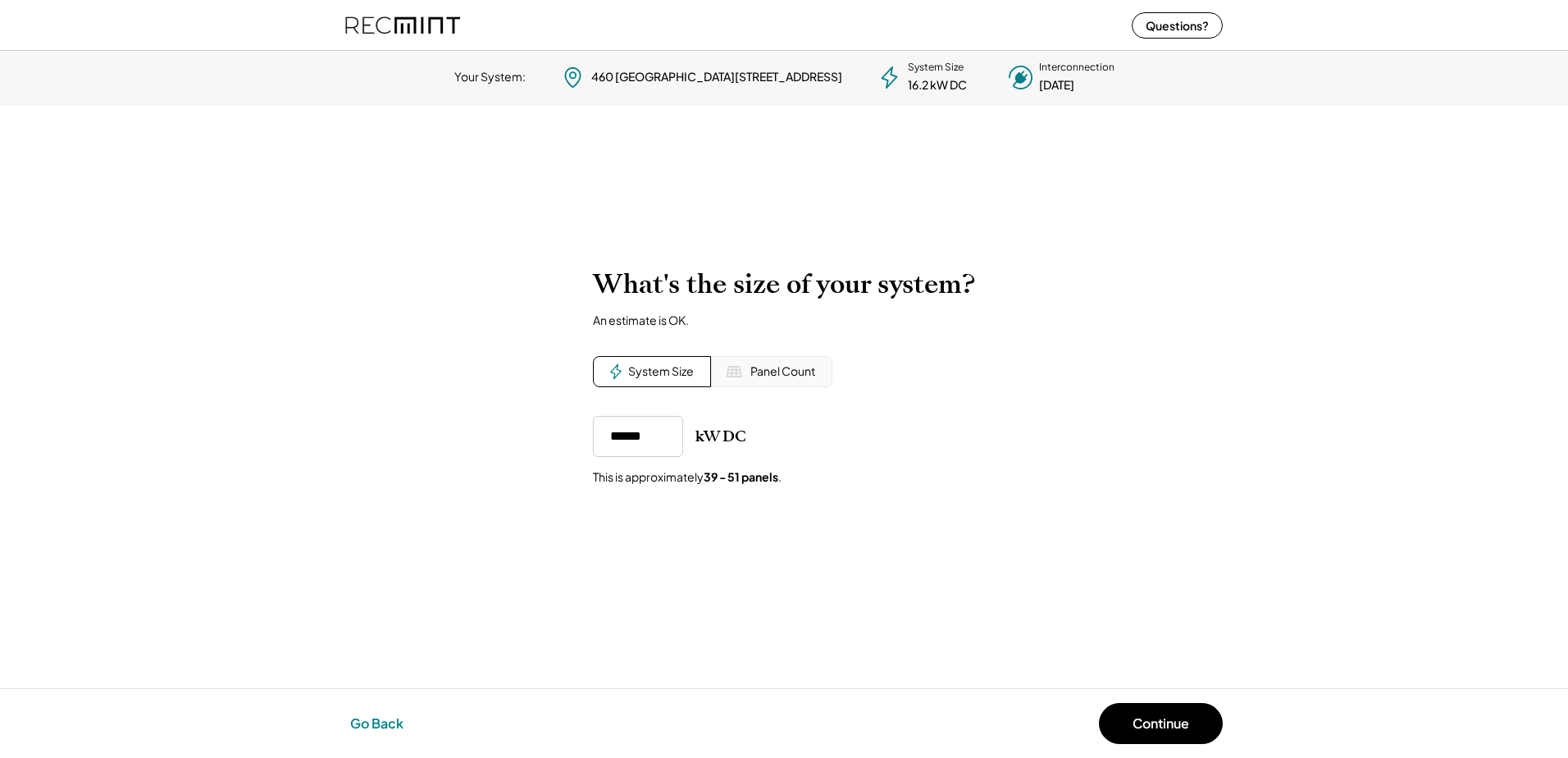
click at [388, 717] on button "Go Back" at bounding box center [377, 723] width 63 height 36
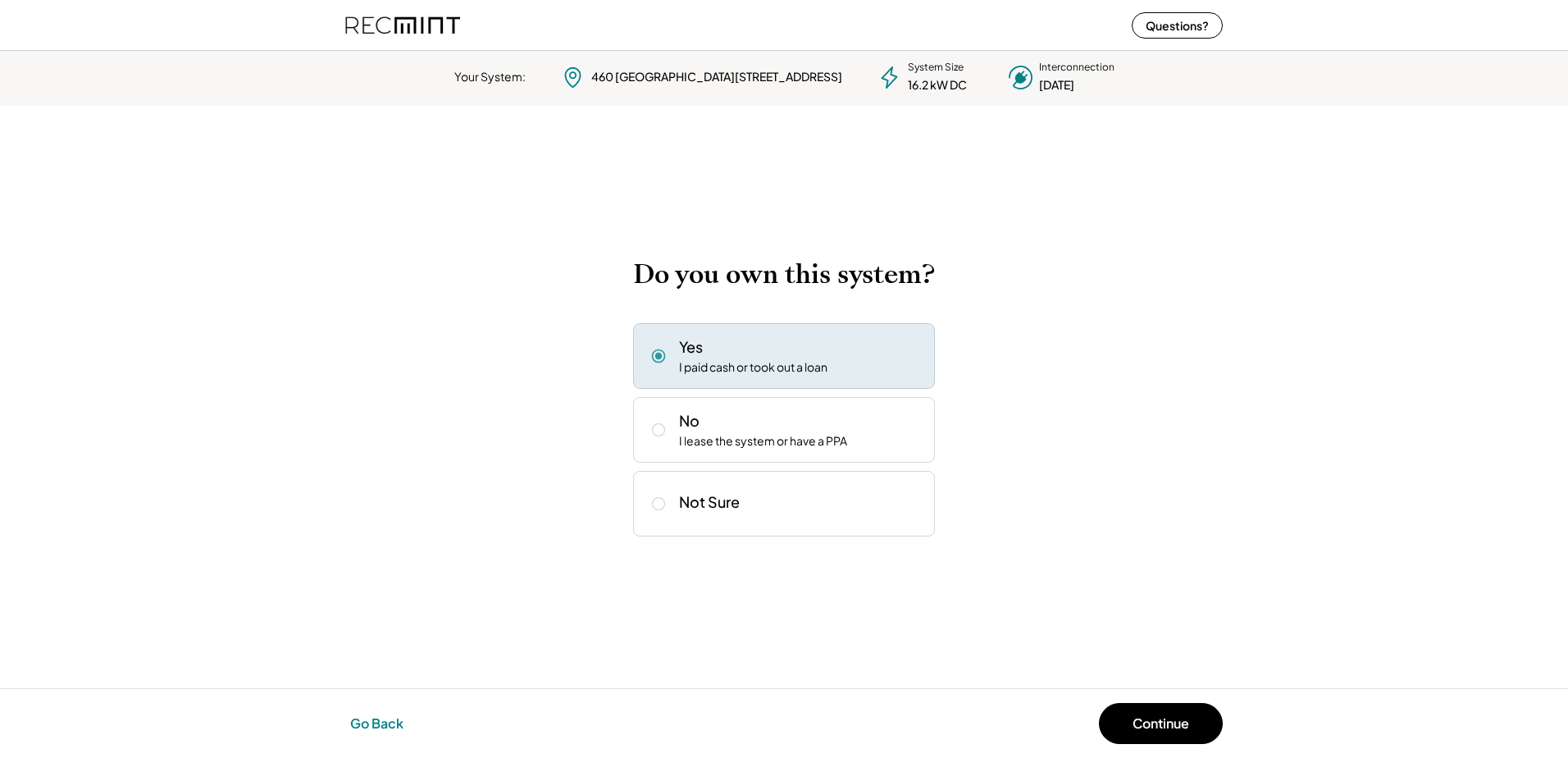
click at [388, 717] on button "Go Back" at bounding box center [377, 723] width 63 height 36
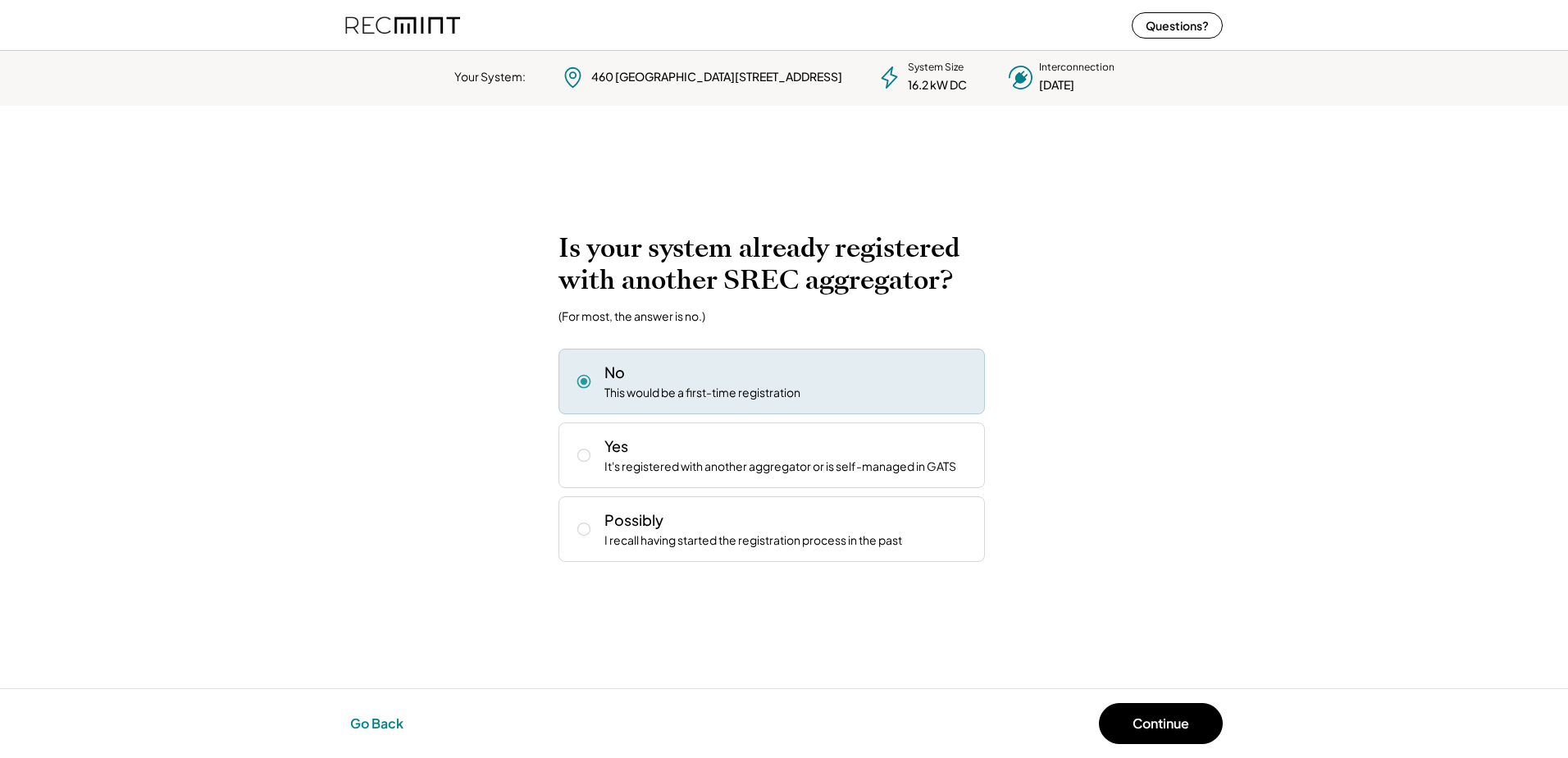
click at [388, 717] on button "Go Back" at bounding box center [377, 723] width 63 height 36
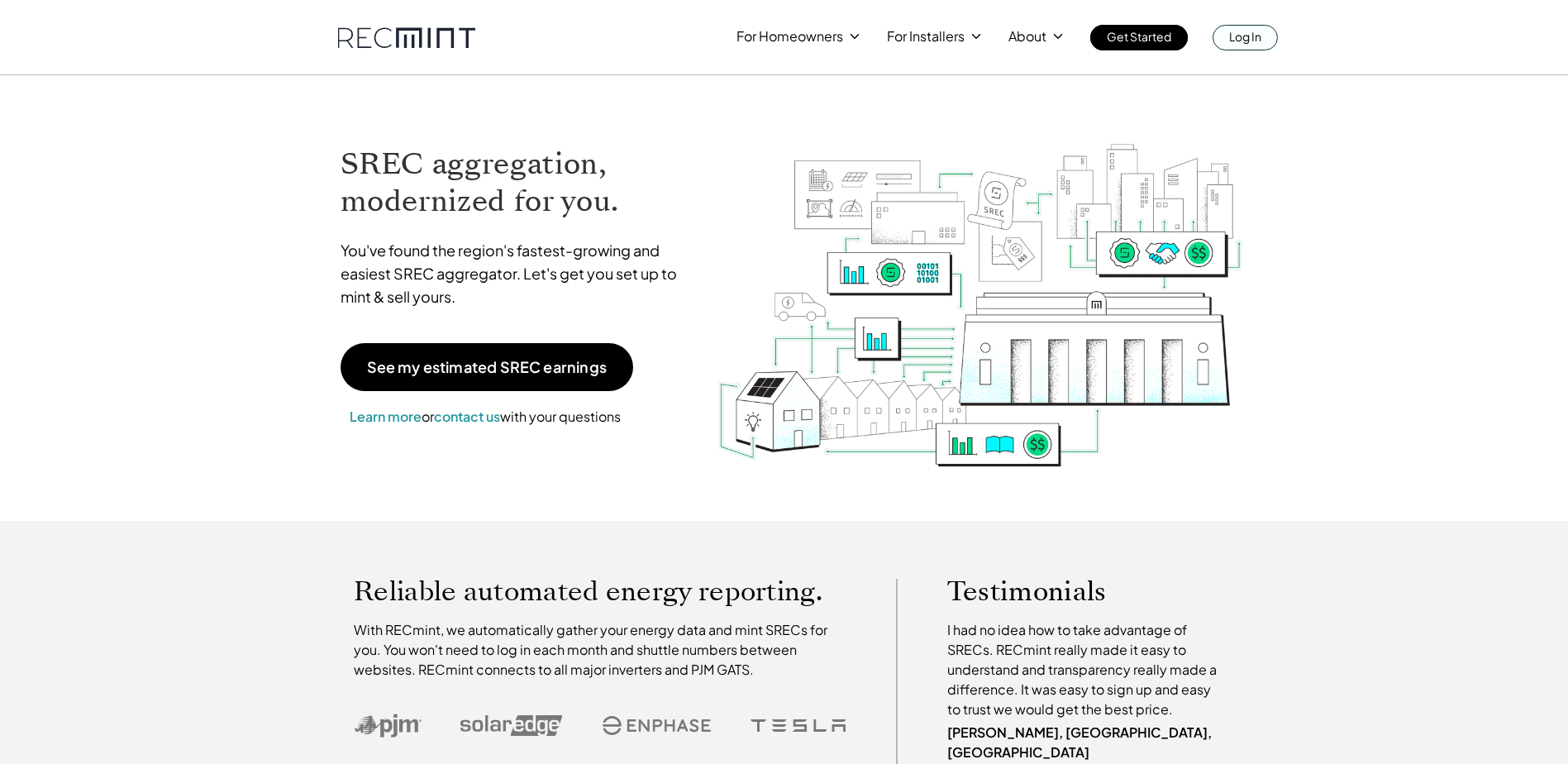
click at [1254, 47] on p "Log In" at bounding box center [1246, 37] width 32 height 23
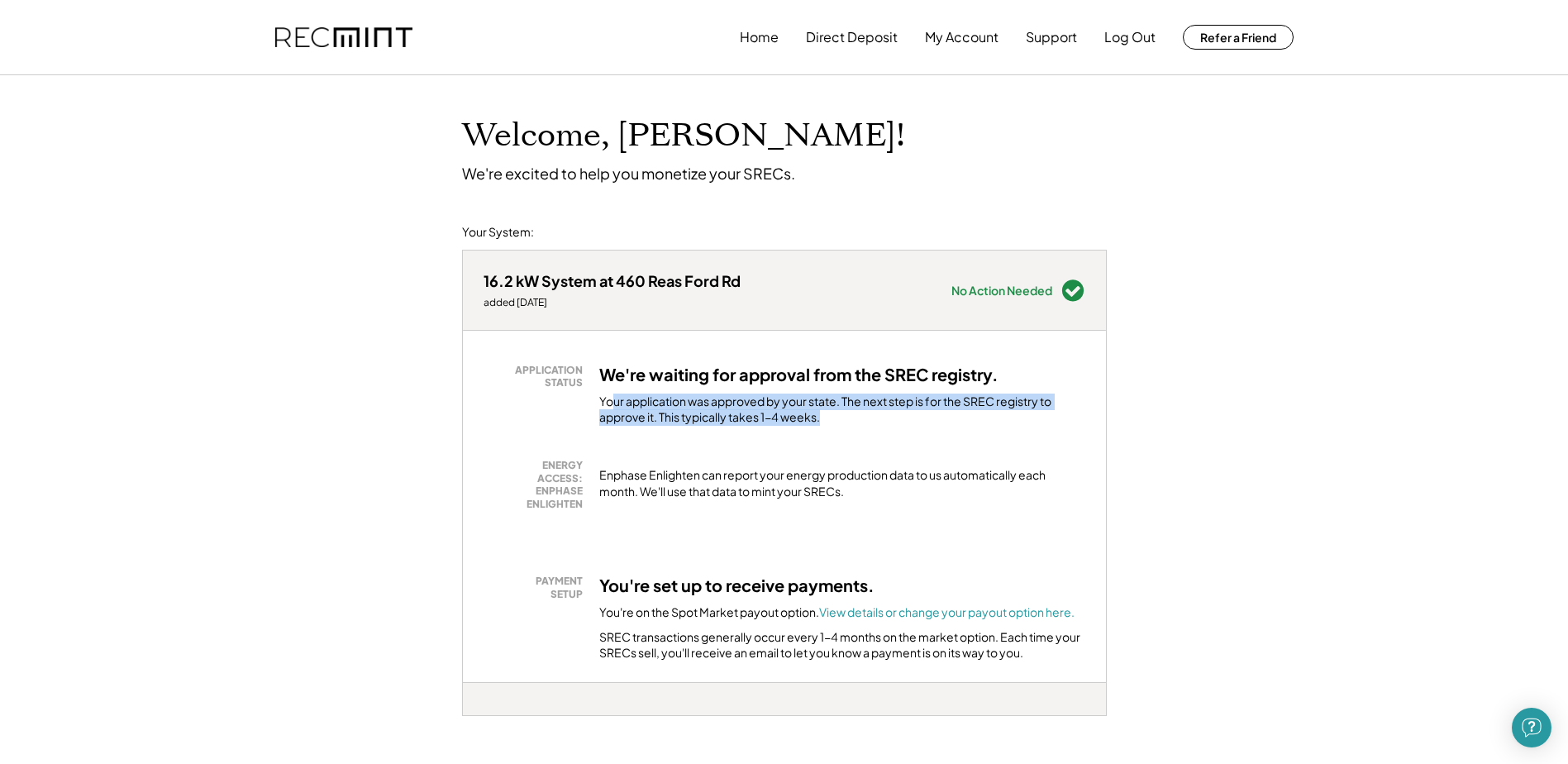
drag, startPoint x: 611, startPoint y: 392, endPoint x: 845, endPoint y: 424, distance: 236.2
click at [845, 424] on div "Your application was approved by your state. The next step is for the SREC regi…" at bounding box center [841, 409] width 486 height 32
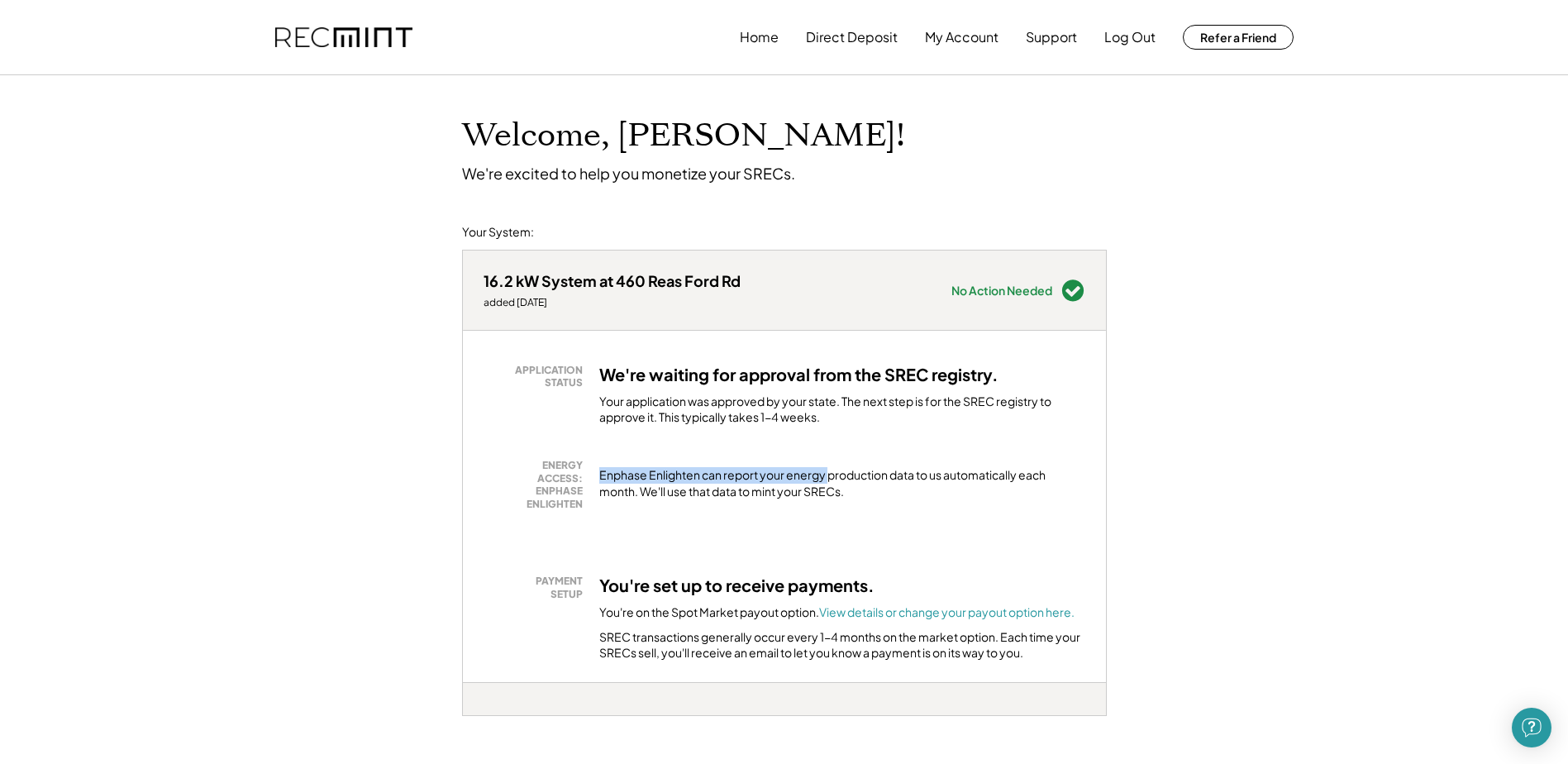
drag, startPoint x: 600, startPoint y: 478, endPoint x: 828, endPoint y: 482, distance: 228.0
click at [828, 482] on div "Enphase Enlighten can report your energy production data to us automatically ea…" at bounding box center [841, 483] width 486 height 32
drag, startPoint x: 901, startPoint y: 478, endPoint x: 981, endPoint y: 478, distance: 80.0
click at [981, 478] on div "Enphase Enlighten can report your energy production data to us automatically ea…" at bounding box center [841, 483] width 486 height 32
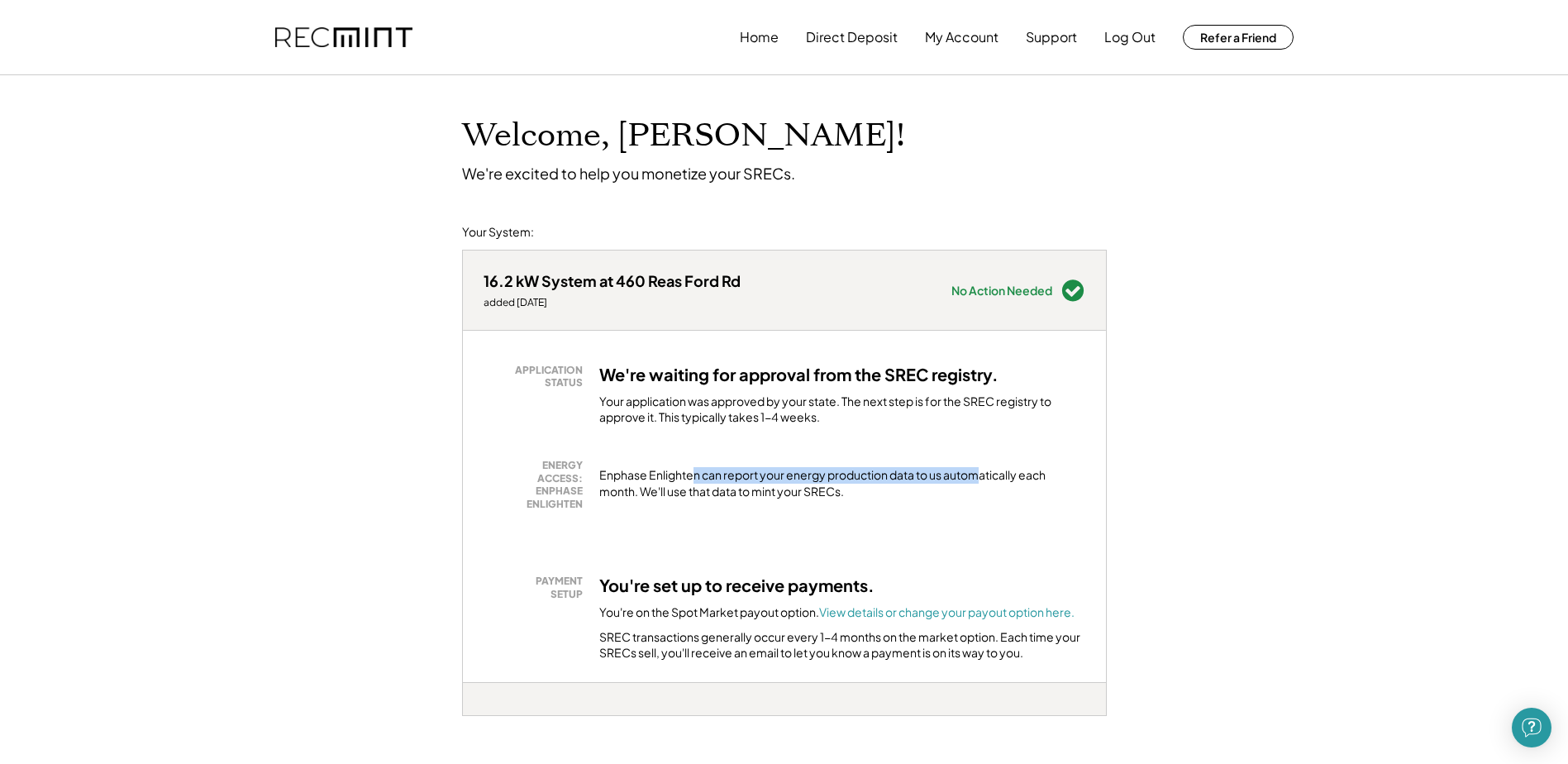
click at [981, 478] on div "Enphase Enlighten can report your energy production data to us automatically ea…" at bounding box center [841, 483] width 486 height 32
click at [853, 497] on div "Enphase Enlighten can report your energy production data to us automatically ea…" at bounding box center [841, 483] width 486 height 32
click at [852, 497] on div "Enphase Enlighten can report your energy production data to us automatically ea…" at bounding box center [841, 483] width 486 height 32
drag, startPoint x: 652, startPoint y: 486, endPoint x: 841, endPoint y: 502, distance: 189.7
click at [841, 502] on div "ENERGY ACCESS: ENPHASE ENLIGHTEN Enphase Enlighten can report your energy produ…" at bounding box center [784, 485] width 602 height 52
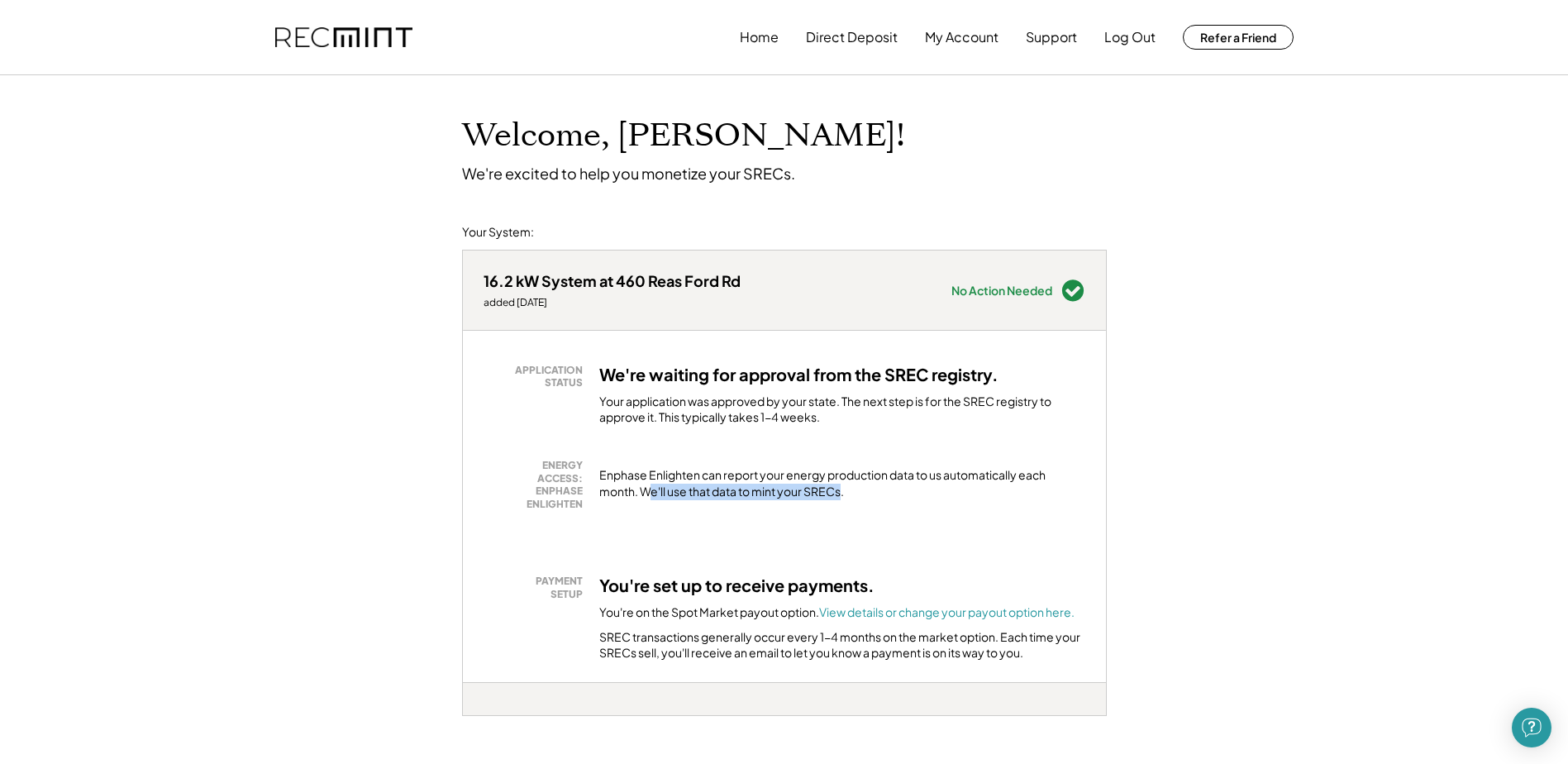
click at [841, 502] on div "ENERGY ACCESS: ENPHASE ENLIGHTEN Enphase Enlighten can report your energy produ…" at bounding box center [784, 485] width 602 height 52
drag, startPoint x: 605, startPoint y: 614, endPoint x: 739, endPoint y: 620, distance: 134.1
click at [739, 620] on div "You're on the Spot Market payout option. View details or change your payout opt…" at bounding box center [836, 612] width 476 height 17
drag, startPoint x: 739, startPoint y: 620, endPoint x: 685, endPoint y: 617, distance: 54.1
click at [685, 617] on div "You're on the Spot Market payout option. View details or change your payout opt…" at bounding box center [836, 612] width 476 height 17
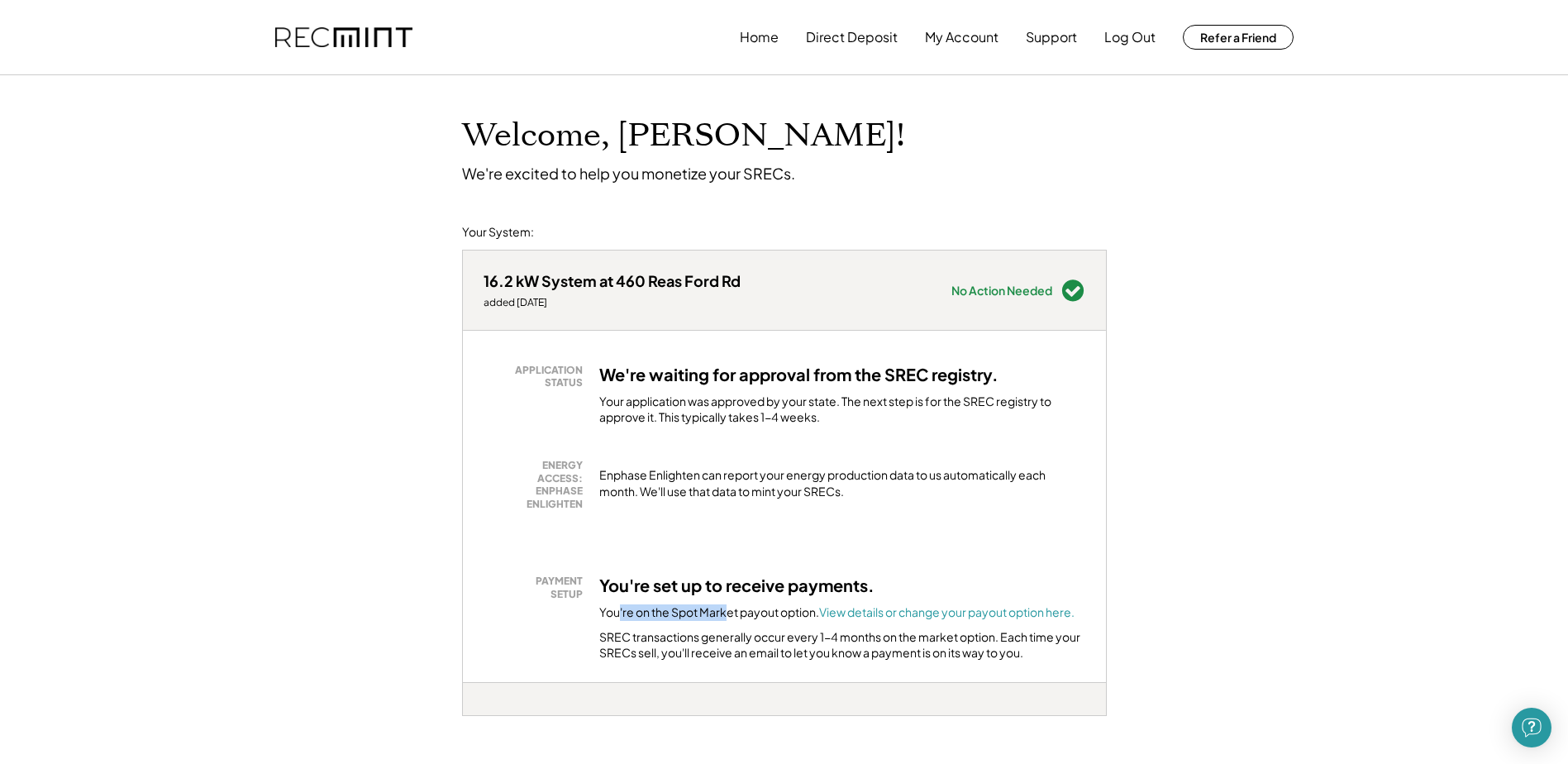
drag, startPoint x: 619, startPoint y: 612, endPoint x: 724, endPoint y: 617, distance: 105.1
click at [724, 617] on div "You're on the Spot Market payout option. View details or change your payout opt…" at bounding box center [836, 612] width 476 height 17
drag, startPoint x: 673, startPoint y: 612, endPoint x: 777, endPoint y: 616, distance: 104.1
click at [777, 616] on div "You're on the Spot Market payout option. View details or change your payout opt…" at bounding box center [836, 612] width 476 height 17
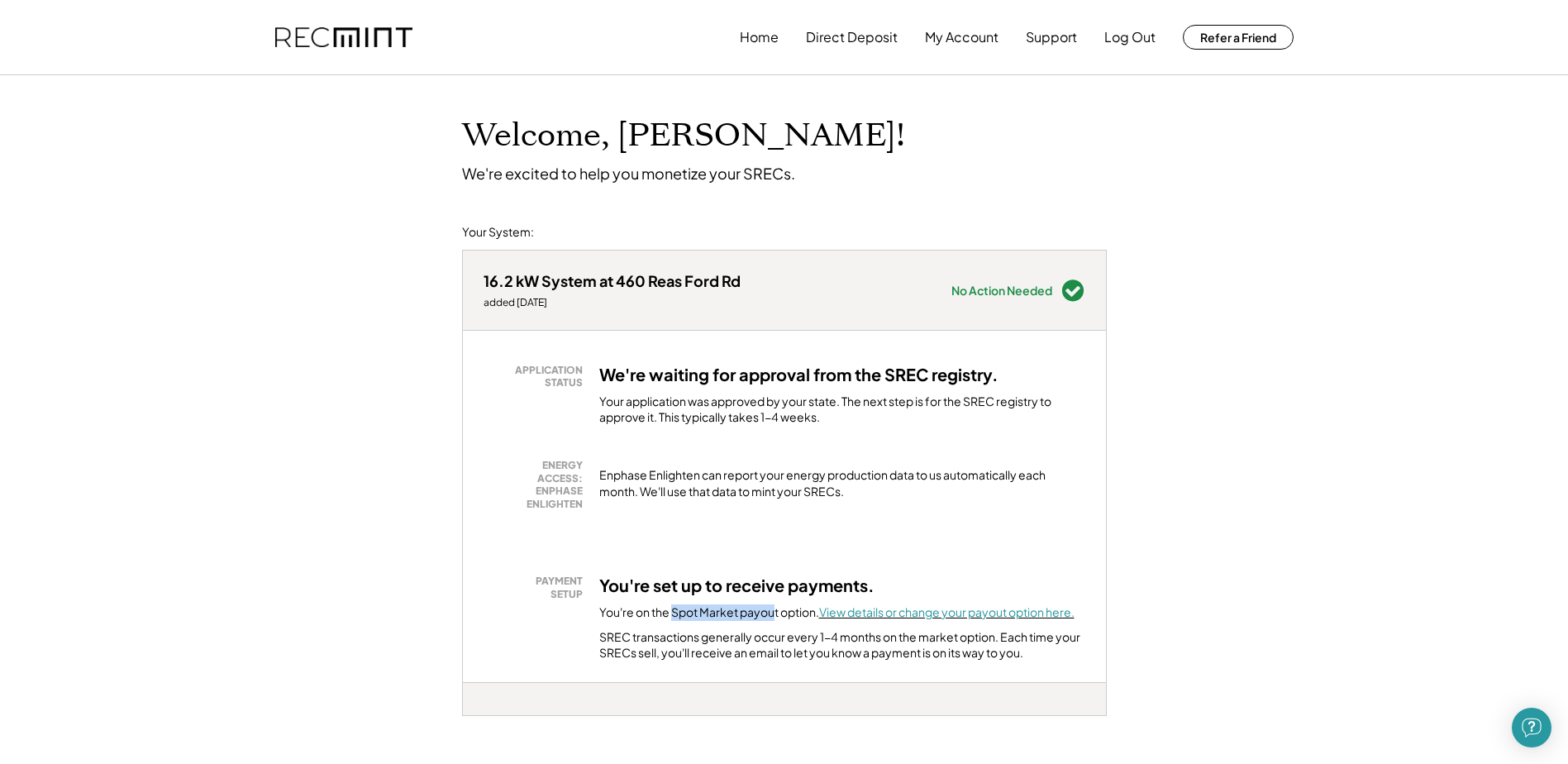
click at [1022, 616] on font "View details or change your payout option here." at bounding box center [946, 612] width 256 height 15
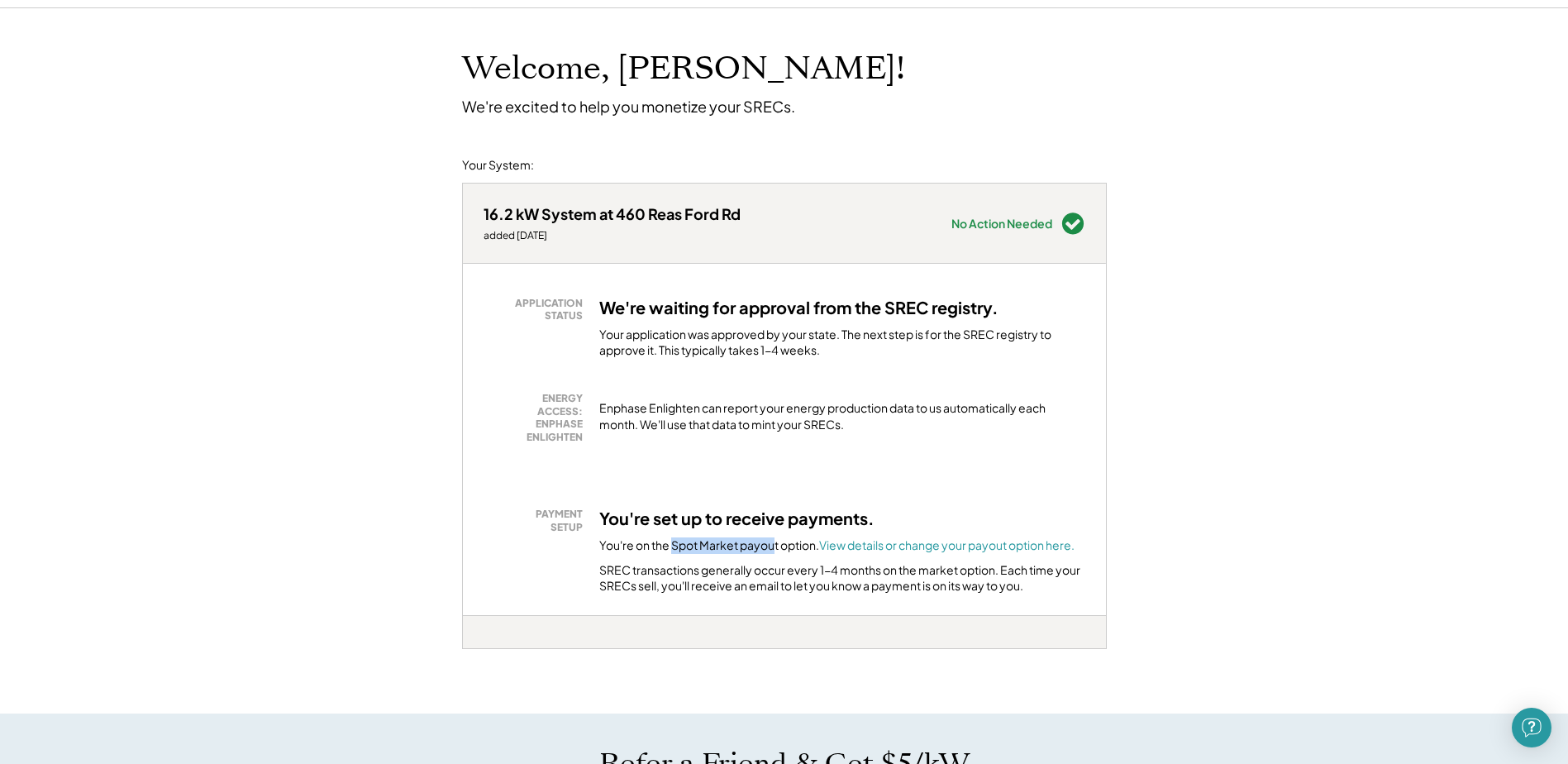
scroll to position [165, 0]
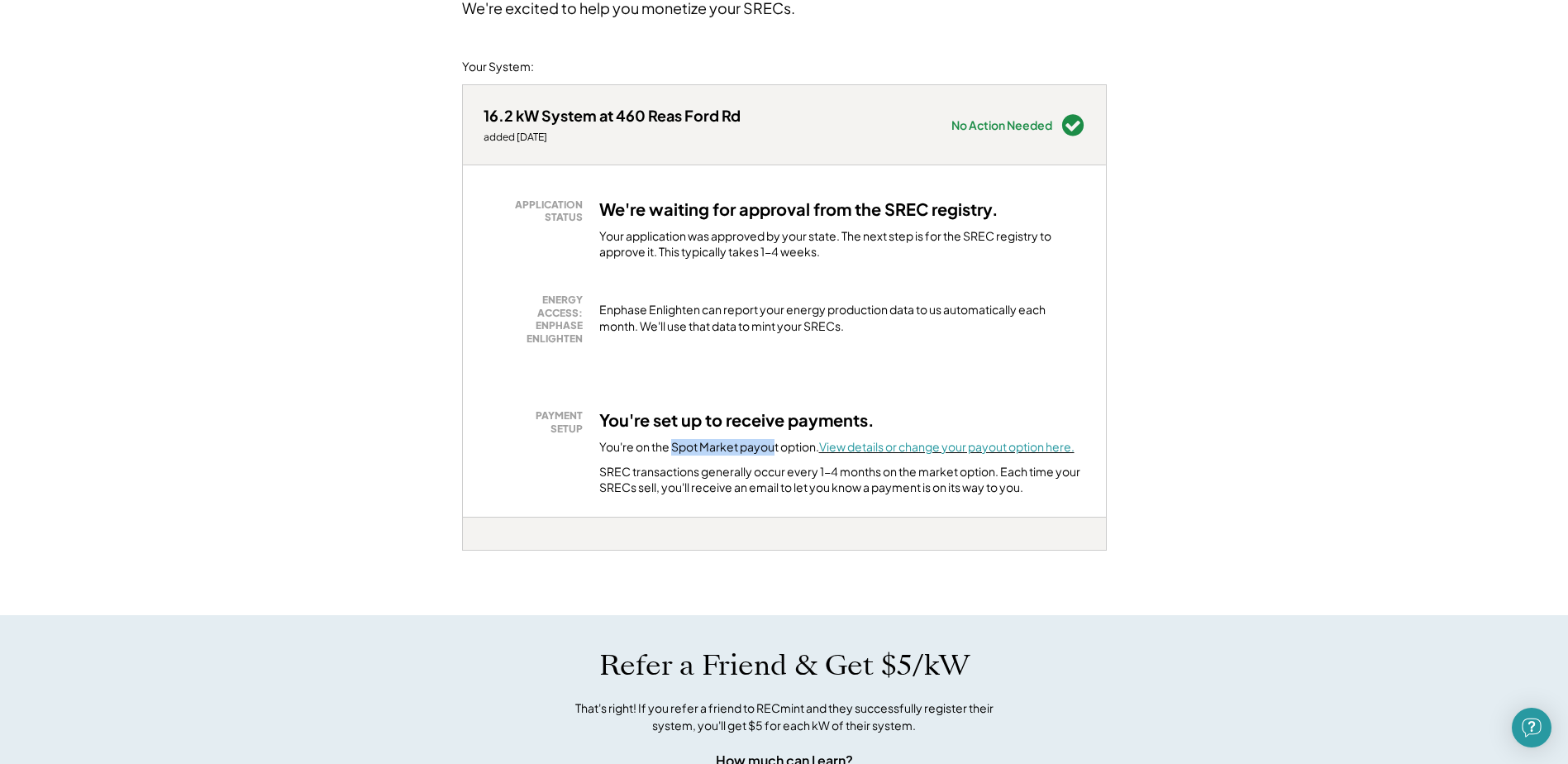
click at [925, 449] on font "View details or change your payout option here." at bounding box center [946, 447] width 256 height 15
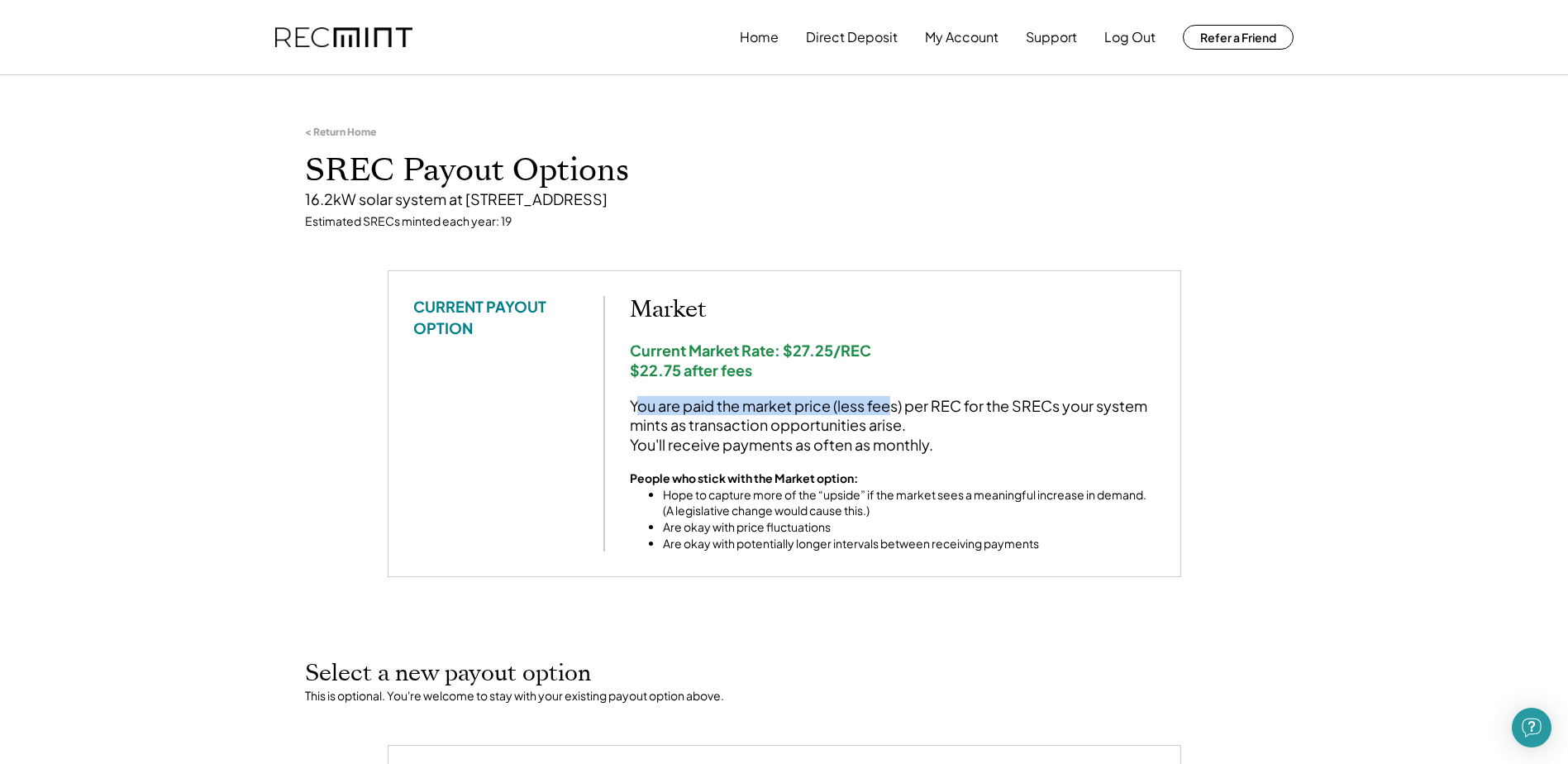
drag, startPoint x: 636, startPoint y: 406, endPoint x: 894, endPoint y: 408, distance: 258.0
click at [894, 408] on div "You are paid the market price (less fees) per REC for the SRECs your system min…" at bounding box center [892, 424] width 526 height 57
click at [892, 408] on div "You are paid the market price (less fees) per REC for the SRECs your system min…" at bounding box center [892, 424] width 526 height 57
drag, startPoint x: 726, startPoint y: 400, endPoint x: 1004, endPoint y: 407, distance: 278.1
click at [1004, 407] on div "You are paid the market price (less fees) per REC for the SRECs your system min…" at bounding box center [892, 424] width 526 height 57
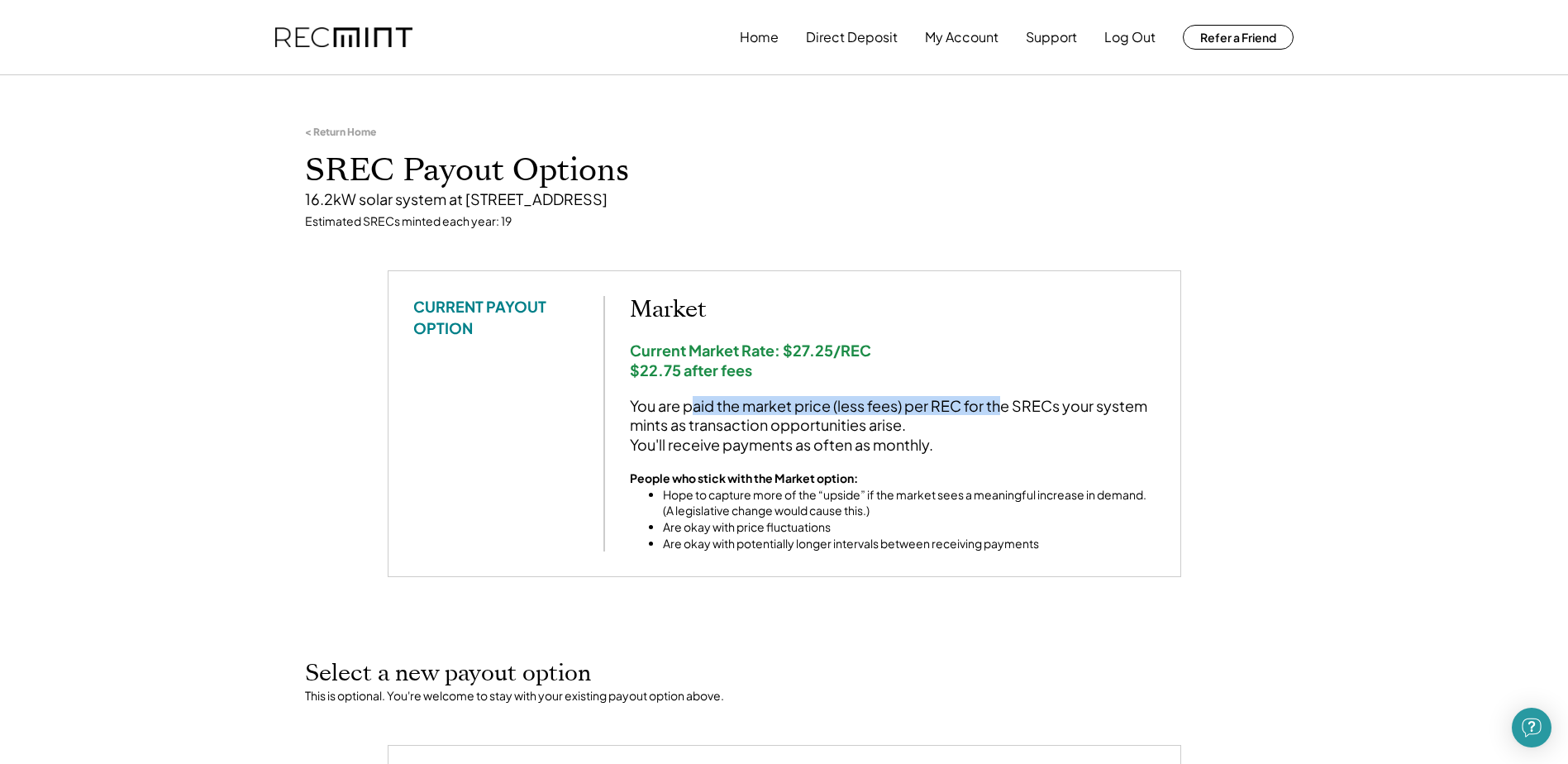
drag, startPoint x: 1004, startPoint y: 407, endPoint x: 995, endPoint y: 405, distance: 9.2
click at [1004, 407] on div "You are paid the market price (less fees) per REC for the SRECs your system min…" at bounding box center [892, 424] width 526 height 57
drag, startPoint x: 1071, startPoint y: 409, endPoint x: 1081, endPoint y: 410, distance: 10.0
click at [1081, 410] on div "You are paid the market price (less fees) per REC for the SRECs your system min…" at bounding box center [892, 424] width 526 height 57
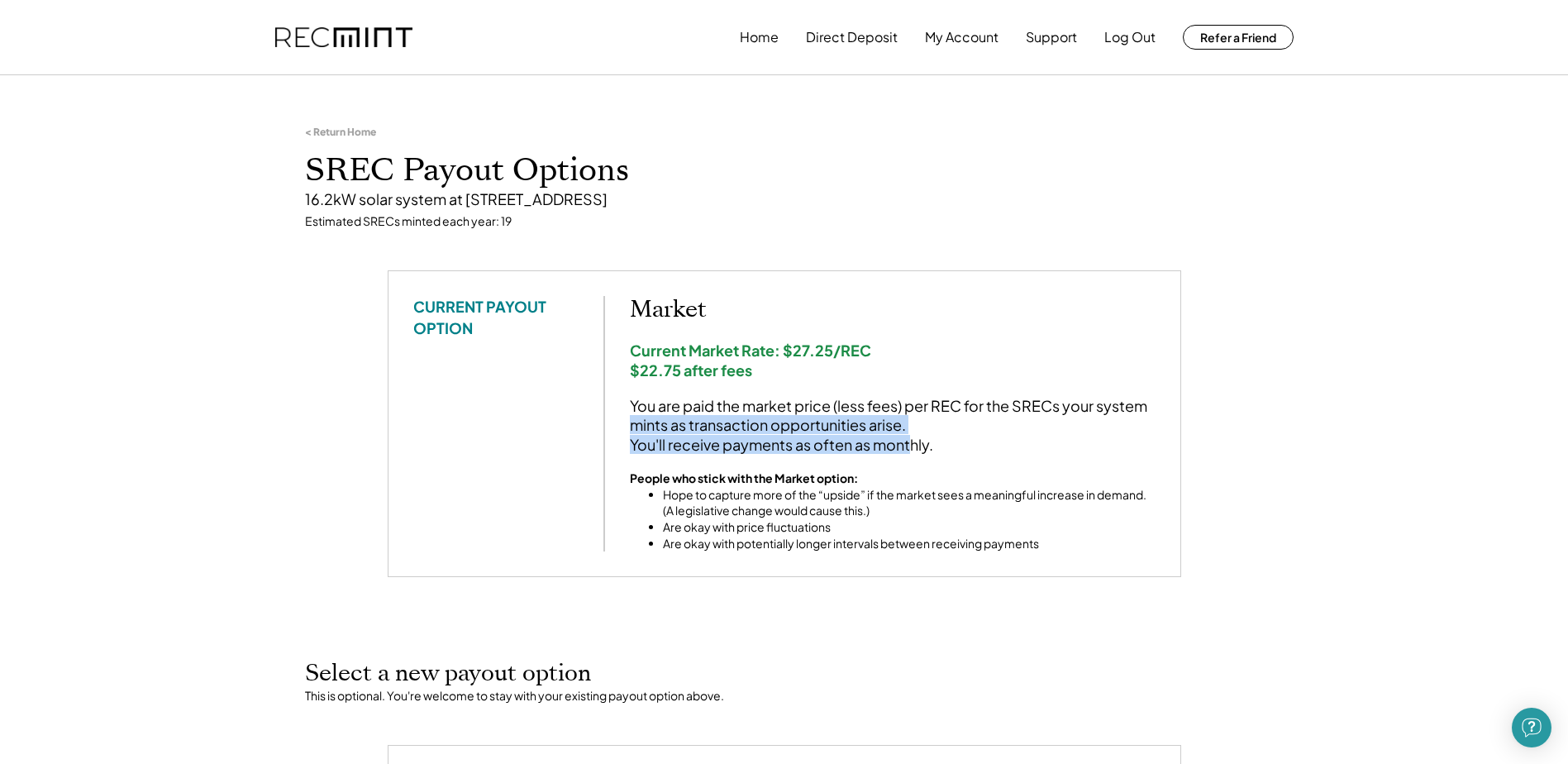
drag, startPoint x: 638, startPoint y: 424, endPoint x: 911, endPoint y: 440, distance: 273.5
click at [911, 440] on div "You are paid the market price (less fees) per REC for the SRECs your system min…" at bounding box center [892, 424] width 526 height 57
click at [910, 440] on div "You are paid the market price (less fees) per REC for the SRECs your system min…" at bounding box center [892, 424] width 526 height 57
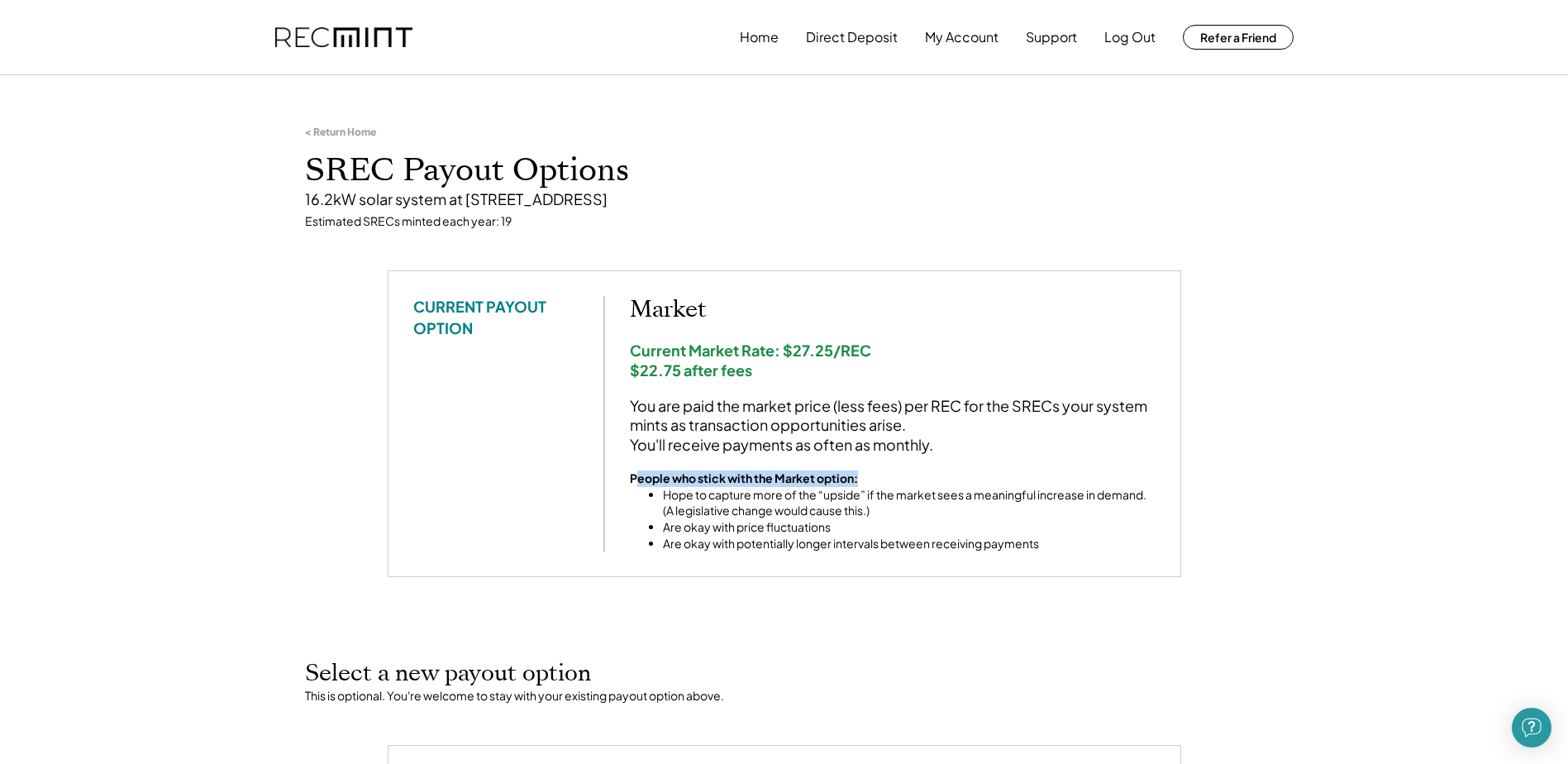
drag, startPoint x: 636, startPoint y: 477, endPoint x: 884, endPoint y: 485, distance: 248.1
click at [884, 485] on div "People who stick with the Market option: Hope to capture more of the “upside” i…" at bounding box center [892, 511] width 526 height 81
click at [883, 485] on div "People who stick with the Market option: Hope to capture more of the “upside” i…" at bounding box center [892, 511] width 526 height 81
drag, startPoint x: 662, startPoint y: 494, endPoint x: 919, endPoint y: 502, distance: 257.1
click at [920, 502] on li "Hope to capture more of the “upside” if the market sees a meaningful increase i…" at bounding box center [909, 502] width 492 height 32
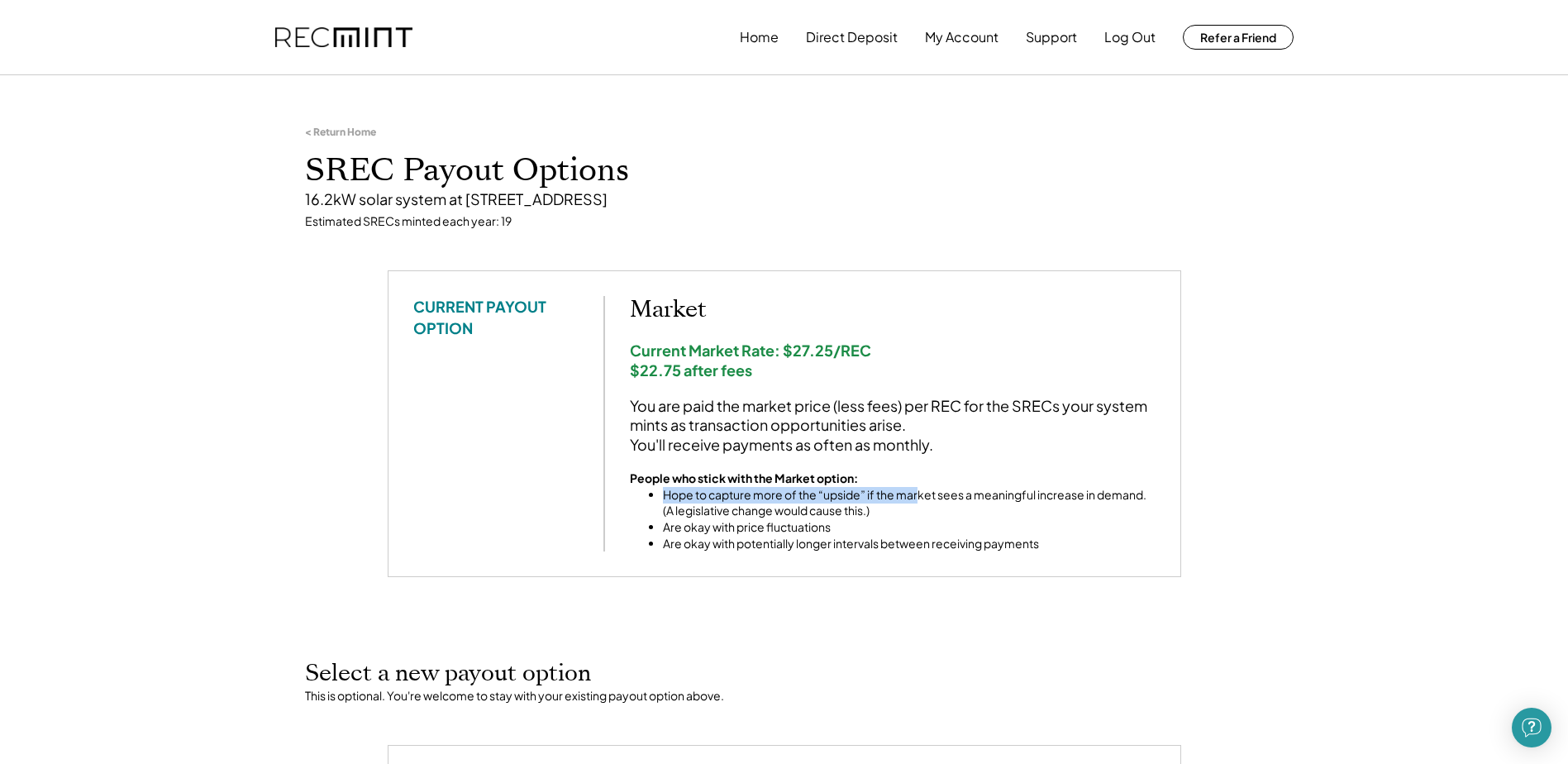
click at [919, 502] on li "Hope to capture more of the “upside” if the market sees a meaningful increase i…" at bounding box center [909, 502] width 492 height 32
drag, startPoint x: 682, startPoint y: 484, endPoint x: 1042, endPoint y: 501, distance: 360.4
click at [1042, 501] on div "People who stick with the Market option: Hope to capture more of the “upside” i…" at bounding box center [892, 511] width 526 height 81
drag, startPoint x: 1042, startPoint y: 501, endPoint x: 1032, endPoint y: 506, distance: 11.2
click at [1042, 501] on li "Hope to capture more of the “upside” if the market sees a meaningful increase i…" at bounding box center [909, 502] width 492 height 32
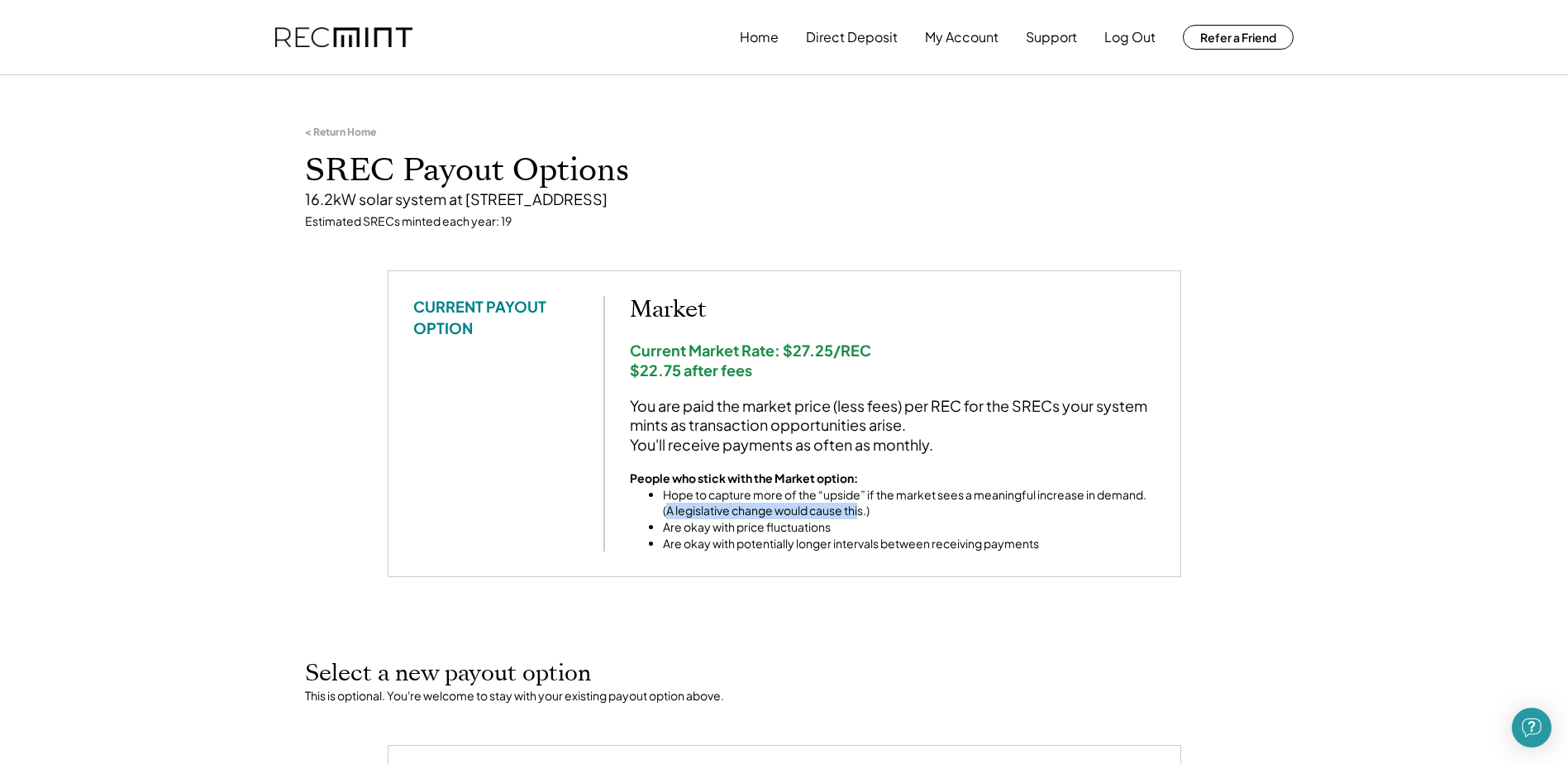
drag, startPoint x: 672, startPoint y: 508, endPoint x: 863, endPoint y: 512, distance: 191.0
click at [863, 512] on li "Hope to capture more of the “upside” if the market sees a meaningful increase i…" at bounding box center [909, 502] width 492 height 32
drag, startPoint x: 659, startPoint y: 523, endPoint x: 865, endPoint y: 527, distance: 206.0
click at [865, 527] on ul "Hope to capture more of the “upside” if the market sees a meaningful increase i…" at bounding box center [892, 518] width 526 height 64
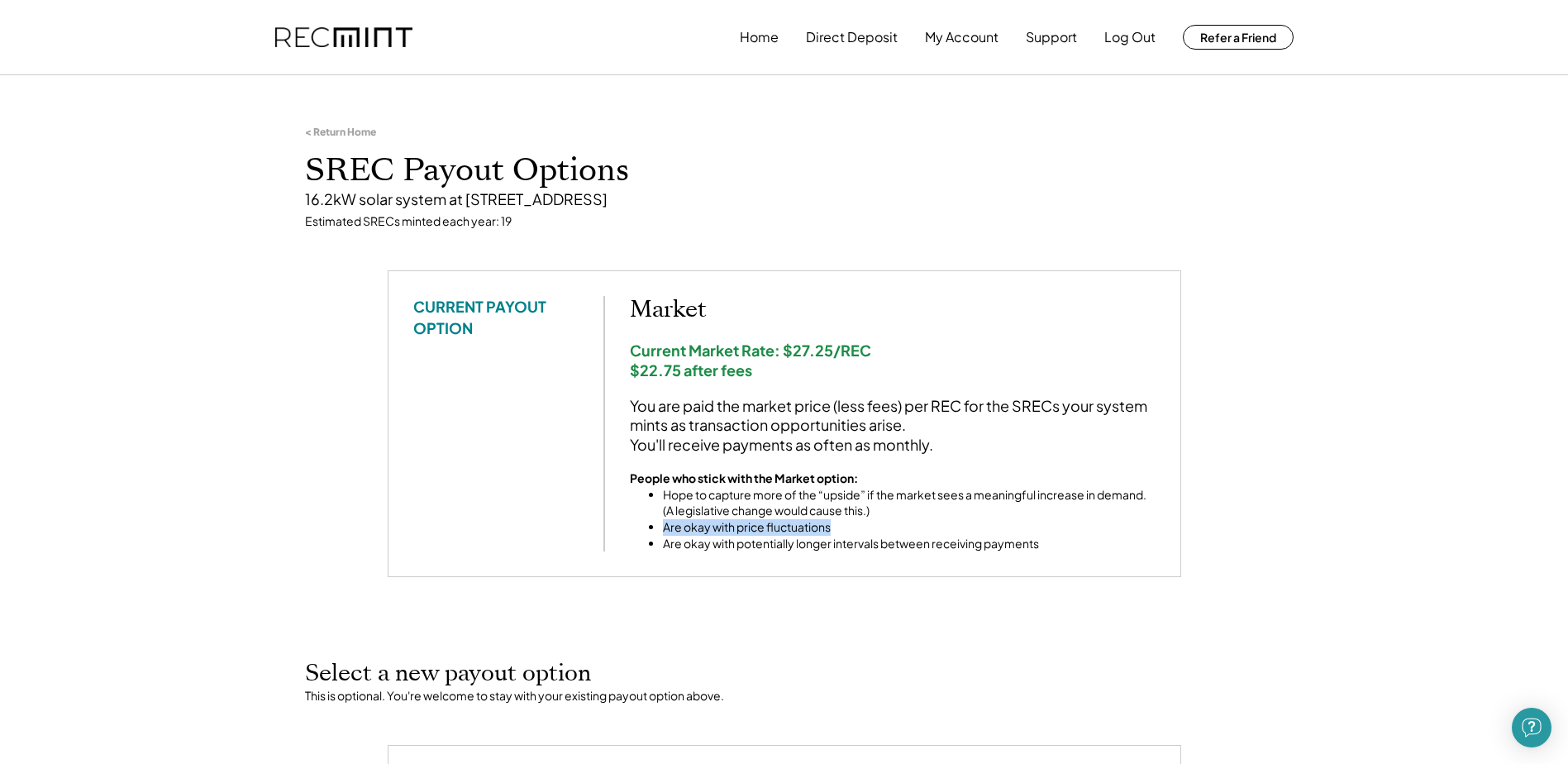
drag, startPoint x: 865, startPoint y: 527, endPoint x: 831, endPoint y: 517, distance: 35.4
click at [862, 525] on li "Are okay with price fluctuations" at bounding box center [909, 527] width 492 height 17
drag, startPoint x: 661, startPoint y: 546, endPoint x: 983, endPoint y: 548, distance: 322.0
click at [983, 548] on ul "Hope to capture more of the “upside” if the market sees a meaningful increase i…" at bounding box center [892, 518] width 526 height 64
click at [983, 548] on li "Are okay with potentially longer intervals between receiving payments" at bounding box center [909, 544] width 492 height 17
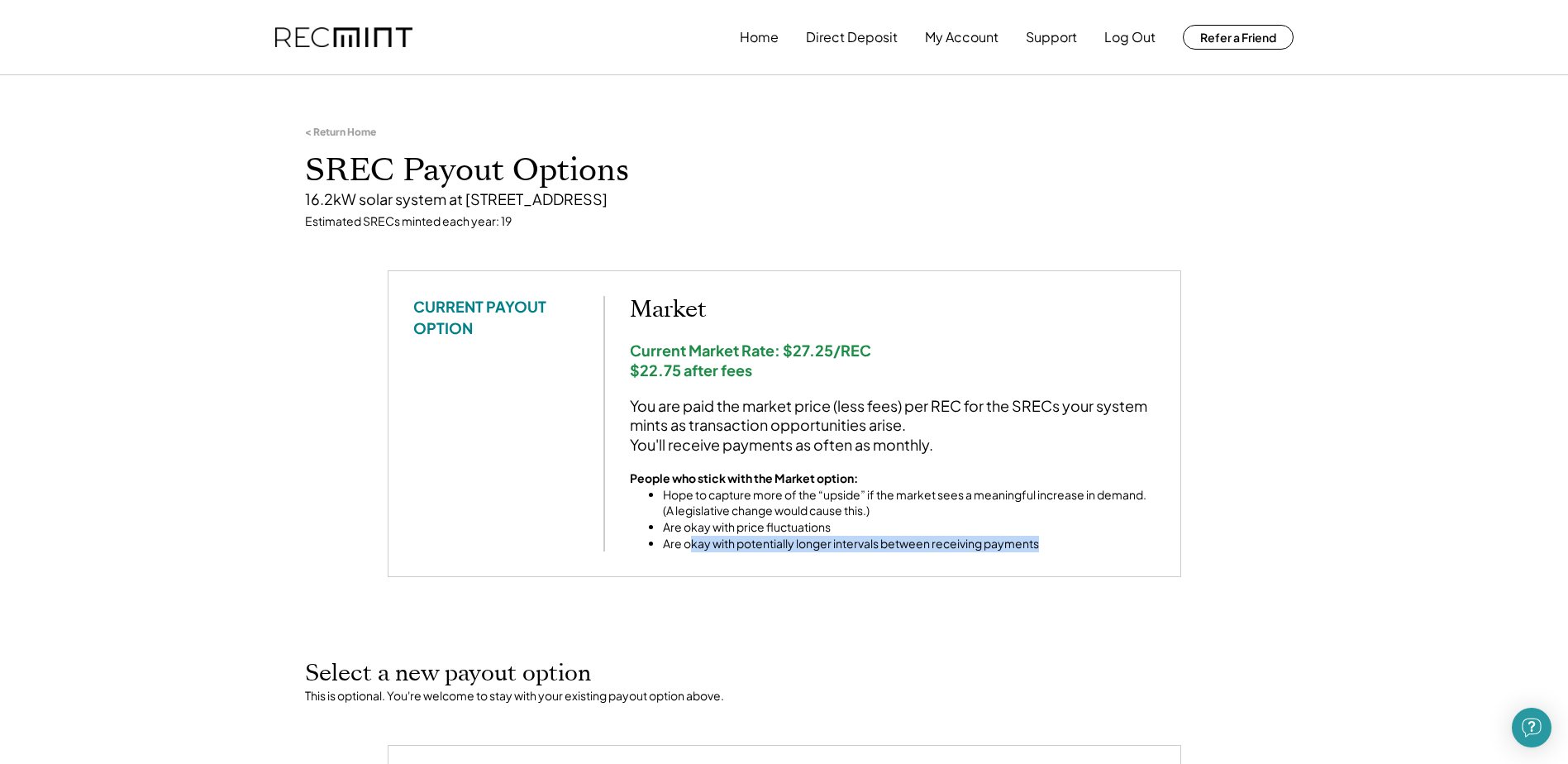
drag, startPoint x: 693, startPoint y: 538, endPoint x: 1049, endPoint y: 551, distance: 356.2
click at [1049, 551] on li "Are okay with potentially longer intervals between receiving payments" at bounding box center [909, 544] width 492 height 17
drag, startPoint x: 1049, startPoint y: 551, endPoint x: 1028, endPoint y: 533, distance: 27.7
click at [1048, 551] on li "Are okay with potentially longer intervals between receiving payments" at bounding box center [909, 544] width 492 height 17
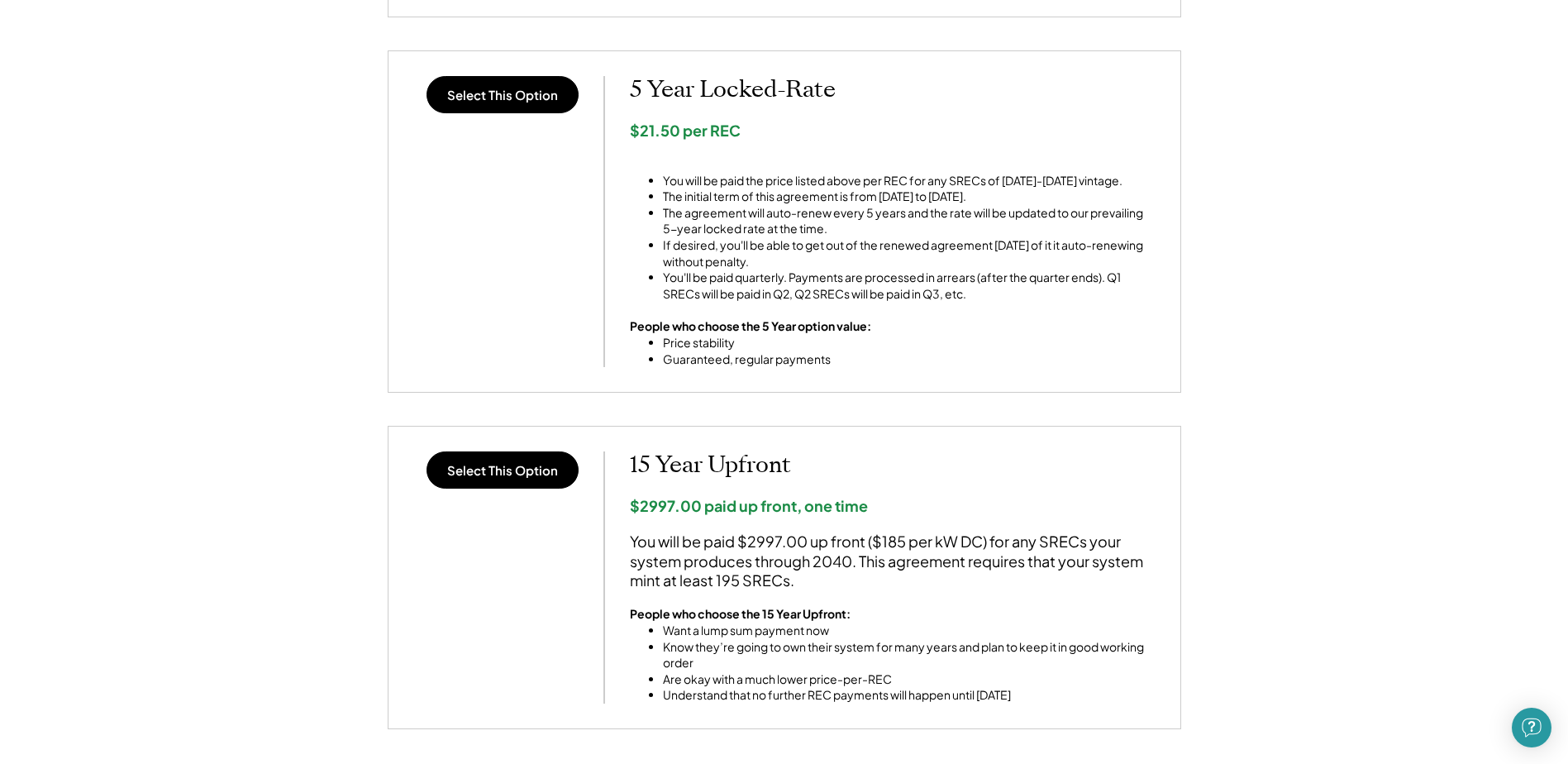
scroll to position [1075, 0]
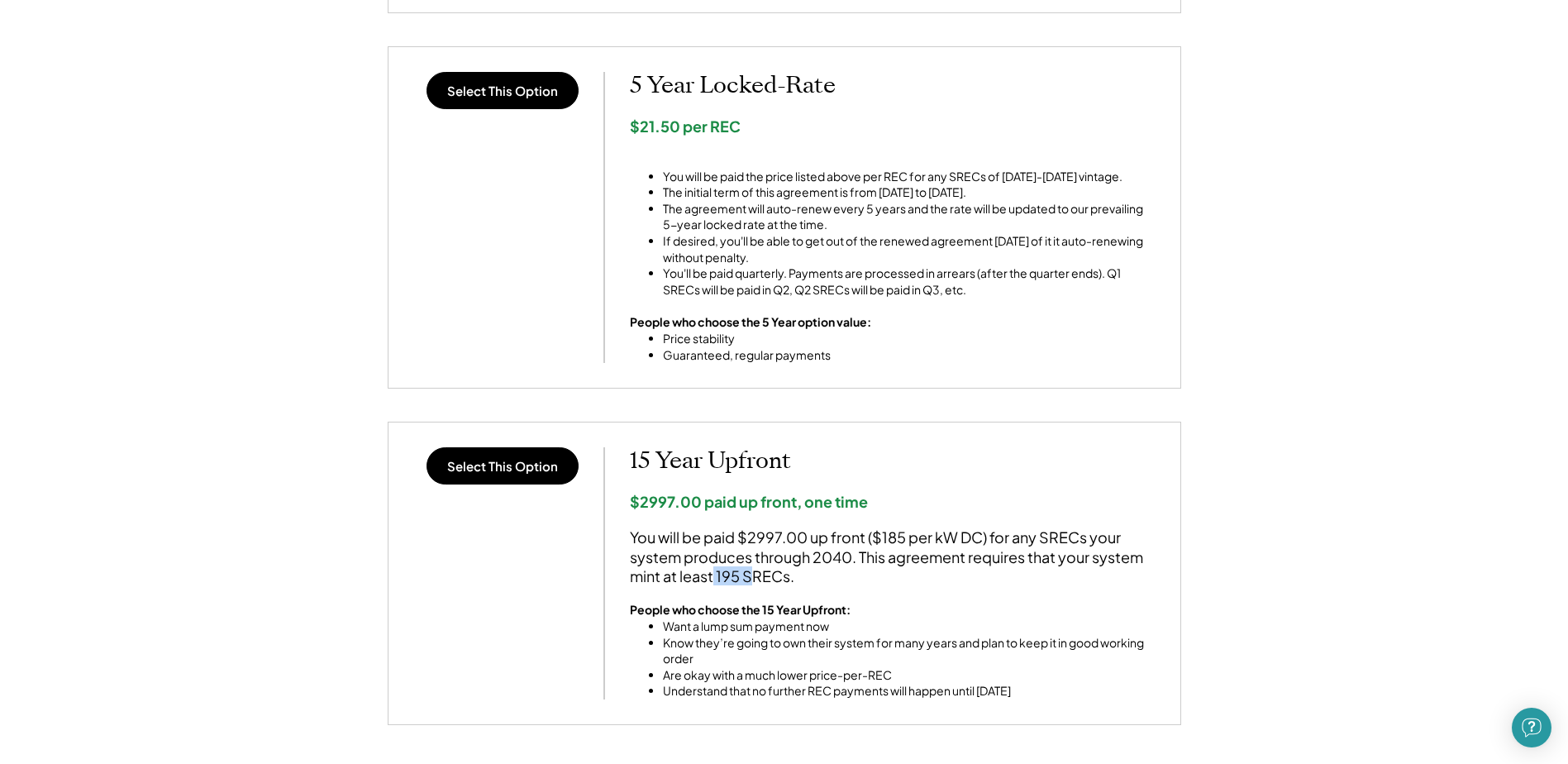
drag, startPoint x: 726, startPoint y: 577, endPoint x: 751, endPoint y: 578, distance: 25.0
click at [751, 578] on div "You will be paid $2997.00 up front ($185 per kW DC) for any SRECs your system p…" at bounding box center [892, 556] width 526 height 57
drag, startPoint x: 715, startPoint y: 572, endPoint x: 777, endPoint y: 576, distance: 62.1
click at [777, 576] on div "You will be paid $2997.00 up front ($185 per kW DC) for any SRECs your system p…" at bounding box center [892, 556] width 526 height 57
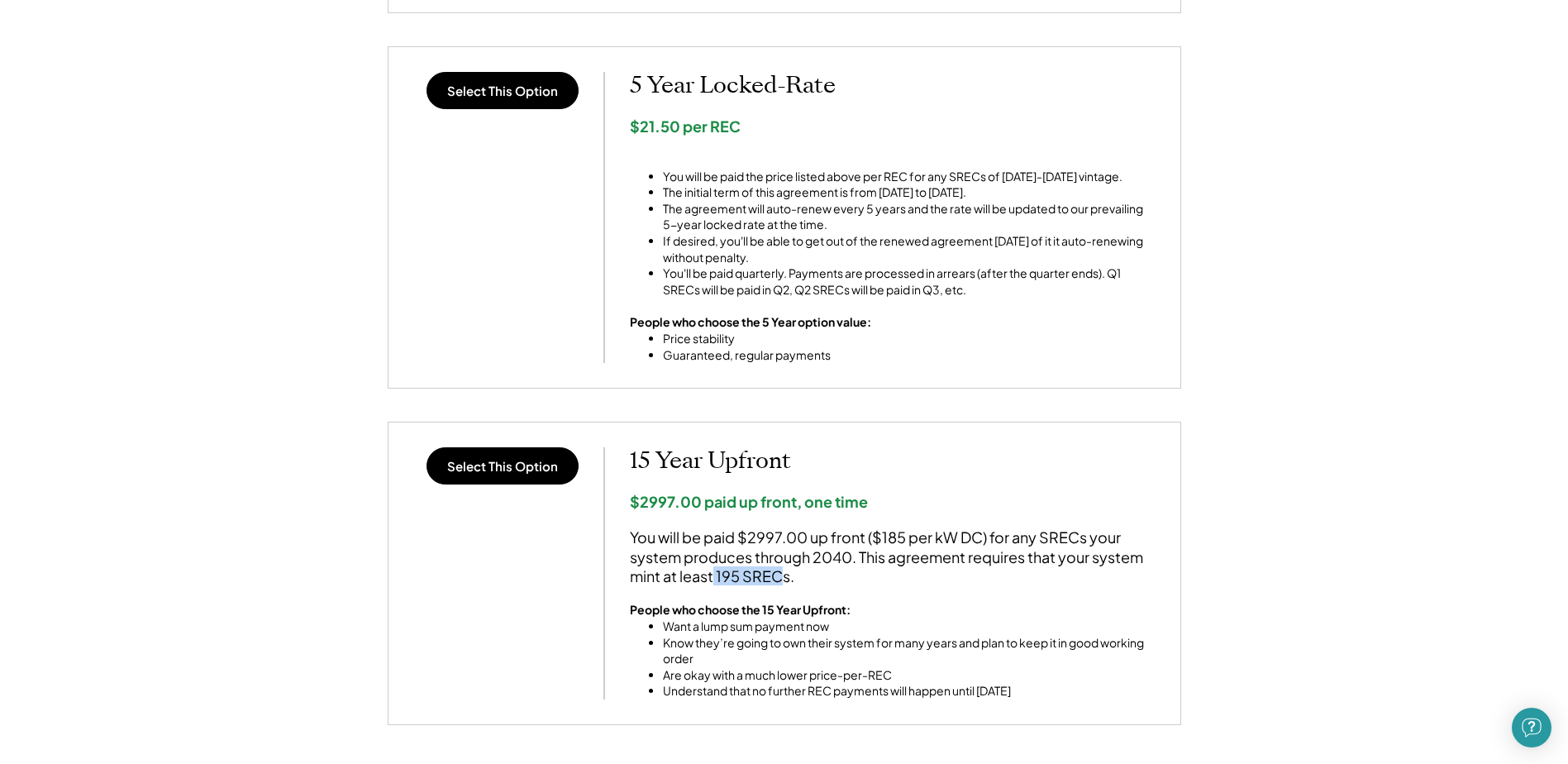
click at [777, 577] on div "You will be paid $2997.00 up front ($185 per kW DC) for any SRECs your system p…" at bounding box center [892, 556] width 526 height 57
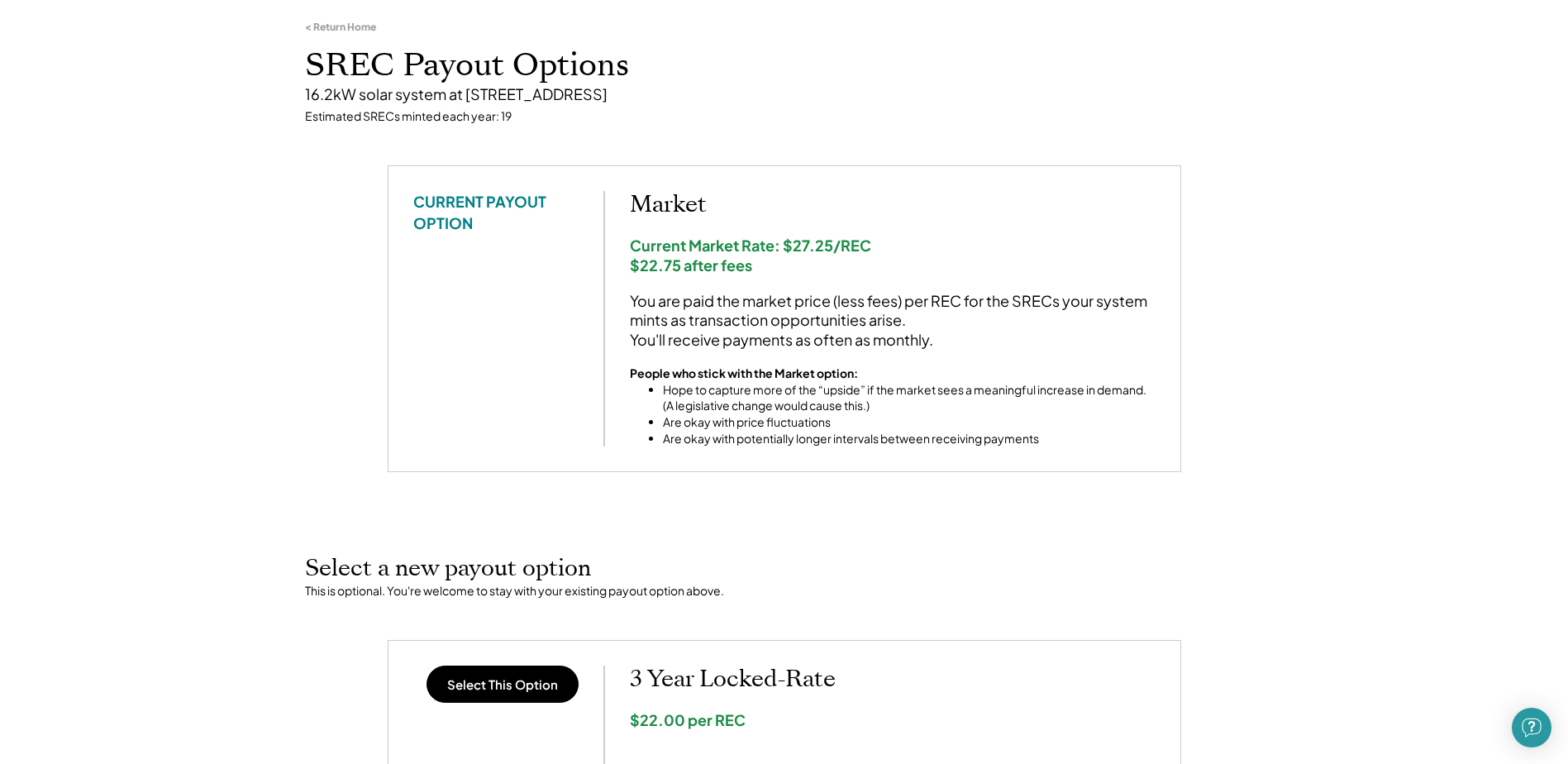
scroll to position [72, 0]
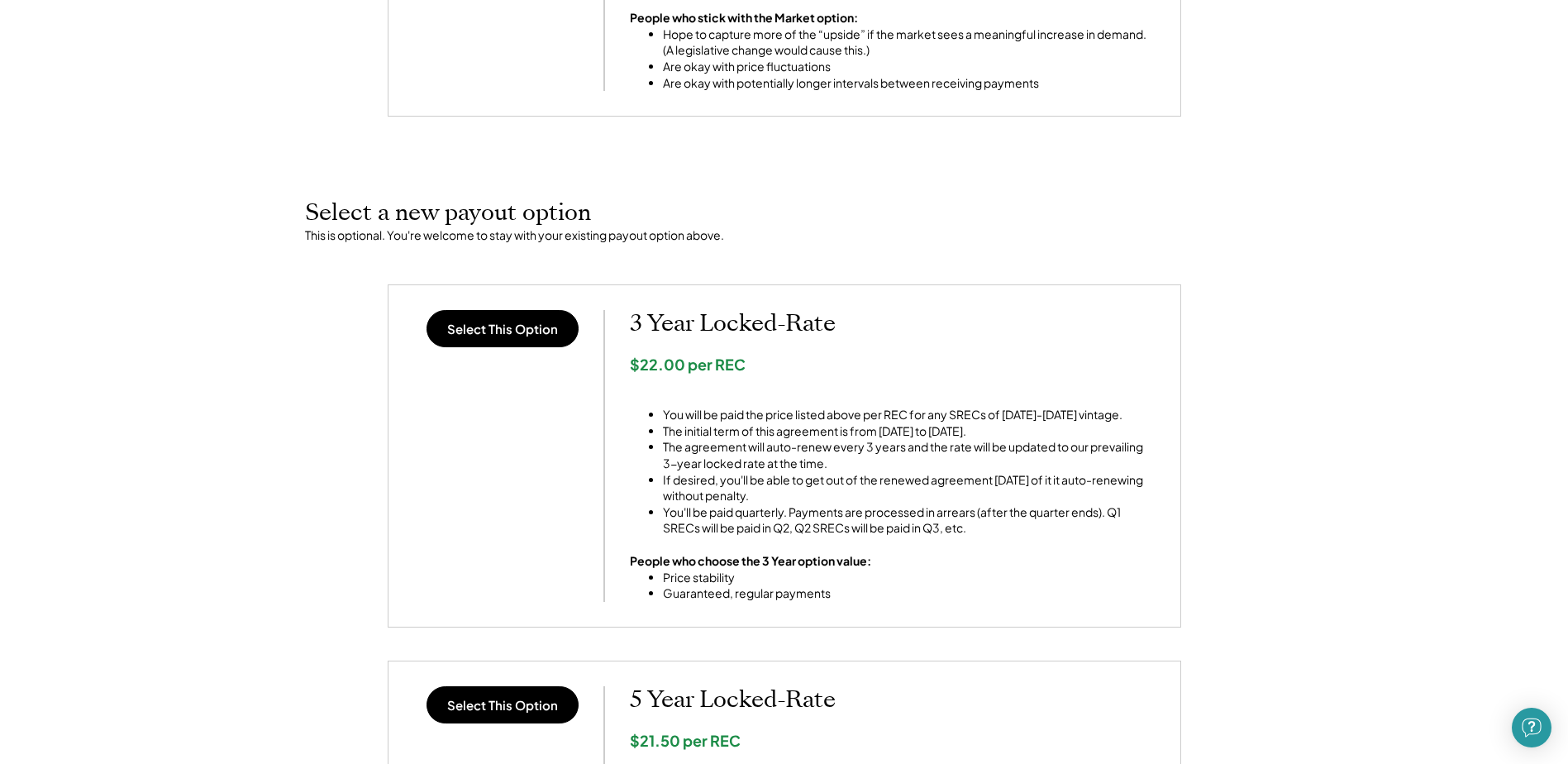
scroll to position [496, 0]
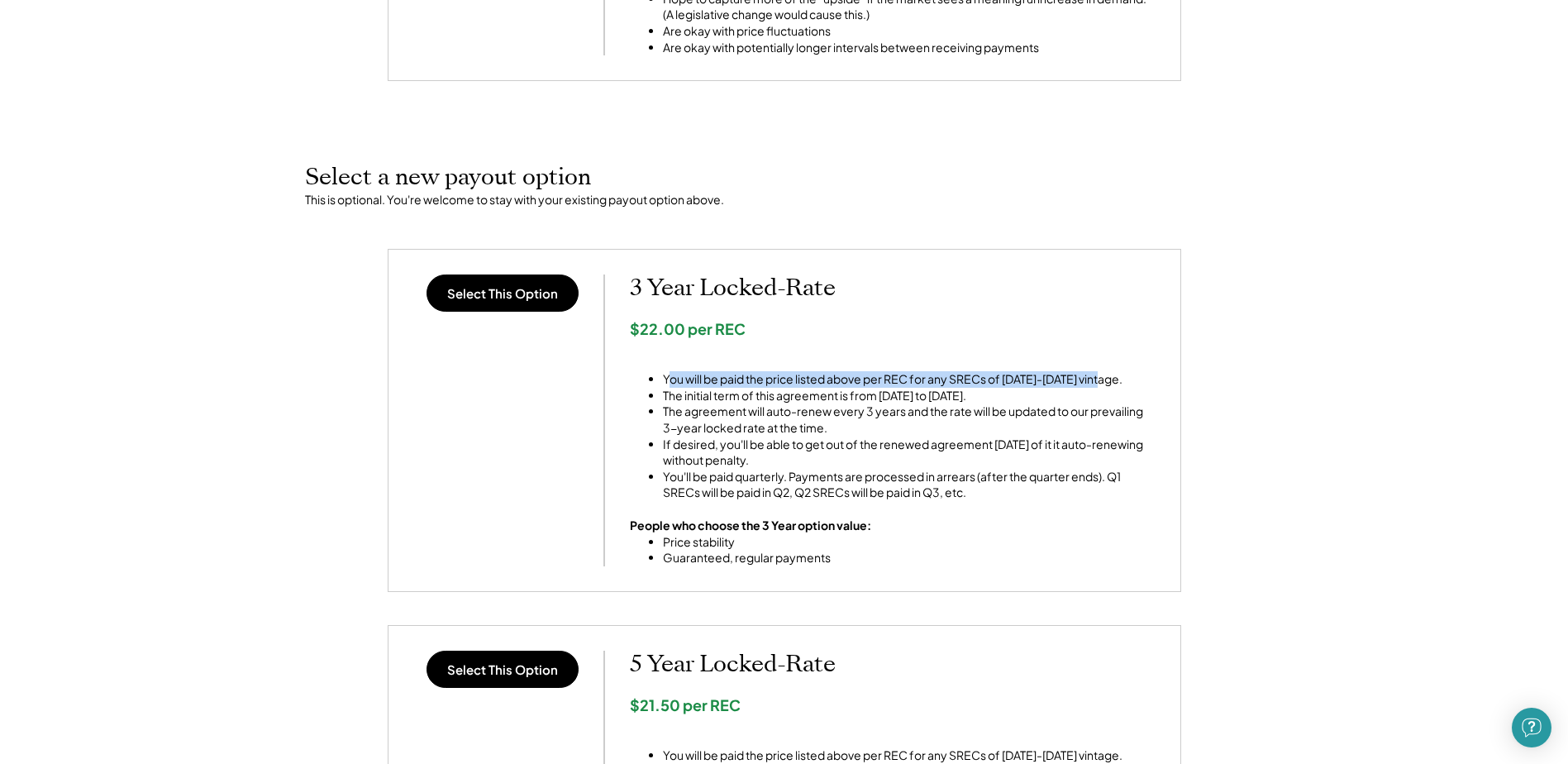
drag, startPoint x: 672, startPoint y: 377, endPoint x: 1140, endPoint y: 381, distance: 468.0
click at [1140, 381] on li "You will be paid the price listed above per REC for any SRECs of [DATE]-[DATE] …" at bounding box center [909, 380] width 492 height 17
drag, startPoint x: 1140, startPoint y: 381, endPoint x: 1127, endPoint y: 381, distance: 13.0
click at [1127, 381] on li "You will be paid the price listed above per REC for any SRECs of [DATE]-[DATE] …" at bounding box center [909, 380] width 492 height 17
drag, startPoint x: 670, startPoint y: 398, endPoint x: 1024, endPoint y: 402, distance: 354.0
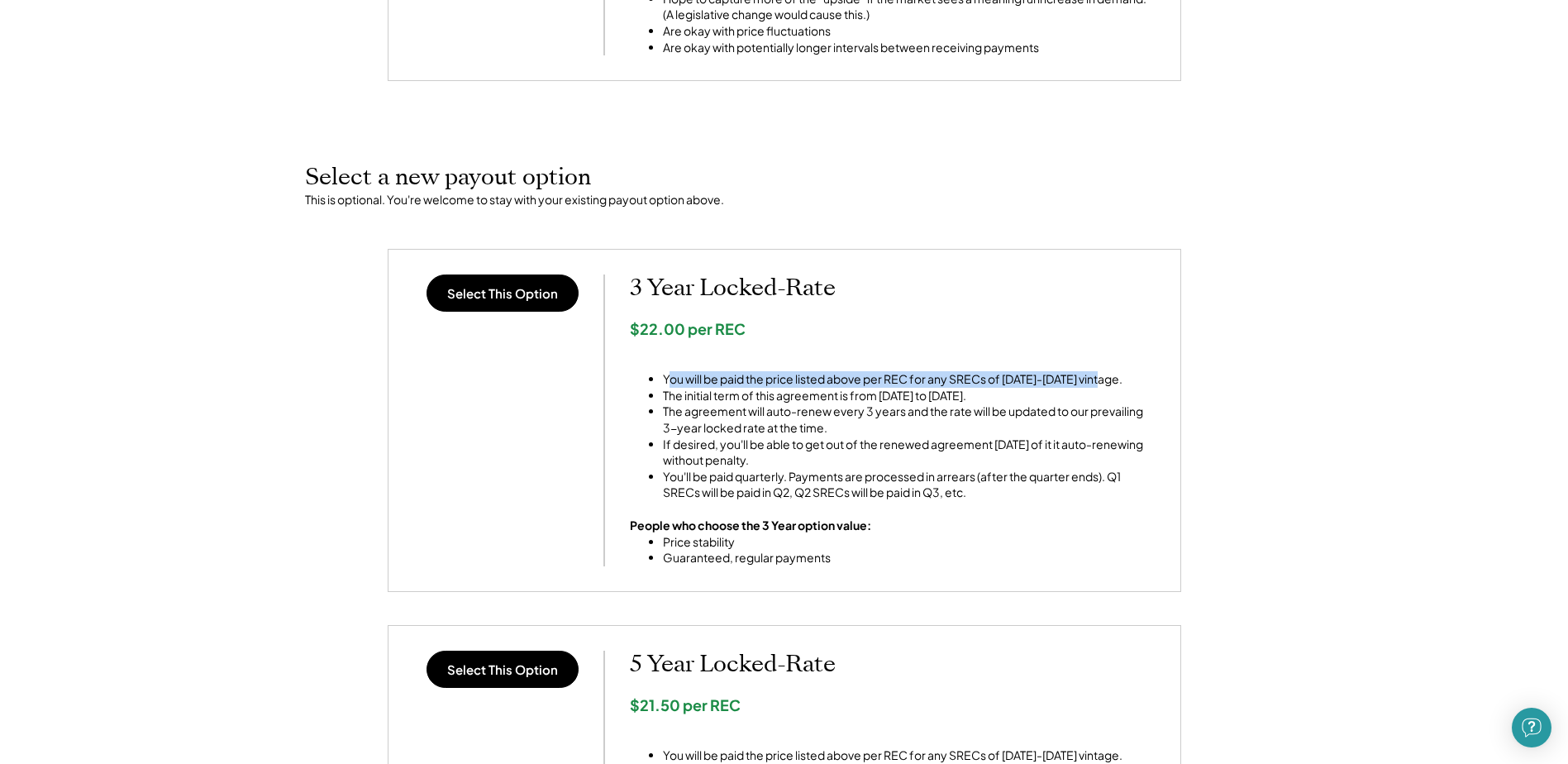
click at [1024, 402] on li "The initial term of this agreement is from [DATE] to [DATE]." at bounding box center [909, 396] width 492 height 17
drag, startPoint x: 1024, startPoint y: 402, endPoint x: 821, endPoint y: 399, distance: 203.0
click at [821, 399] on li "The initial term of this agreement is from [DATE] to [DATE]." at bounding box center [909, 396] width 492 height 17
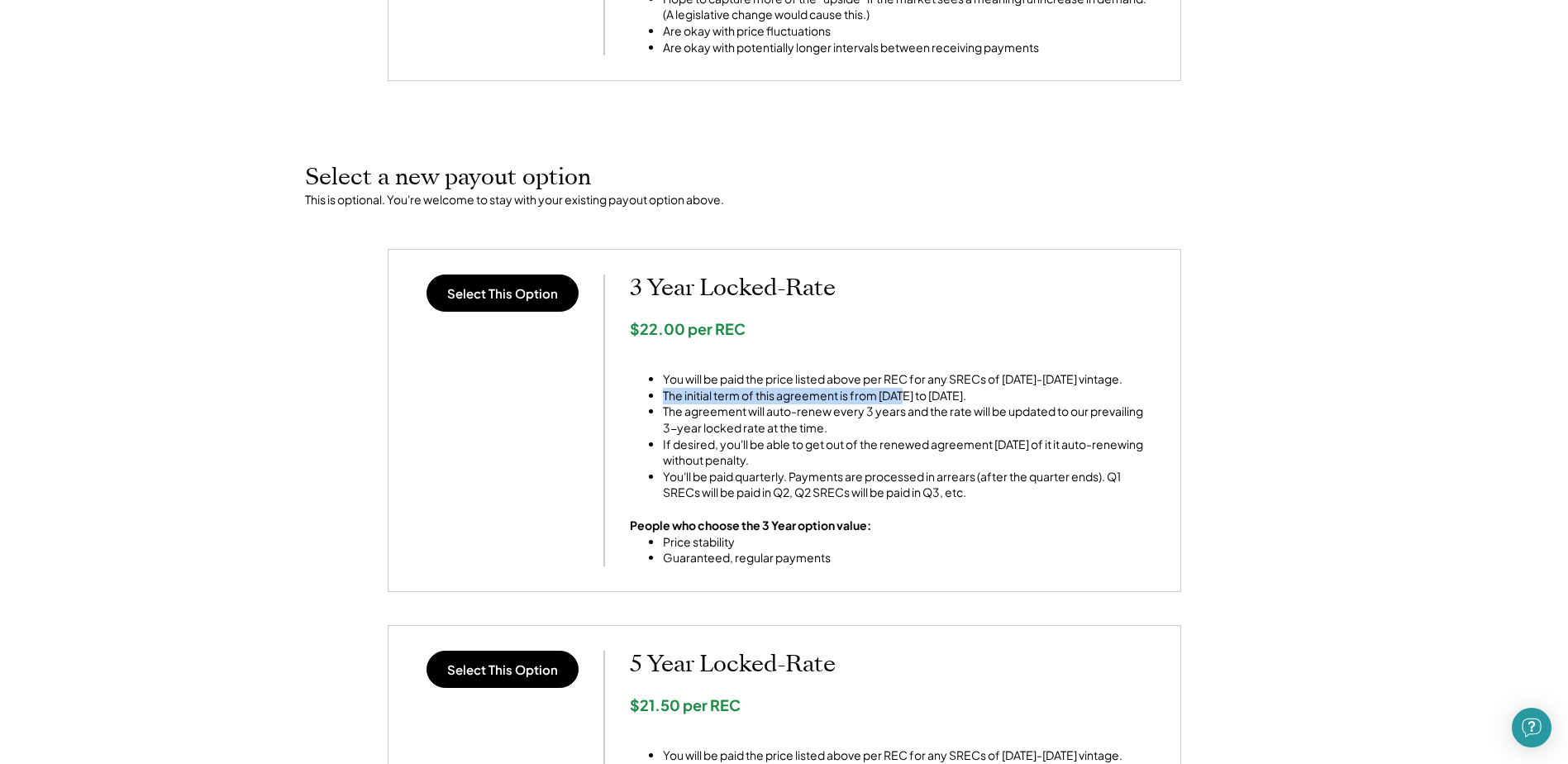
drag, startPoint x: 660, startPoint y: 396, endPoint x: 896, endPoint y: 401, distance: 236.1
click at [896, 401] on ul "You will be paid the price listed above per REC for any SRECs of [DATE]-[DATE] …" at bounding box center [892, 428] width 526 height 146
drag, startPoint x: 896, startPoint y: 401, endPoint x: 879, endPoint y: 397, distance: 17.5
click at [894, 401] on li "The initial term of this agreement is from [DATE] to [DATE]." at bounding box center [909, 396] width 492 height 17
click at [681, 394] on li "The initial term of this agreement is from [DATE] to [DATE]." at bounding box center [909, 396] width 492 height 17
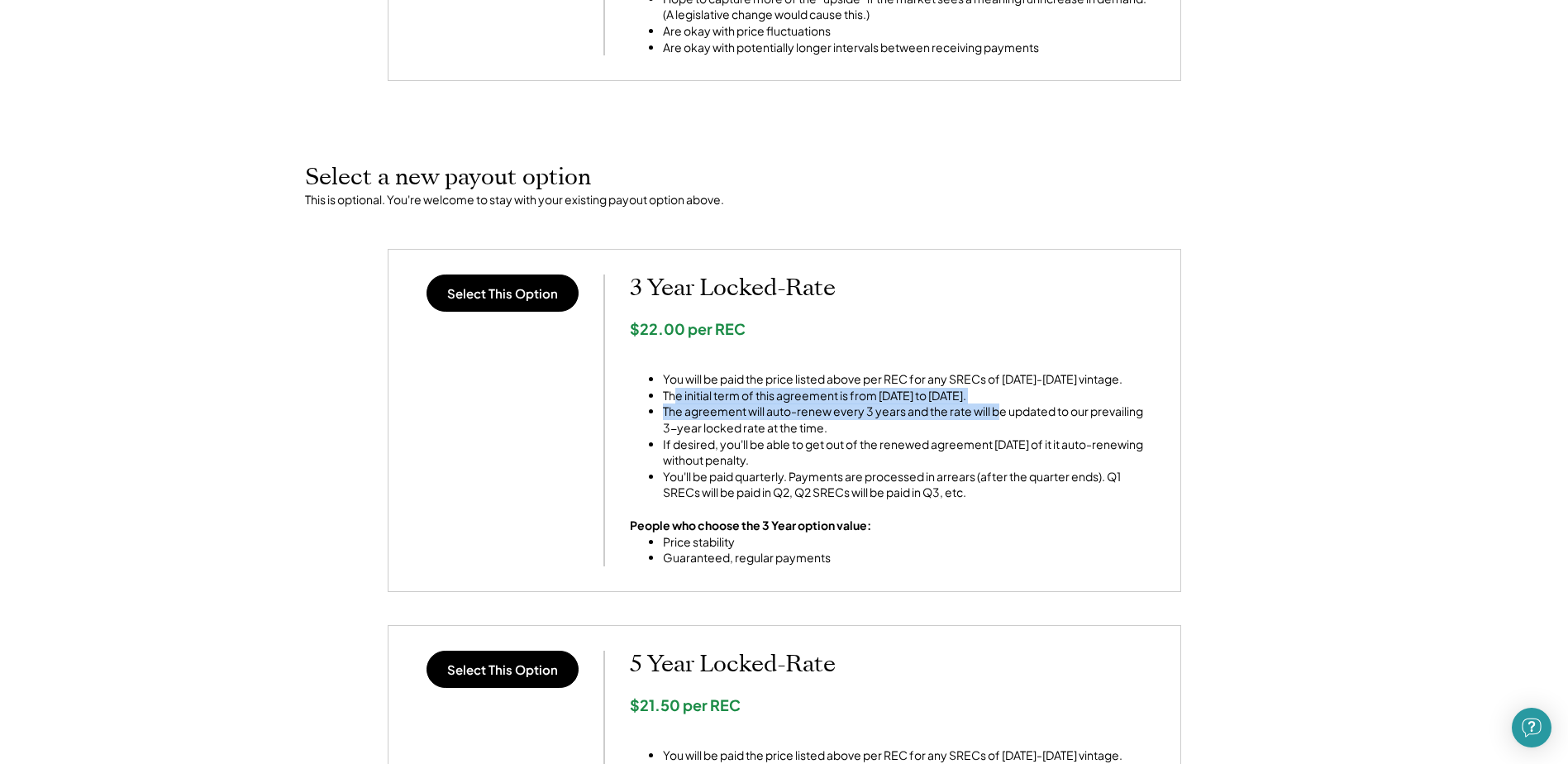
drag, startPoint x: 675, startPoint y: 394, endPoint x: 998, endPoint y: 403, distance: 323.1
click at [998, 403] on ul "You will be paid the price listed above per REC for any SRECs of [DATE]-[DATE] …" at bounding box center [892, 428] width 526 height 146
click at [996, 402] on li "The initial term of this agreement is from [DATE] to [DATE]." at bounding box center [909, 396] width 492 height 17
click at [697, 412] on li "The agreement will auto-renew every 3 years and the rate will be updated to our…" at bounding box center [909, 419] width 492 height 32
drag, startPoint x: 663, startPoint y: 408, endPoint x: 1002, endPoint y: 412, distance: 339.0
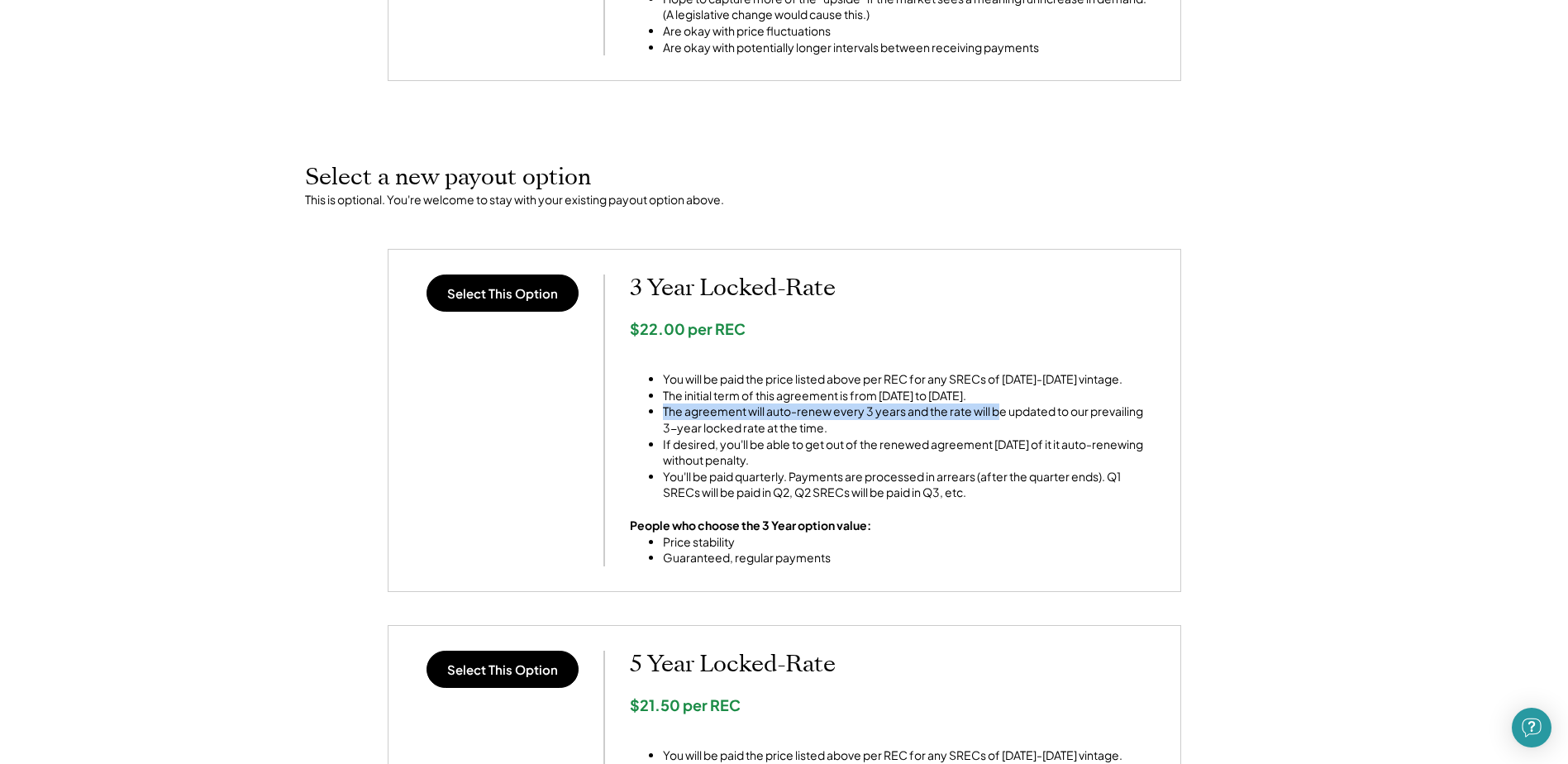
click at [1002, 412] on li "The agreement will auto-renew every 3 years and the rate will be updated to our…" at bounding box center [909, 419] width 492 height 32
drag, startPoint x: 1002, startPoint y: 412, endPoint x: 990, endPoint y: 409, distance: 12.4
click at [1002, 412] on li "The agreement will auto-renew every 3 years and the rate will be updated to our…" at bounding box center [909, 419] width 492 height 32
drag, startPoint x: 662, startPoint y: 430, endPoint x: 835, endPoint y: 432, distance: 173.0
click at [835, 432] on ul "You will be paid the price listed above per REC for any SRECs of [DATE]-[DATE] …" at bounding box center [892, 428] width 526 height 146
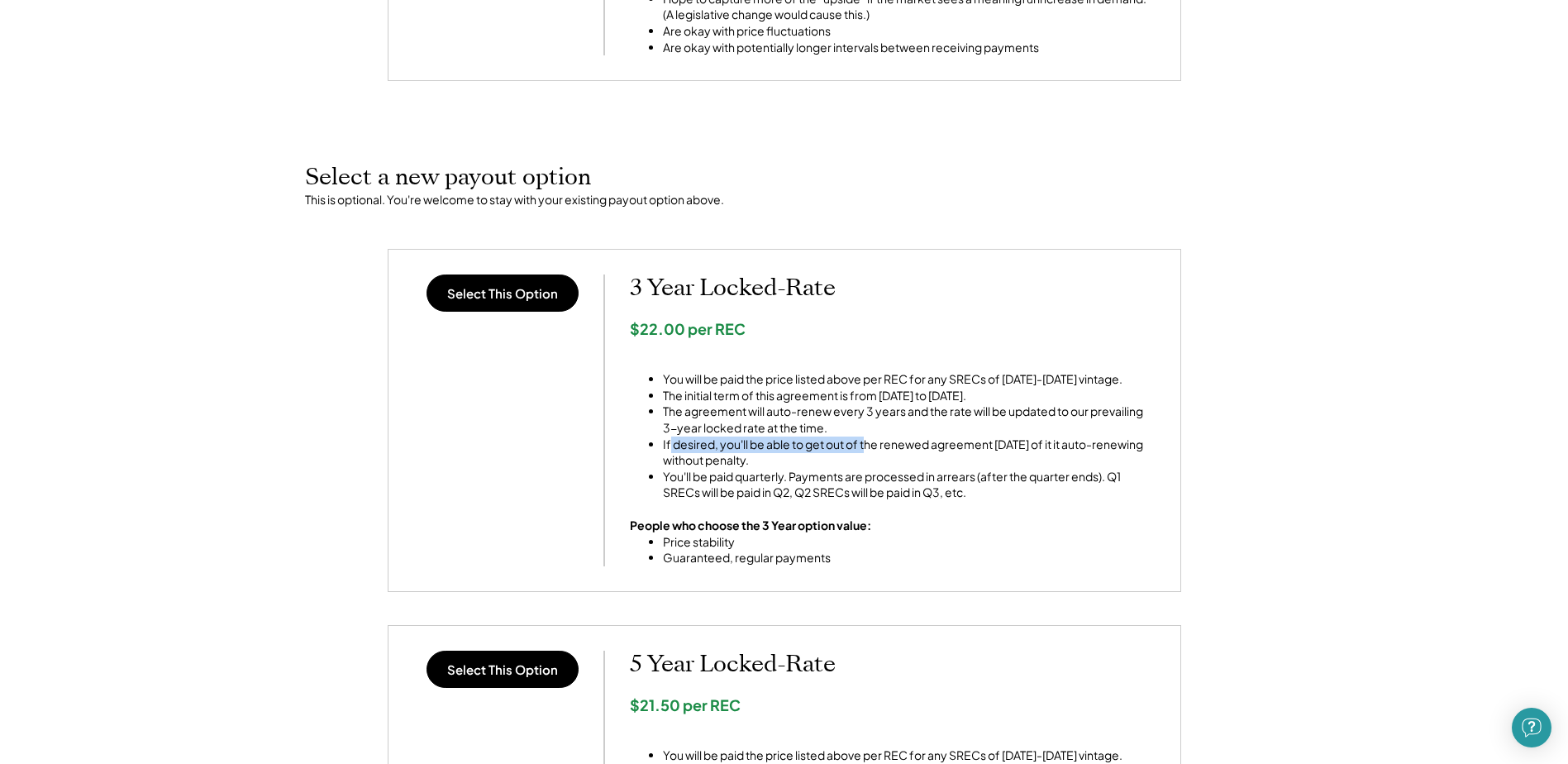
drag, startPoint x: 706, startPoint y: 449, endPoint x: 865, endPoint y: 448, distance: 159.0
click at [865, 448] on li "If desired, you'll be able to get out of the renewed agreement [DATE] of it it …" at bounding box center [909, 452] width 492 height 32
click at [865, 447] on li "If desired, you'll be able to get out of the renewed agreement [DATE] of it it …" at bounding box center [909, 452] width 492 height 32
drag, startPoint x: 773, startPoint y: 477, endPoint x: 1137, endPoint y: 477, distance: 364.0
click at [1137, 477] on li "You'll be paid quarterly. Payments are processed in arrears (after the quarter …" at bounding box center [909, 485] width 492 height 32
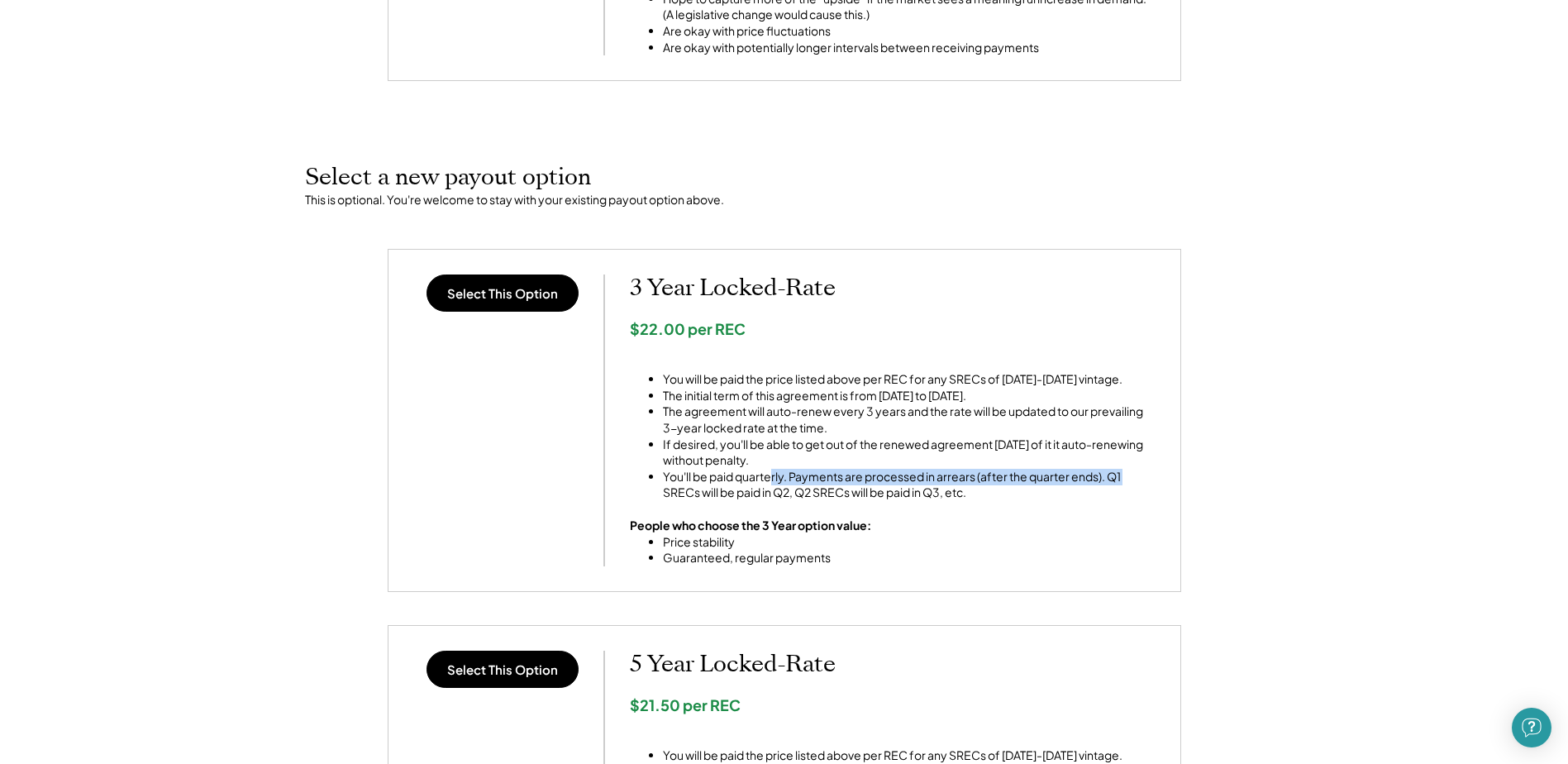
drag, startPoint x: 1137, startPoint y: 477, endPoint x: 1012, endPoint y: 476, distance: 125.0
click at [1076, 476] on li "You'll be paid quarterly. Payments are processed in arrears (after the quarter …" at bounding box center [909, 485] width 492 height 32
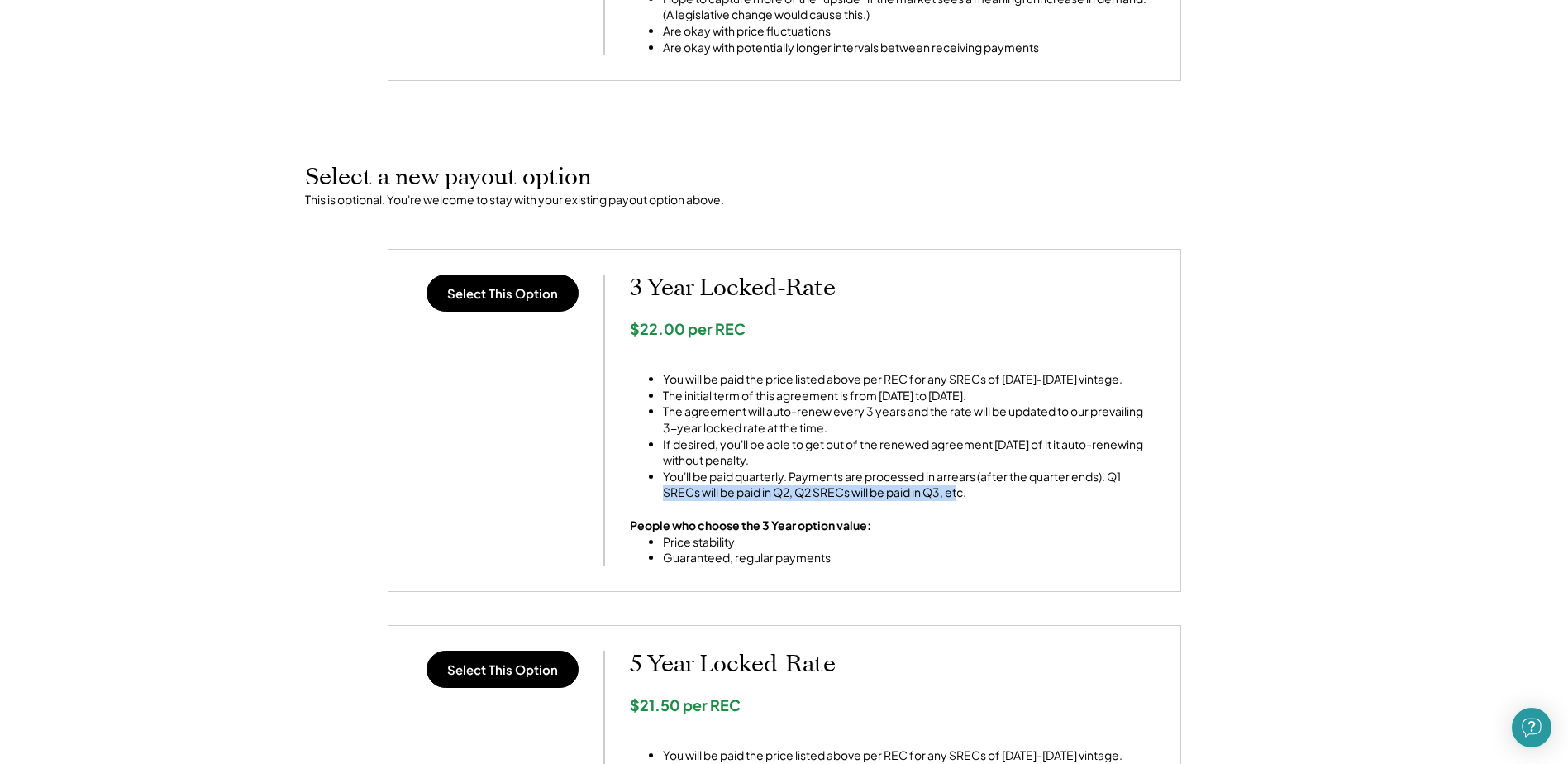
drag, startPoint x: 755, startPoint y: 495, endPoint x: 963, endPoint y: 485, distance: 208.2
click at [963, 485] on li "You'll be paid quarterly. Payments are processed in arrears (after the quarter …" at bounding box center [909, 485] width 492 height 32
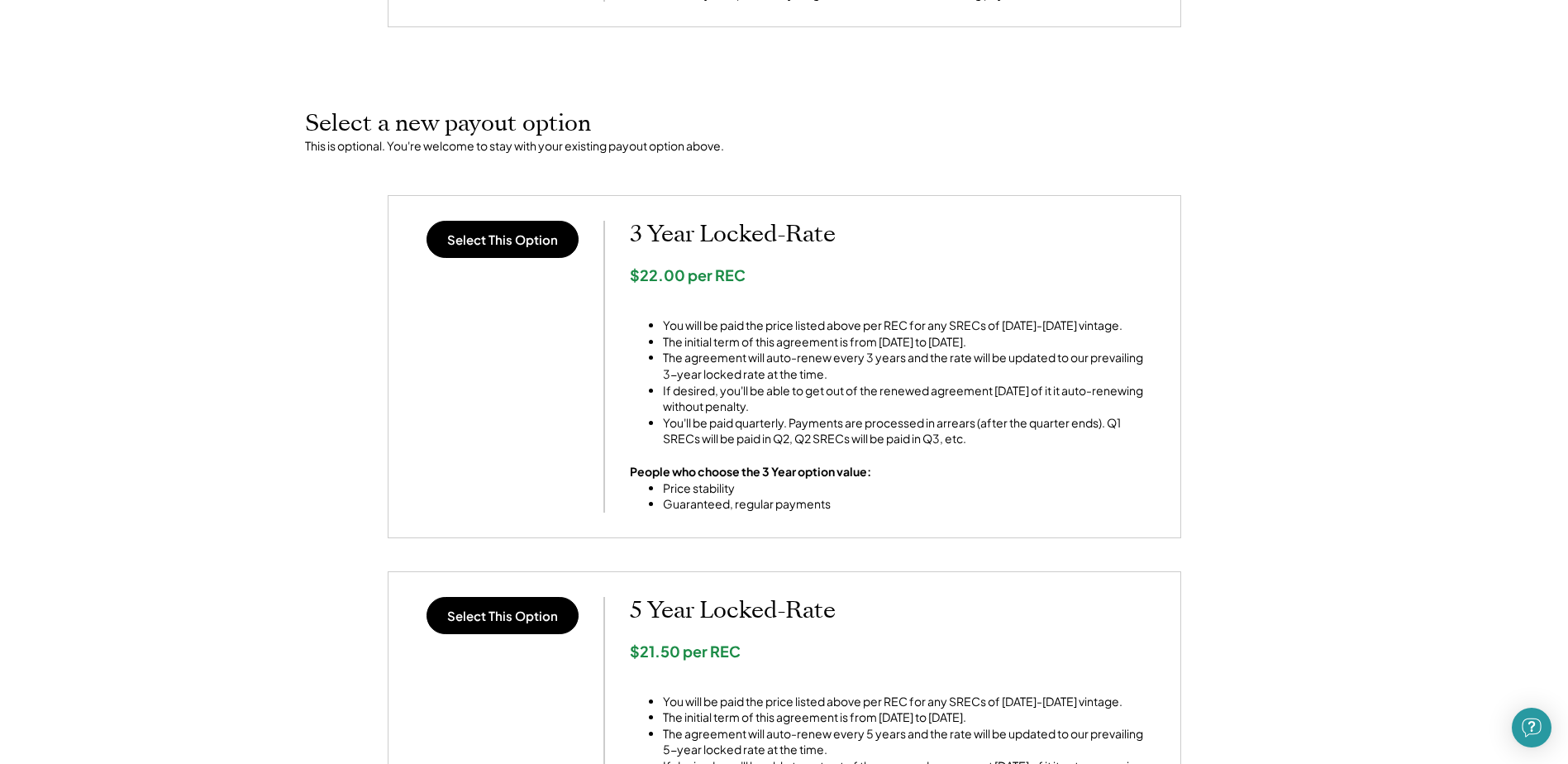
scroll to position [662, 0]
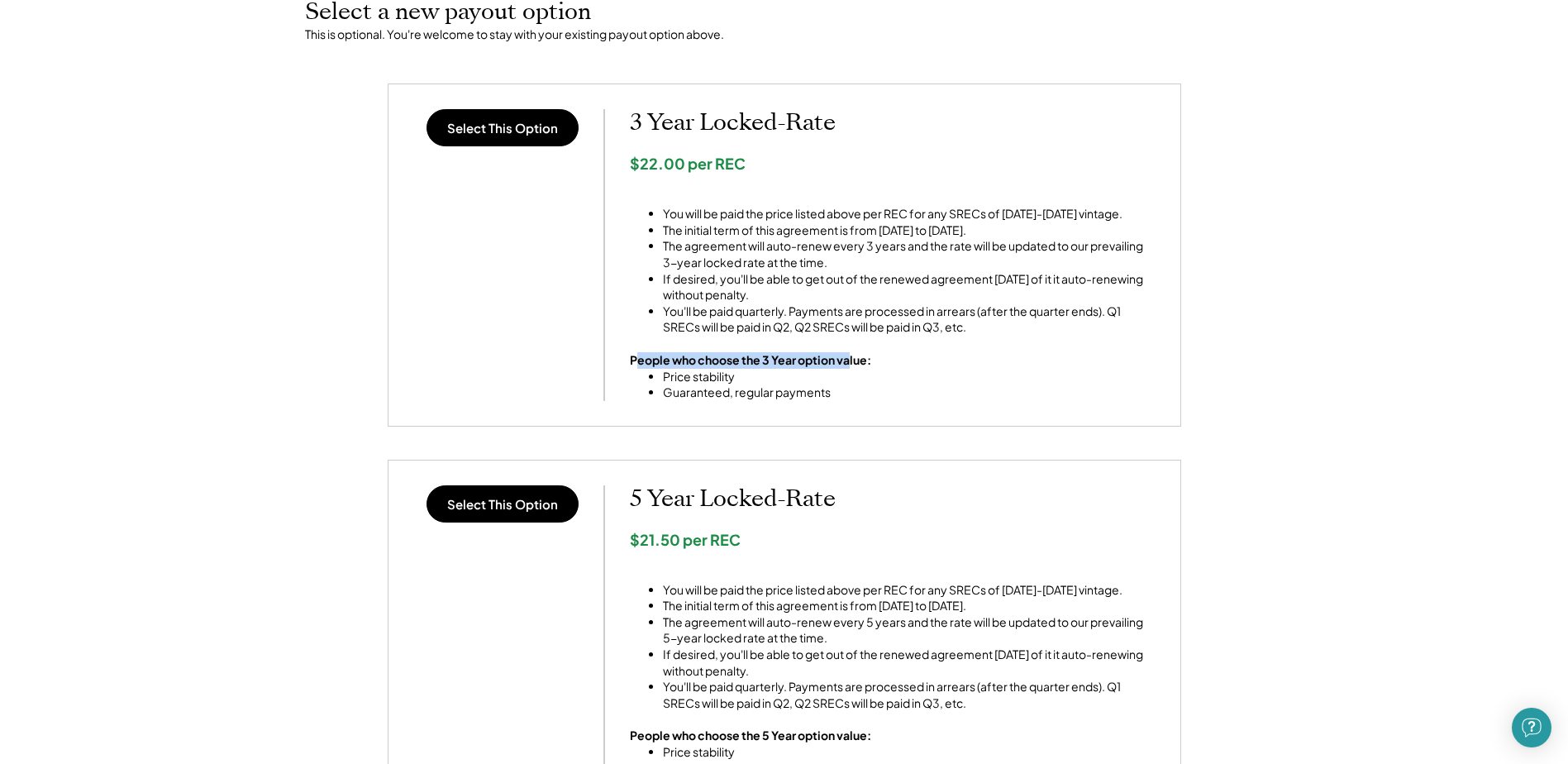
drag, startPoint x: 638, startPoint y: 361, endPoint x: 849, endPoint y: 362, distance: 211.0
click at [849, 362] on strong "People who choose the 3 Year option value:" at bounding box center [751, 360] width 242 height 15
drag, startPoint x: 849, startPoint y: 362, endPoint x: 829, endPoint y: 364, distance: 20.1
click at [849, 362] on strong "People who choose the 3 Year option value:" at bounding box center [751, 360] width 242 height 15
drag, startPoint x: 660, startPoint y: 397, endPoint x: 812, endPoint y: 402, distance: 152.1
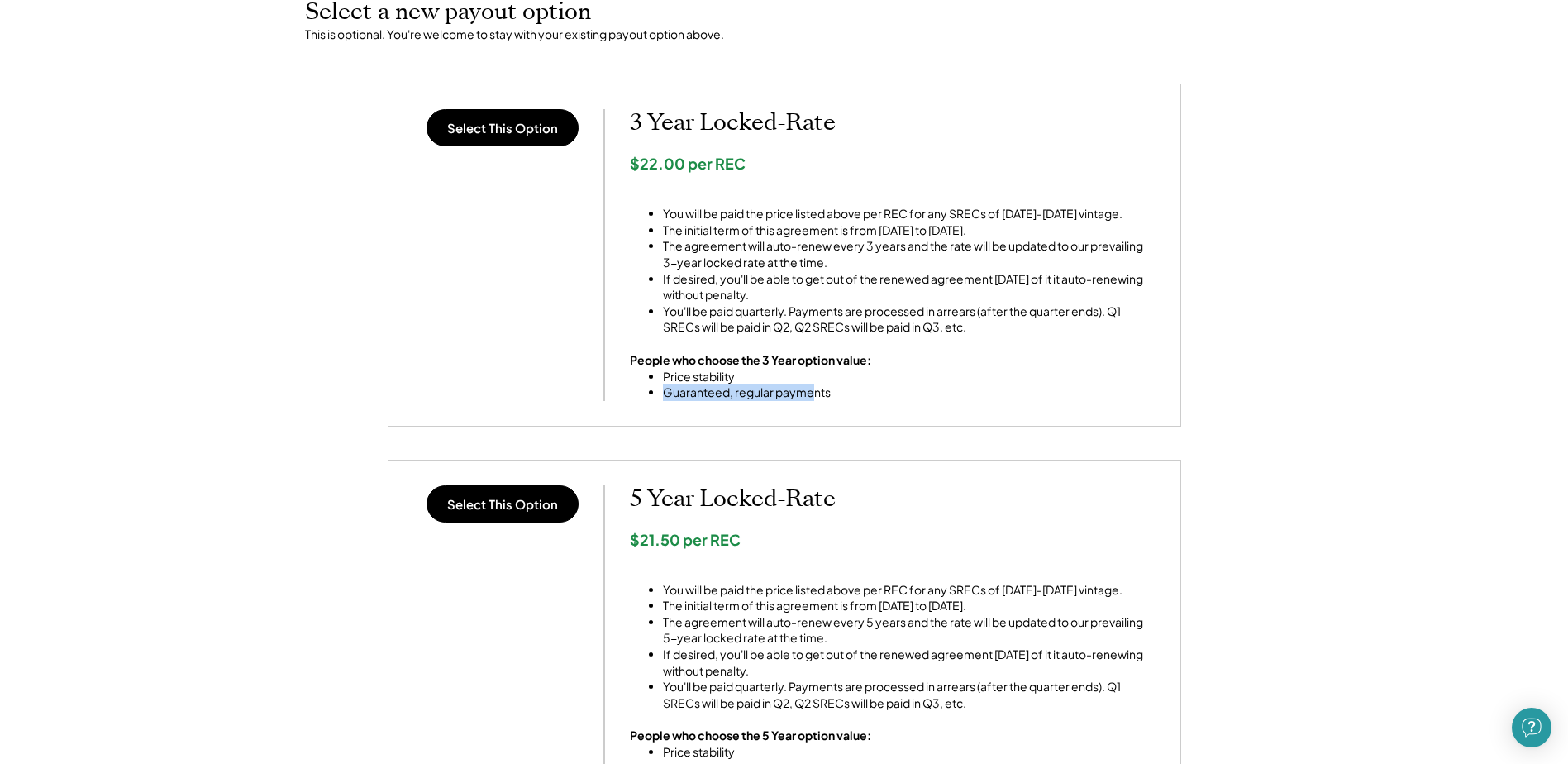
click at [812, 402] on div "Select This Option 3 Year Locked-Rate $22.00 per REC You will be paid the price…" at bounding box center [784, 254] width 794 height 342
click at [812, 402] on div "Select This Option 3 Year Locked-Rate $22.00 per REC You will be paid the price…" at bounding box center [784, 254] width 794 height 342
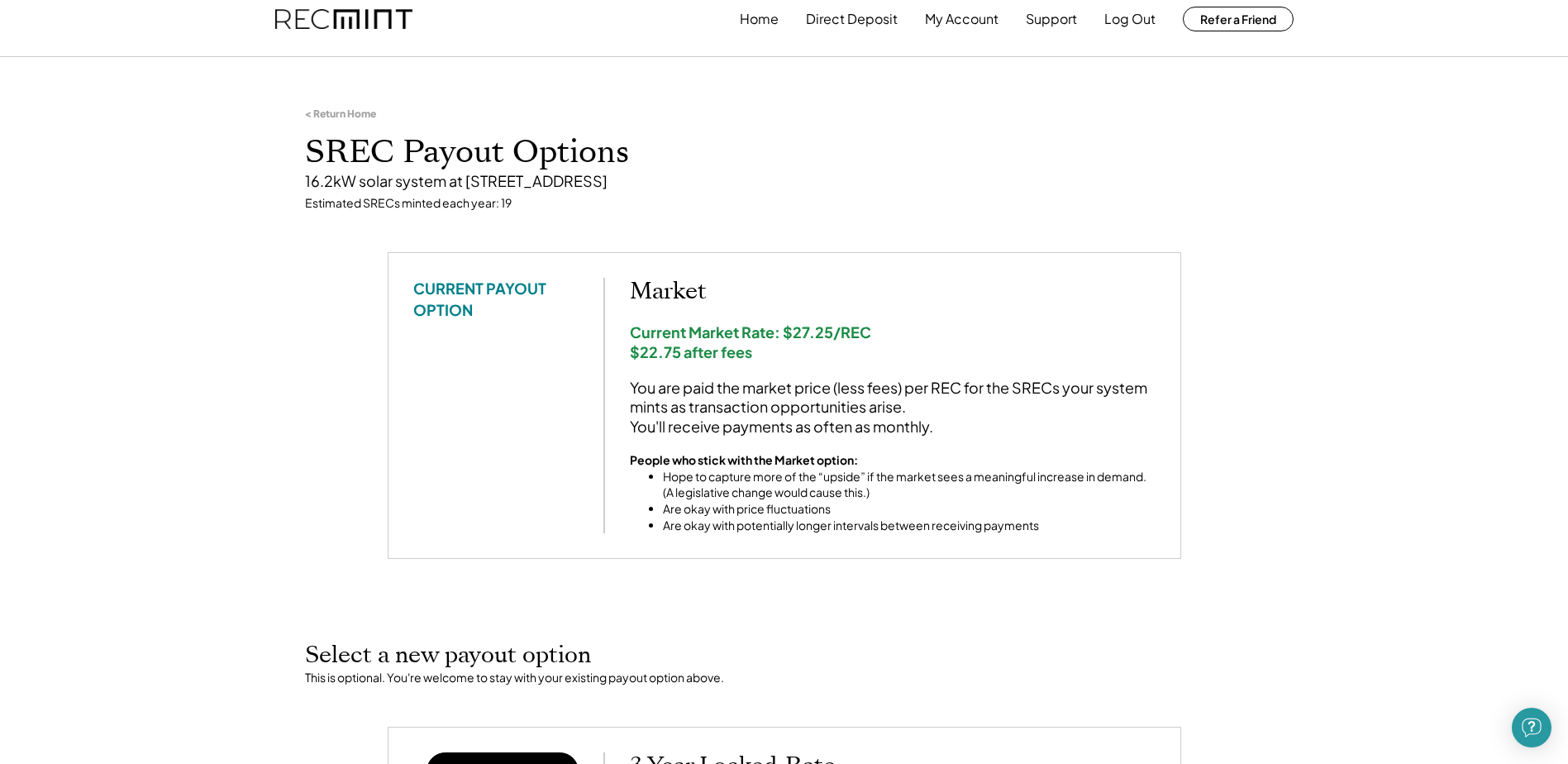
scroll to position [0, 0]
